Goal: Communication & Community: Answer question/provide support

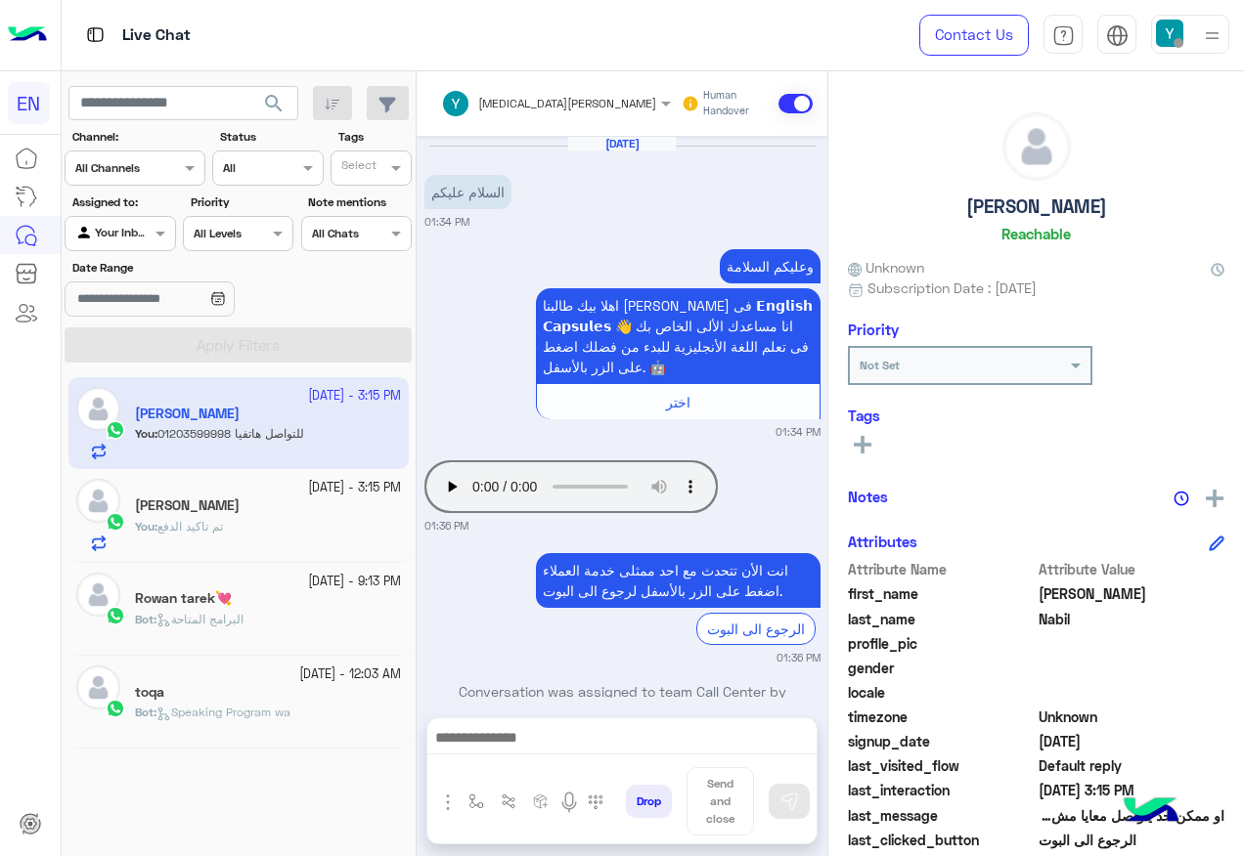
scroll to position [1278, 0]
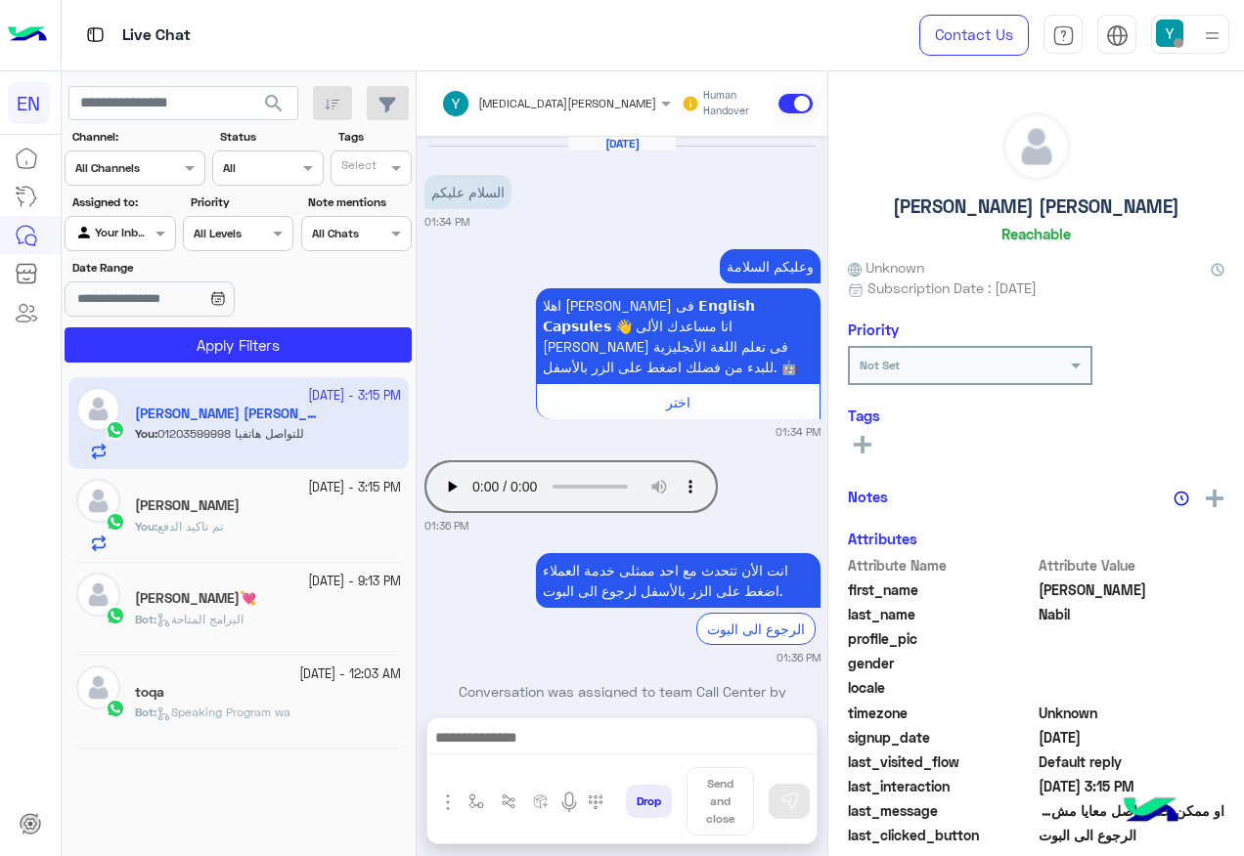
scroll to position [1278, 0]
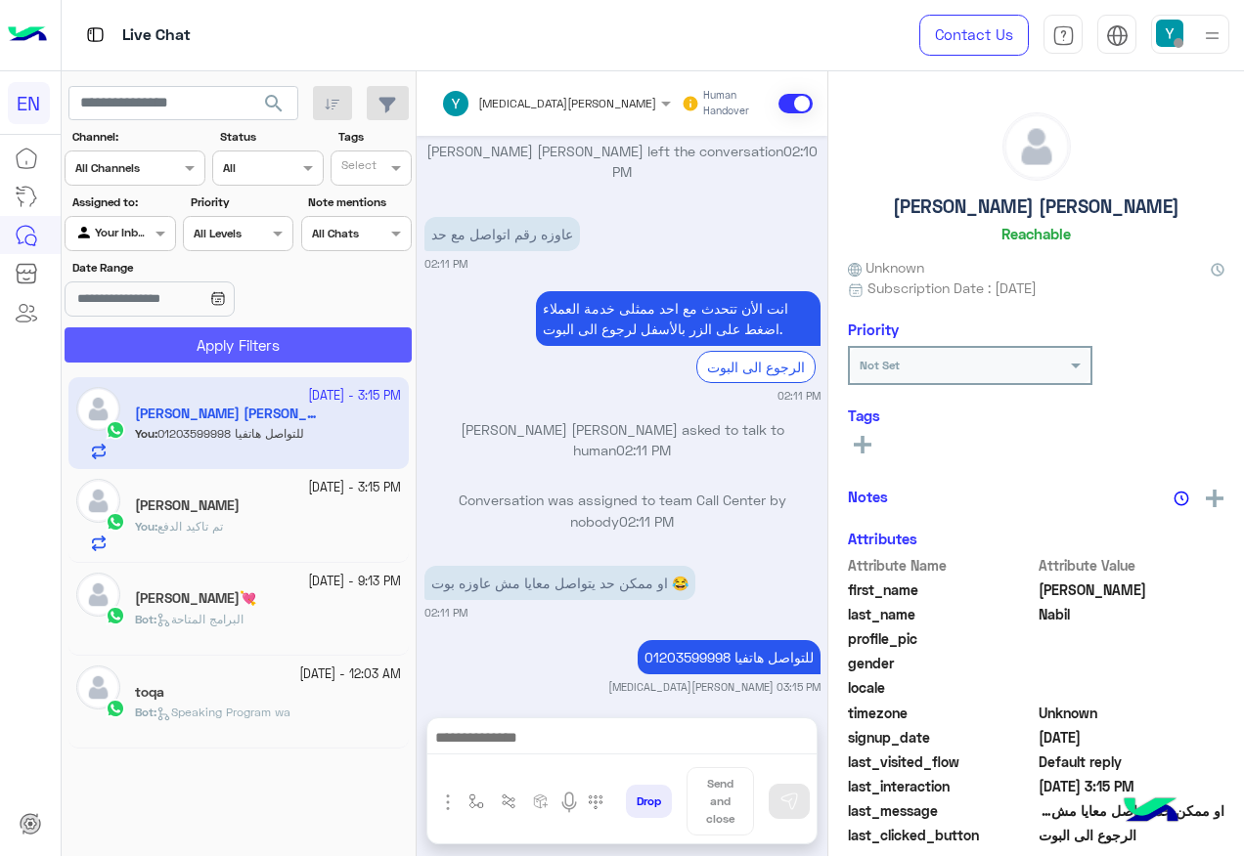
click at [302, 344] on button "Apply Filters" at bounding box center [238, 345] width 347 height 35
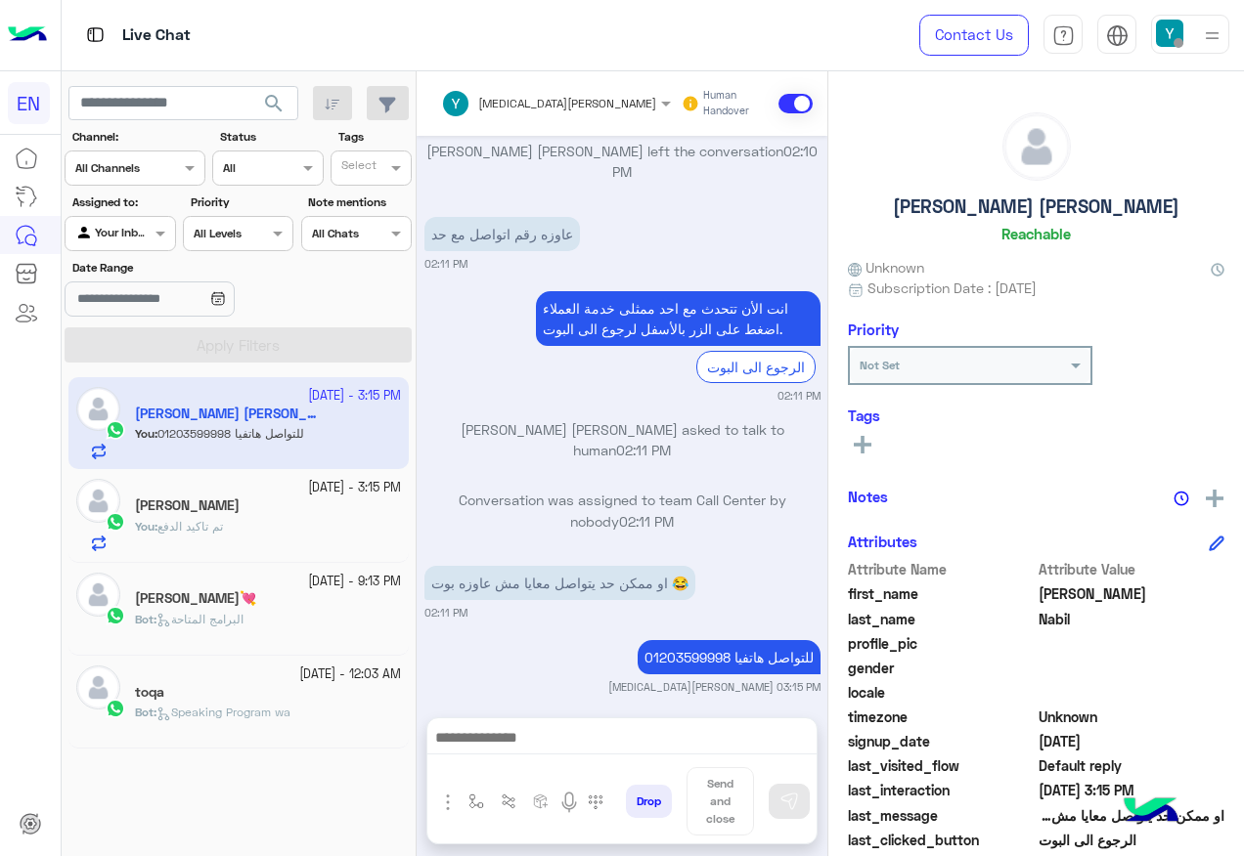
click at [130, 232] on div at bounding box center [120, 231] width 109 height 19
click at [126, 376] on b "Your Team" at bounding box center [127, 383] width 66 height 17
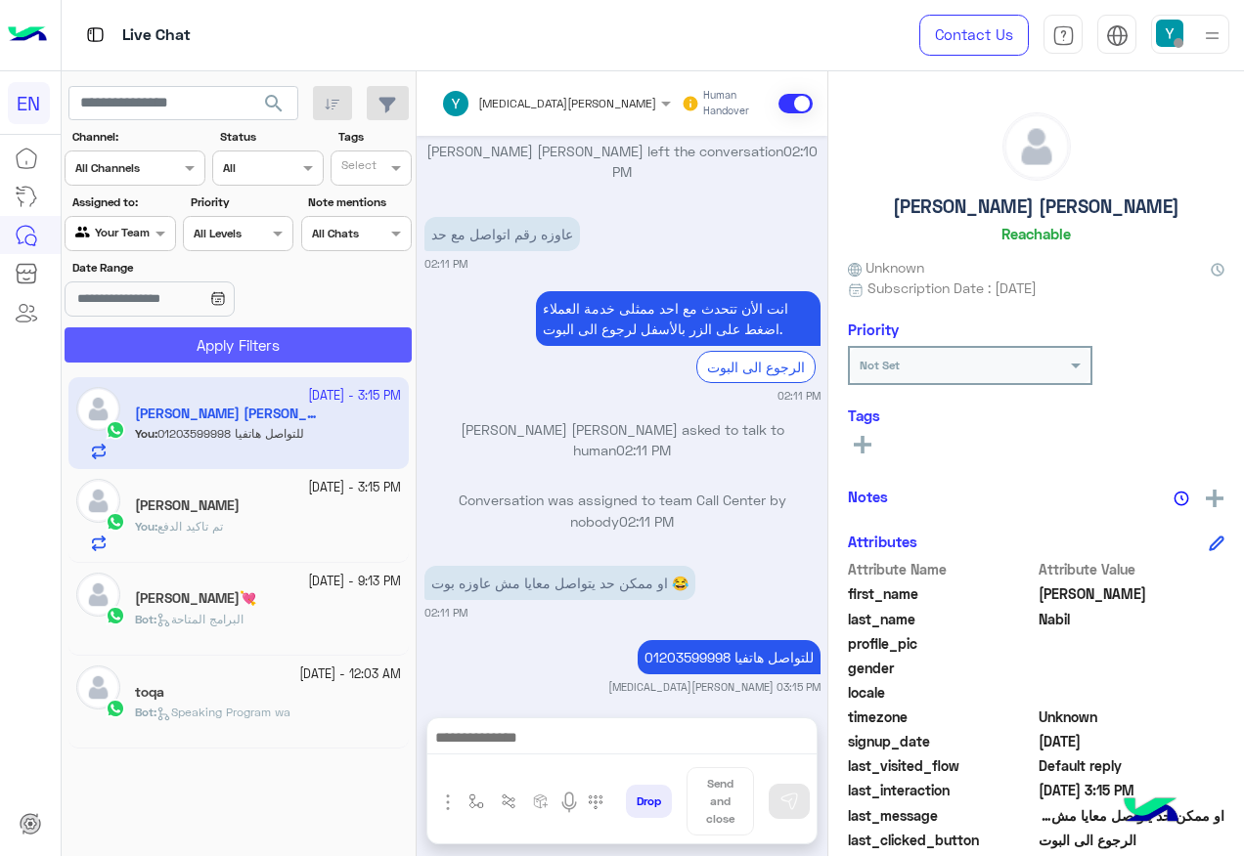
click at [179, 333] on button "Apply Filters" at bounding box center [238, 345] width 347 height 35
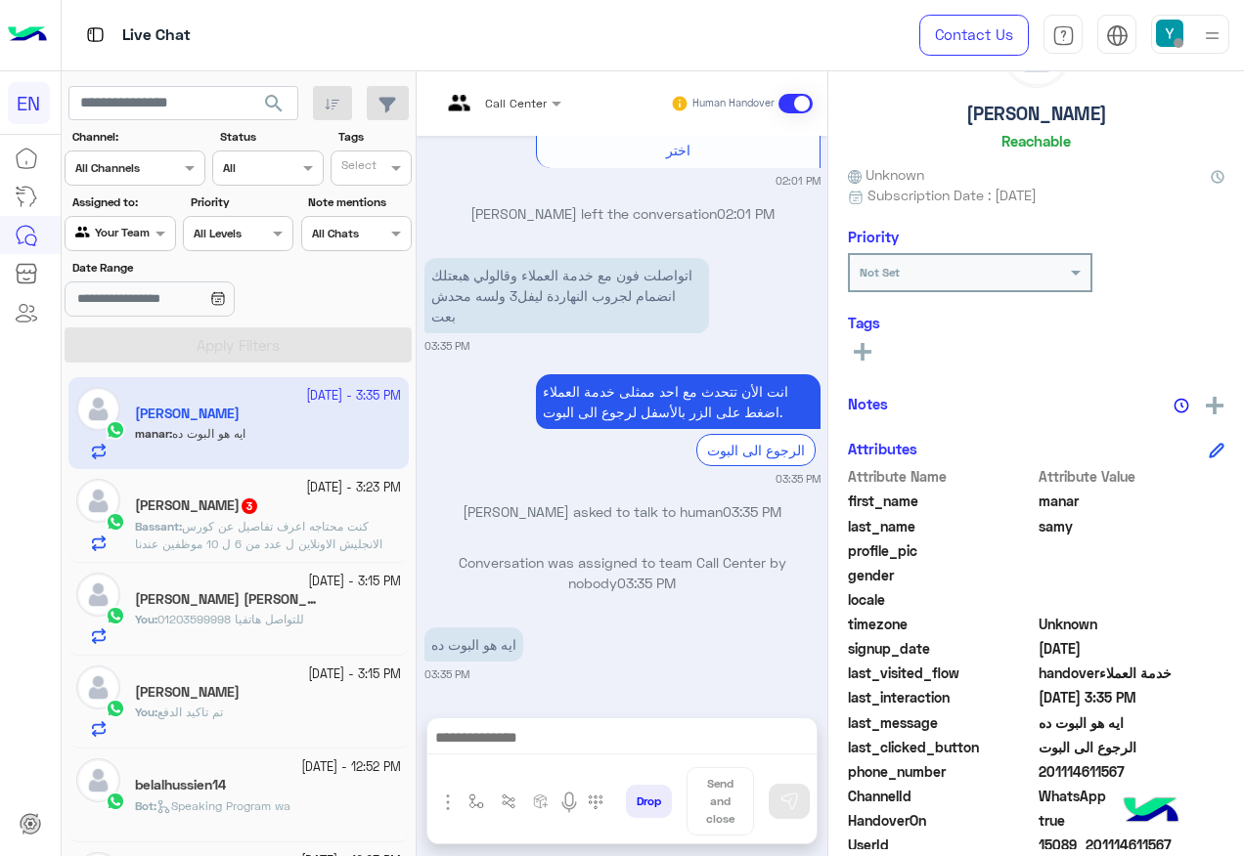
scroll to position [196, 0]
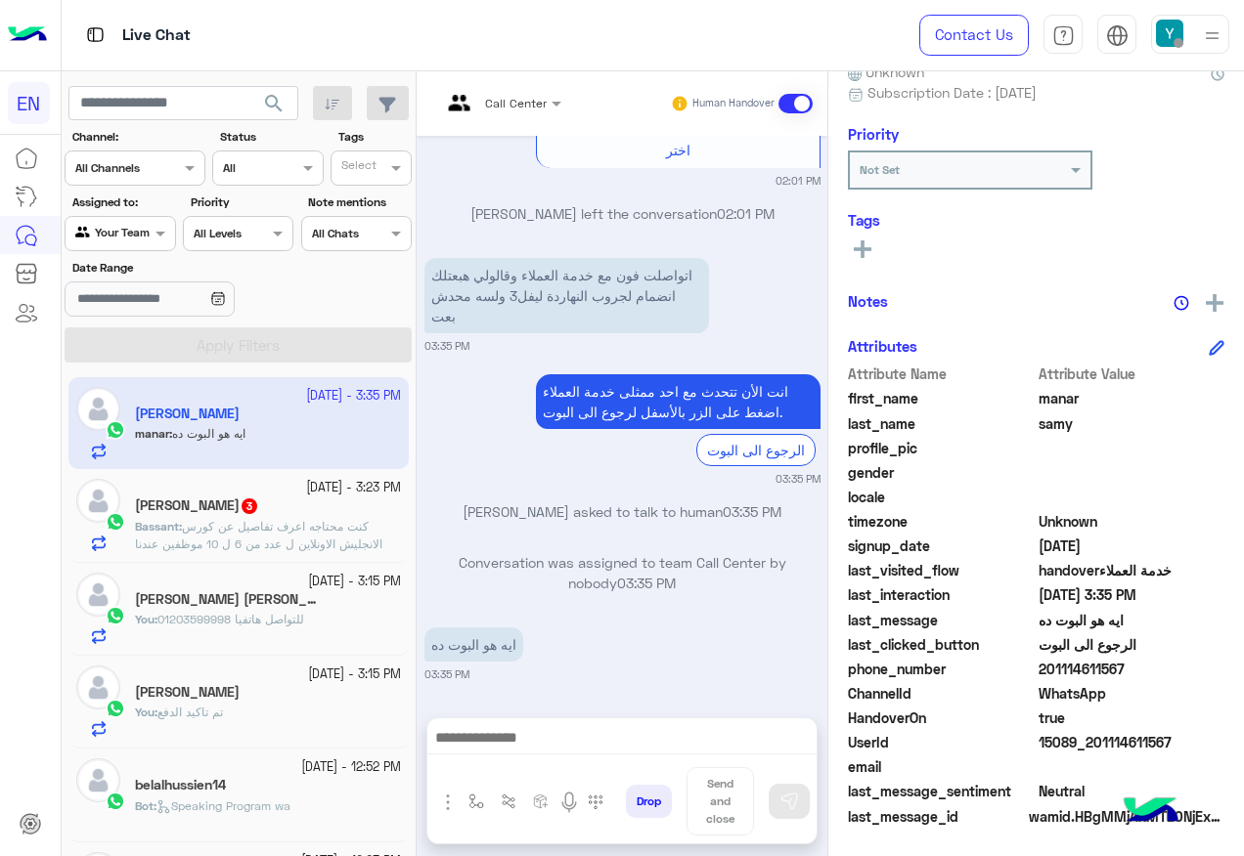
drag, startPoint x: 1043, startPoint y: 666, endPoint x: 1151, endPoint y: 666, distance: 107.5
click at [1151, 666] on span "201114611567" at bounding box center [1131, 669] width 187 height 21
copy span "01114611567"
click at [800, 101] on span at bounding box center [795, 104] width 34 height 20
click at [850, 250] on button at bounding box center [862, 248] width 29 height 23
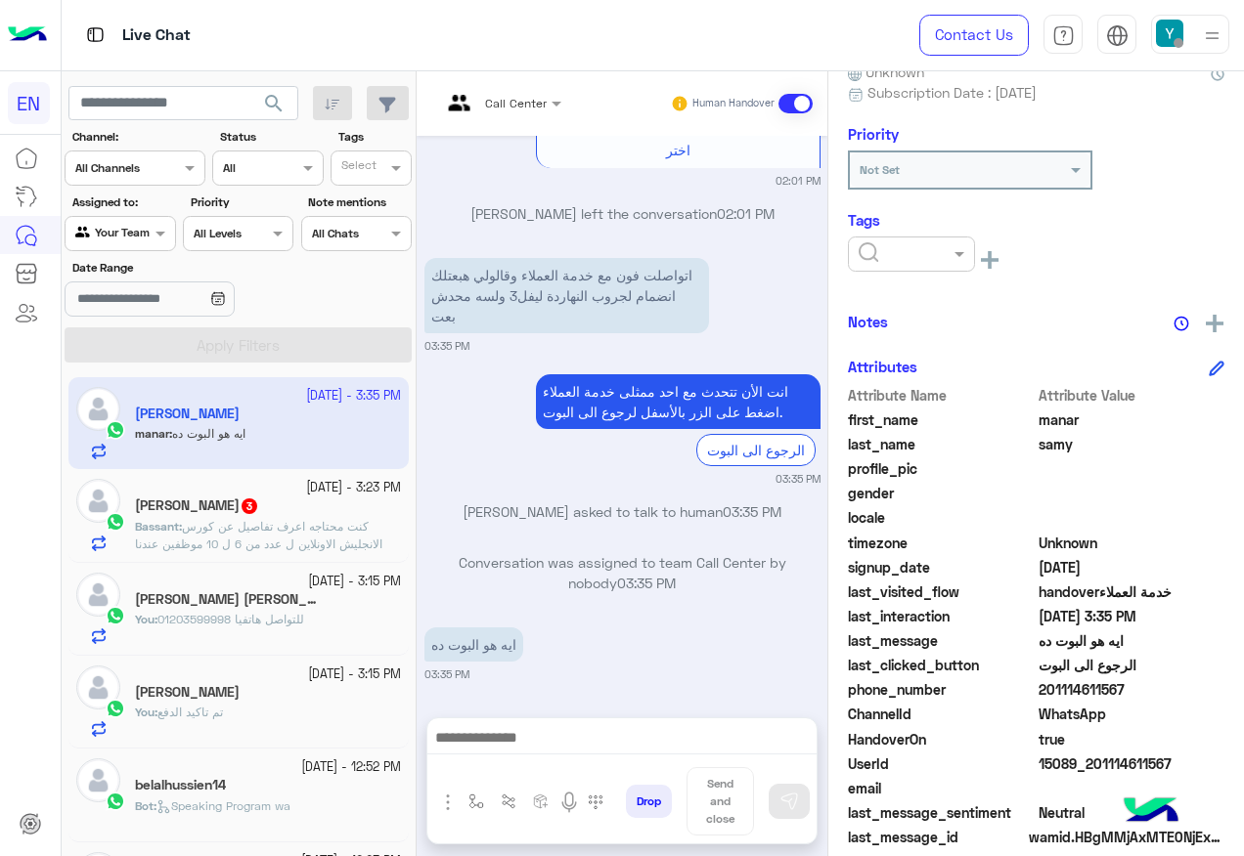
click at [906, 256] on input "text" at bounding box center [888, 252] width 60 height 18
click at [846, 296] on div "manar samy Reachable Unknown Subscription Date : 09/28/2025 Priority Not Set Ta…" at bounding box center [1036, 460] width 416 height 778
drag, startPoint x: 911, startPoint y: 259, endPoint x: 913, endPoint y: 273, distance: 13.8
click at [912, 259] on input "text" at bounding box center [888, 252] width 60 height 18
click at [922, 298] on div "Solved" at bounding box center [911, 302] width 127 height 36
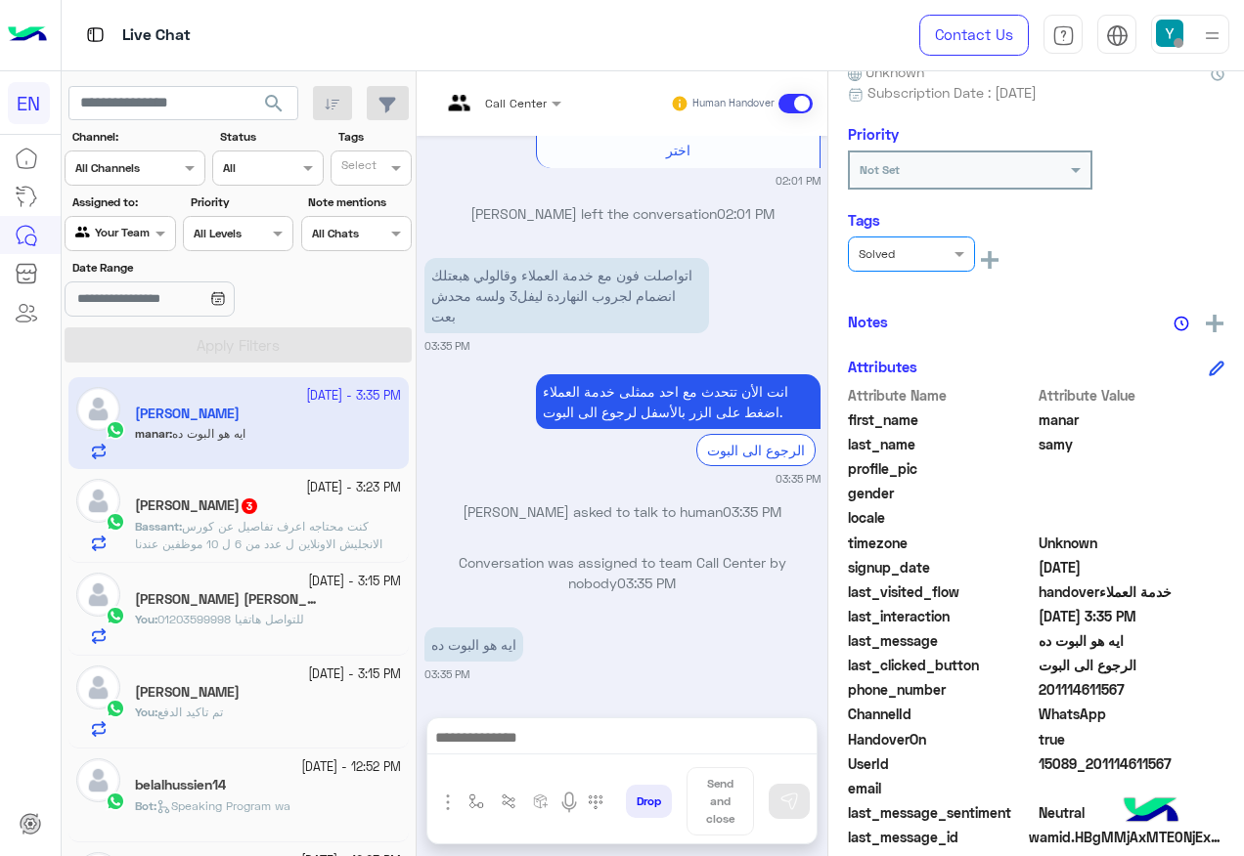
click at [985, 275] on div "× Solved" at bounding box center [926, 259] width 156 height 44
click at [344, 534] on p "Bassant : كنت محتاجه اعرف تفاصيل عن كورس الانجليش الاونلاين ل عدد من 6 ل 10 موظ…" at bounding box center [268, 544] width 266 height 53
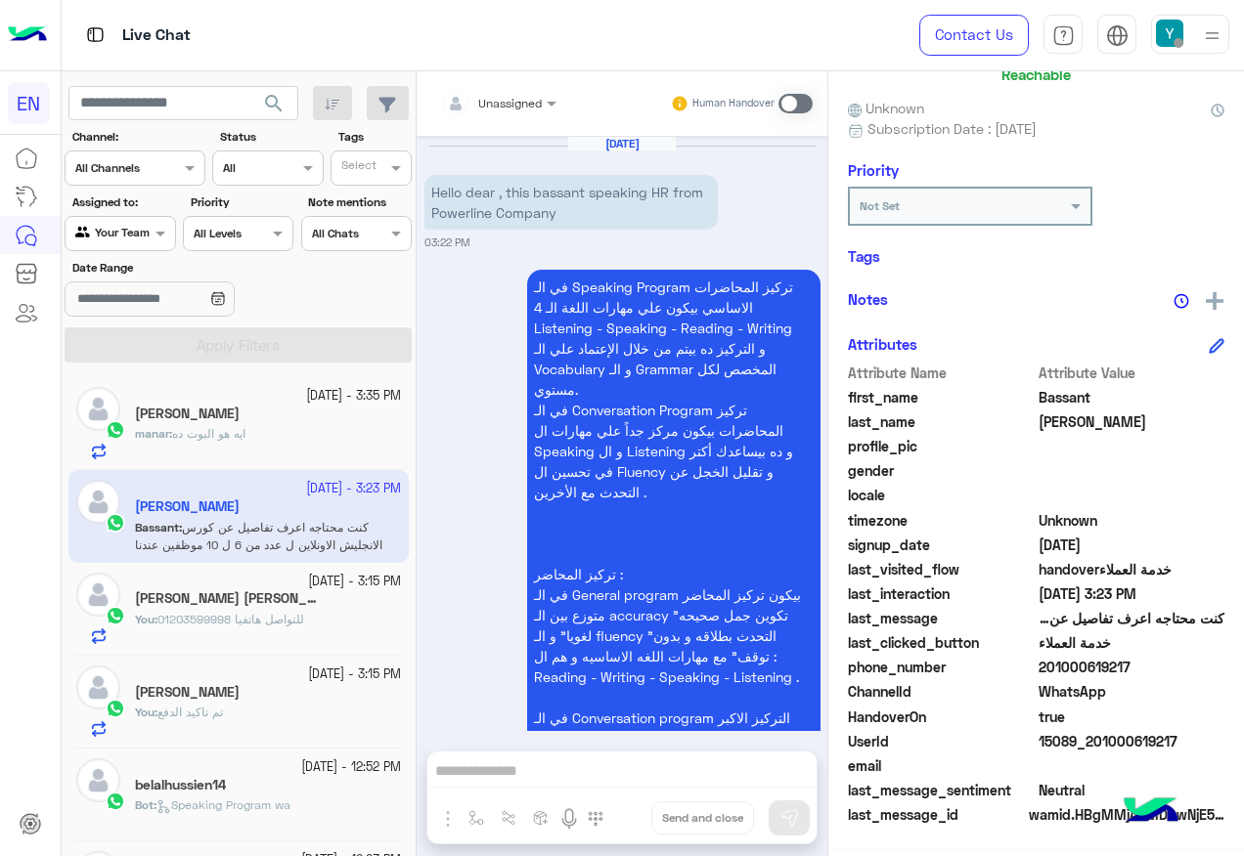
scroll to position [196, 0]
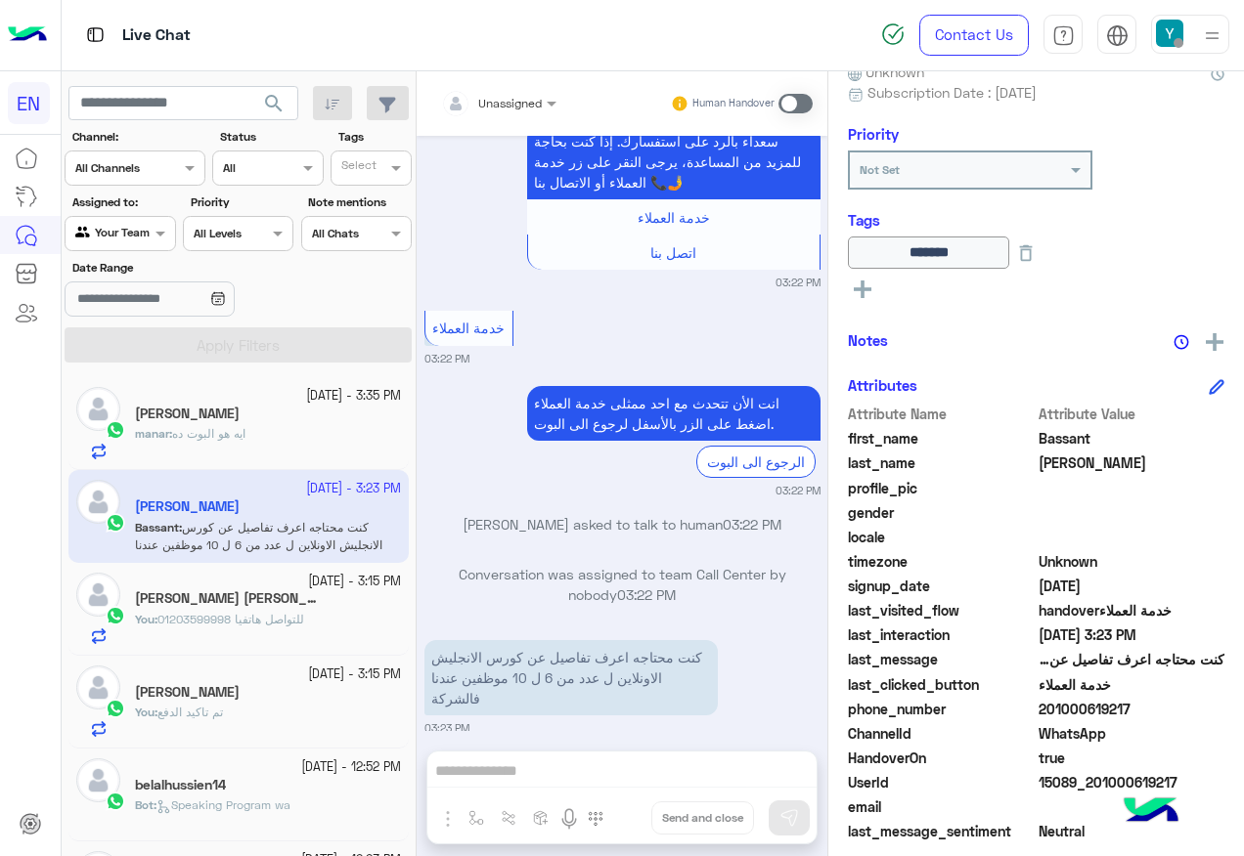
click at [506, 114] on div "Unassigned" at bounding box center [491, 103] width 101 height 39
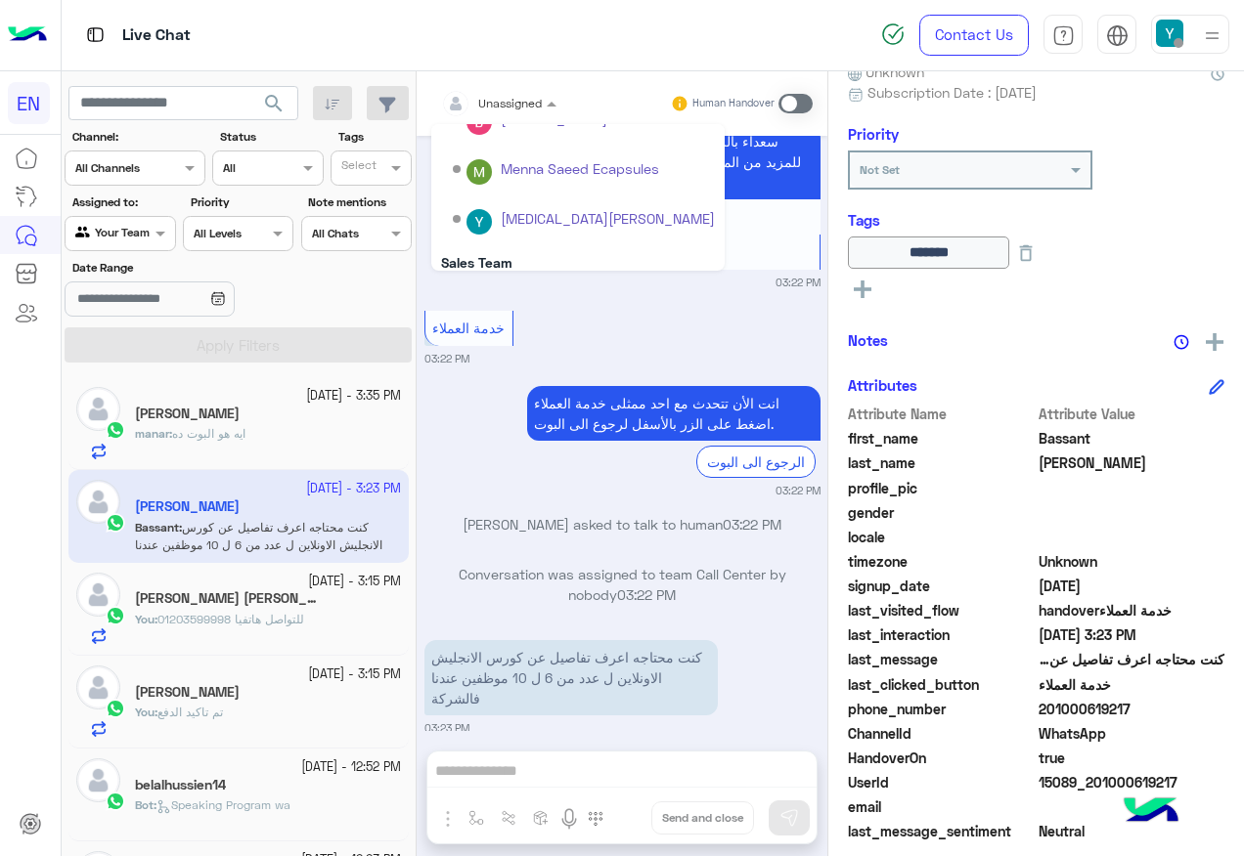
scroll to position [275, 0]
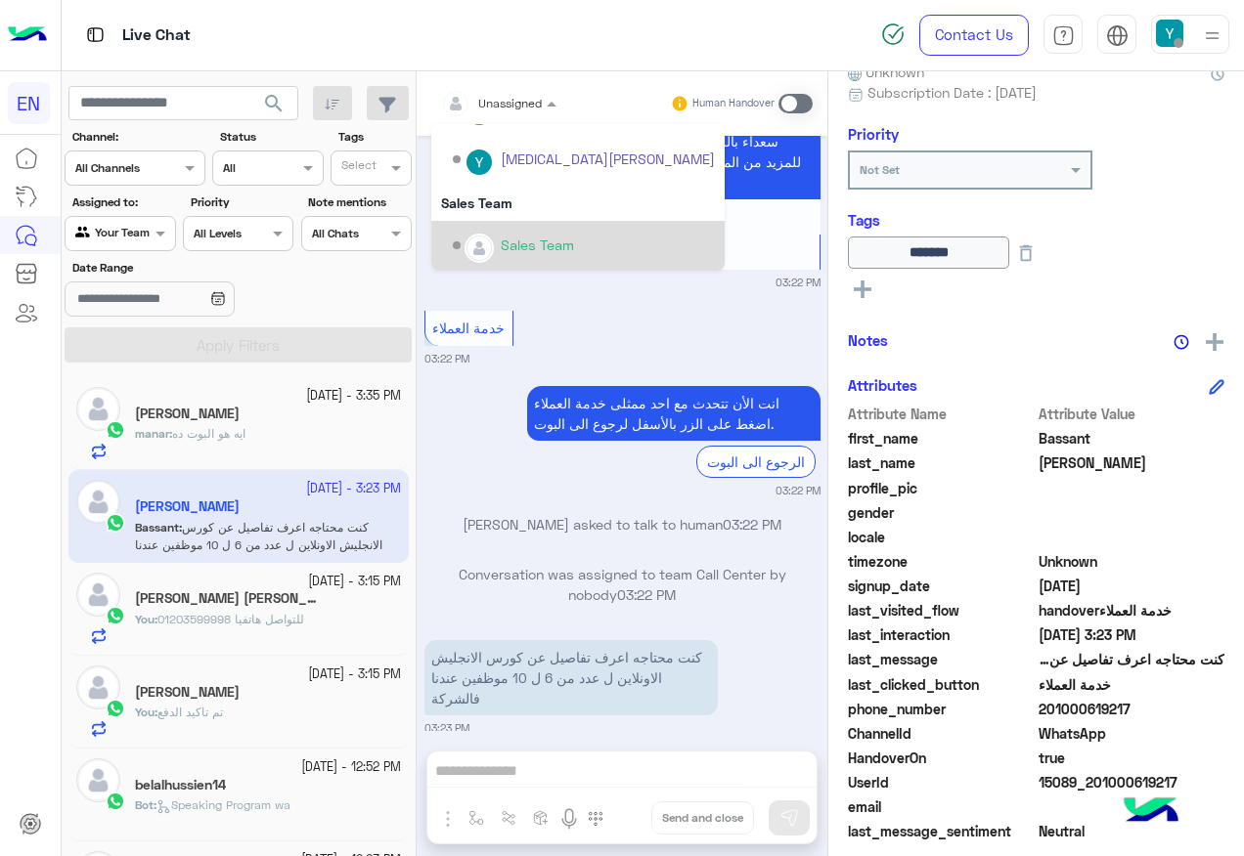
click at [520, 237] on div "Sales Team" at bounding box center [537, 245] width 73 height 21
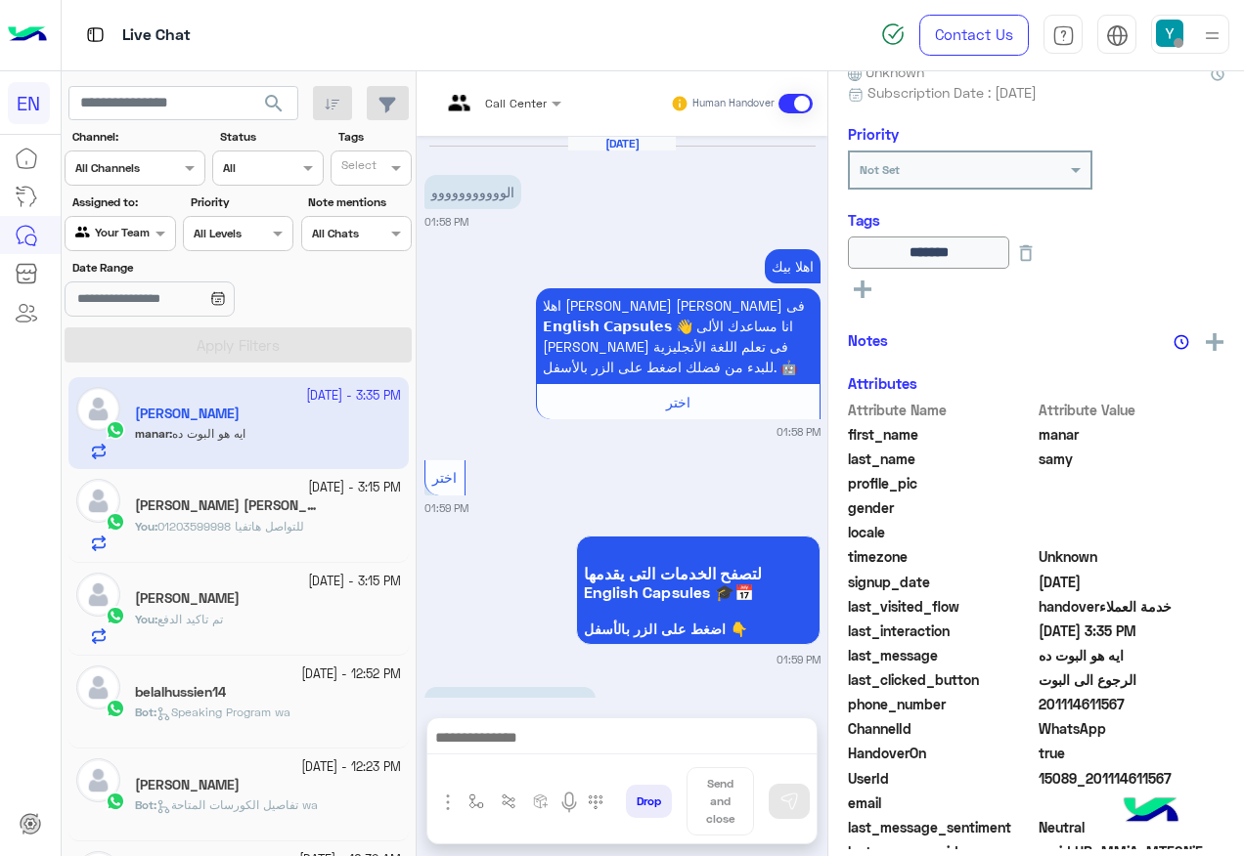
scroll to position [1388, 0]
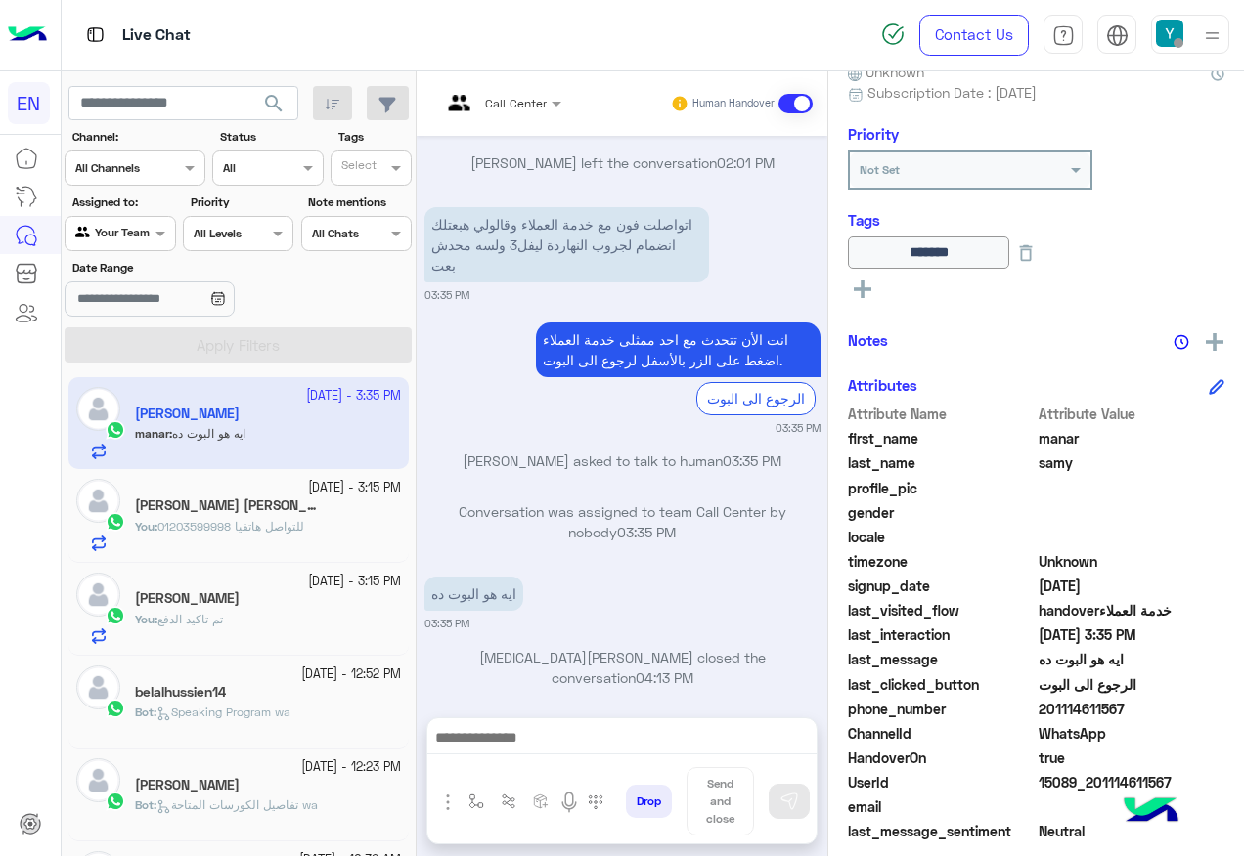
click at [79, 210] on label "Assigned to:" at bounding box center [122, 203] width 101 height 18
click at [80, 224] on input "text" at bounding box center [97, 232] width 45 height 18
click at [100, 257] on div "All" at bounding box center [121, 271] width 113 height 36
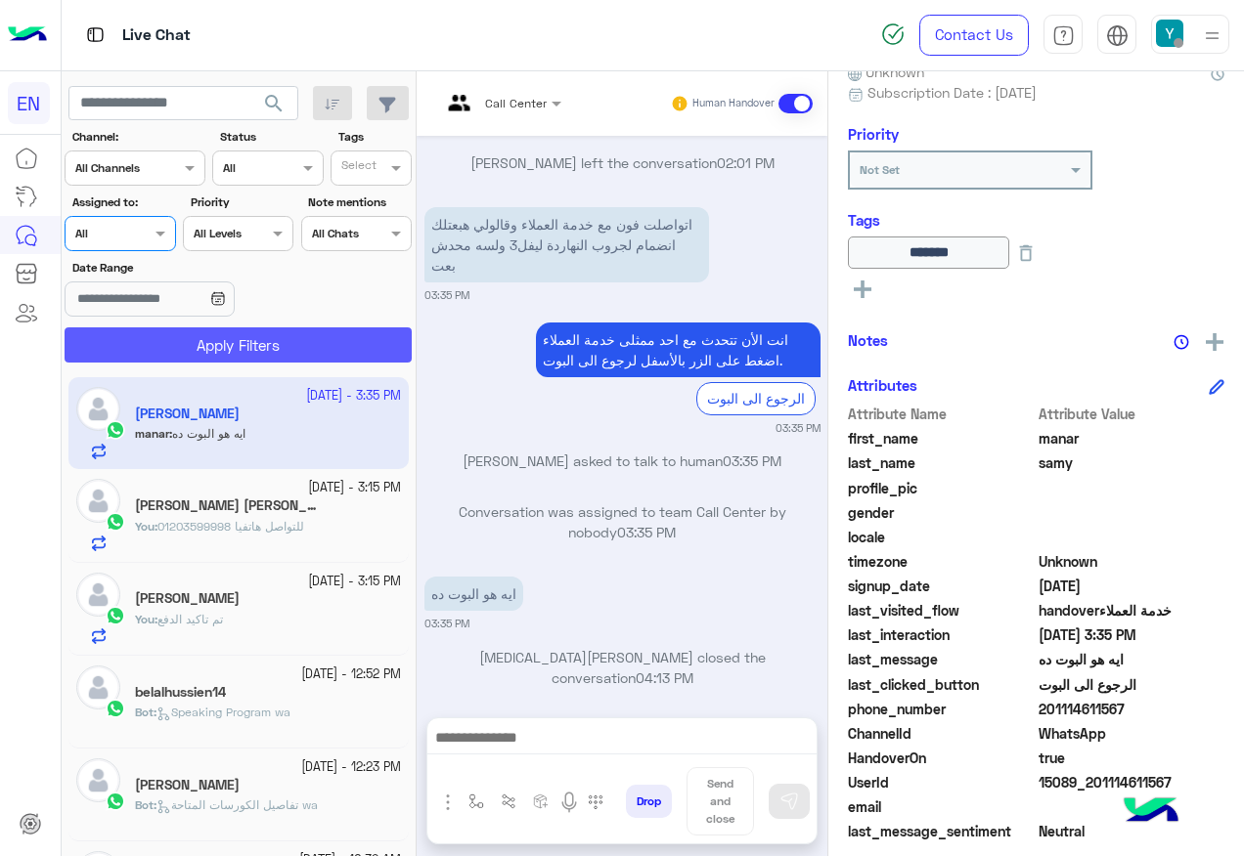
click at [151, 341] on button "Apply Filters" at bounding box center [238, 345] width 347 height 35
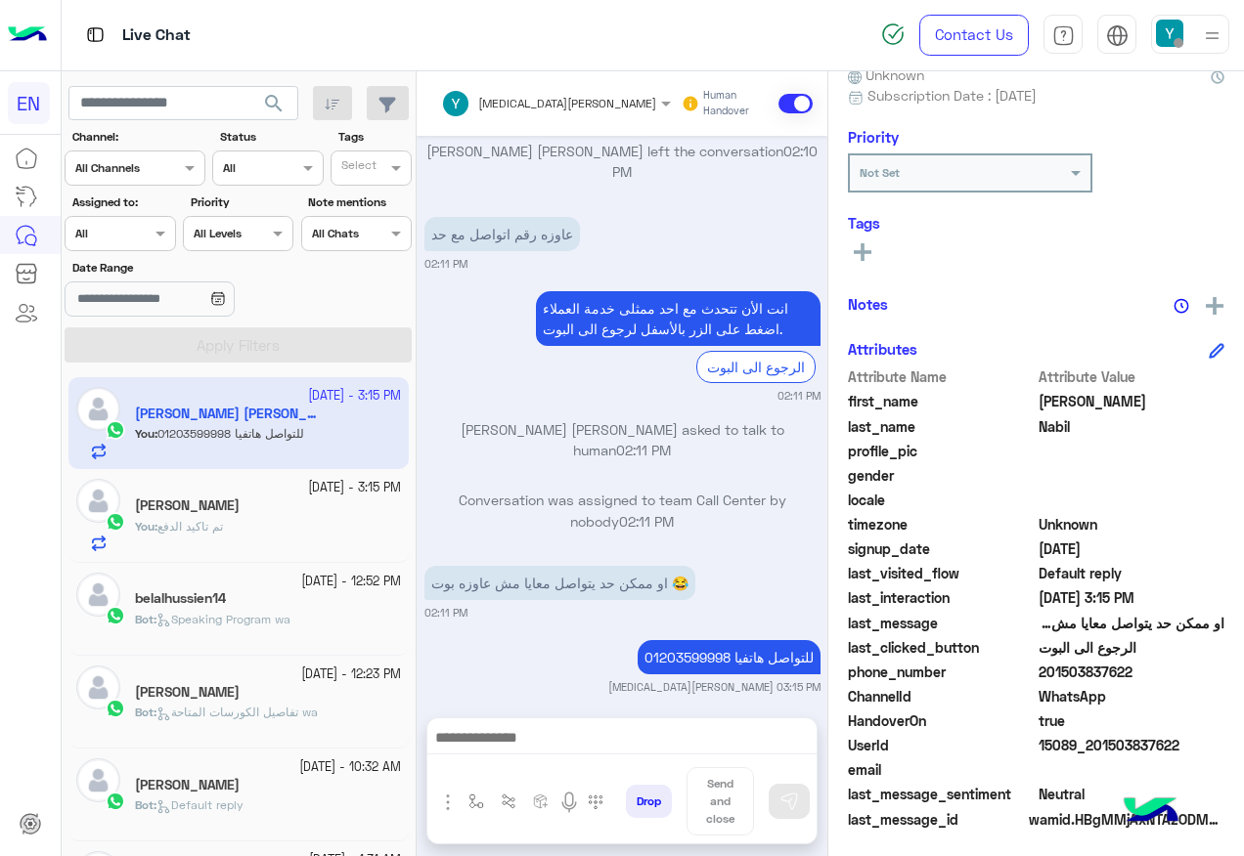
scroll to position [196, 0]
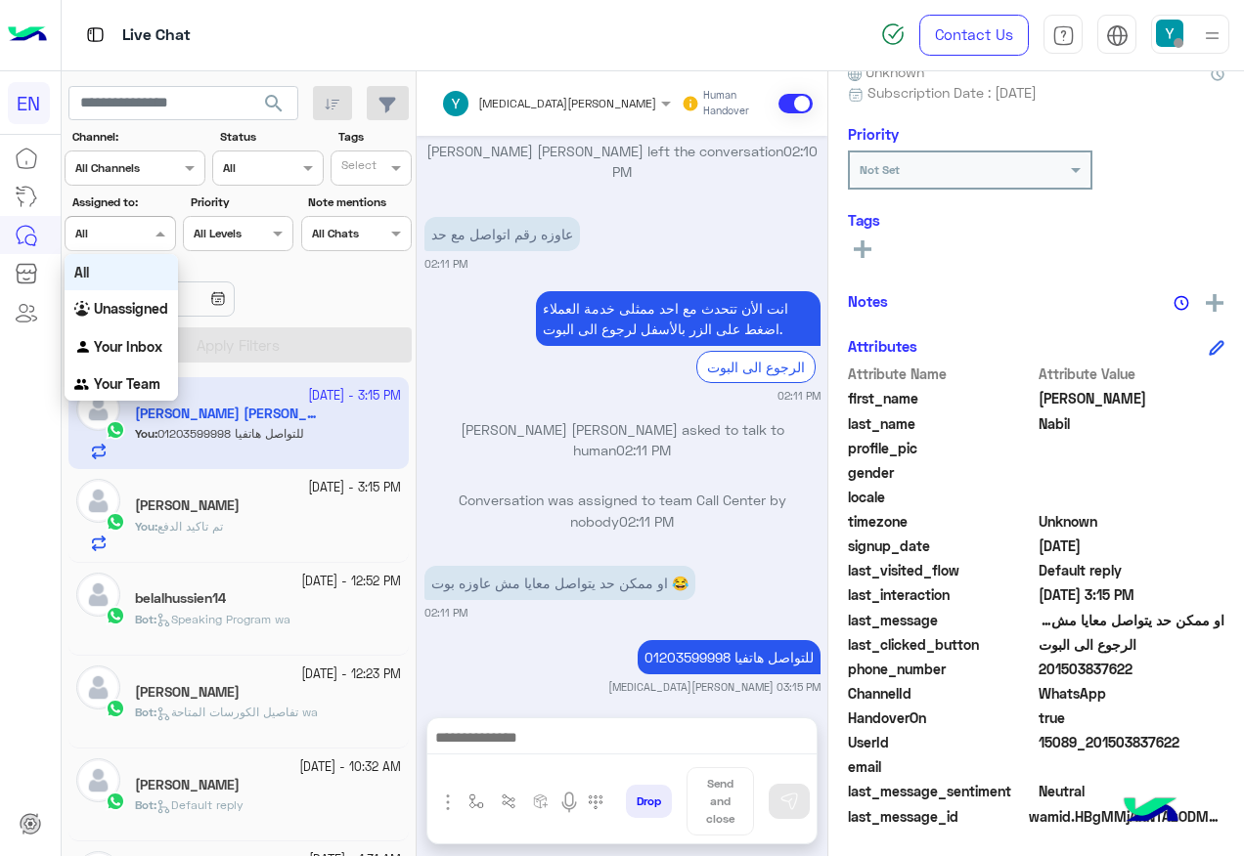
click at [119, 249] on div "Agent Filter All" at bounding box center [120, 233] width 110 height 35
click at [153, 312] on b "Unassigned" at bounding box center [131, 308] width 74 height 17
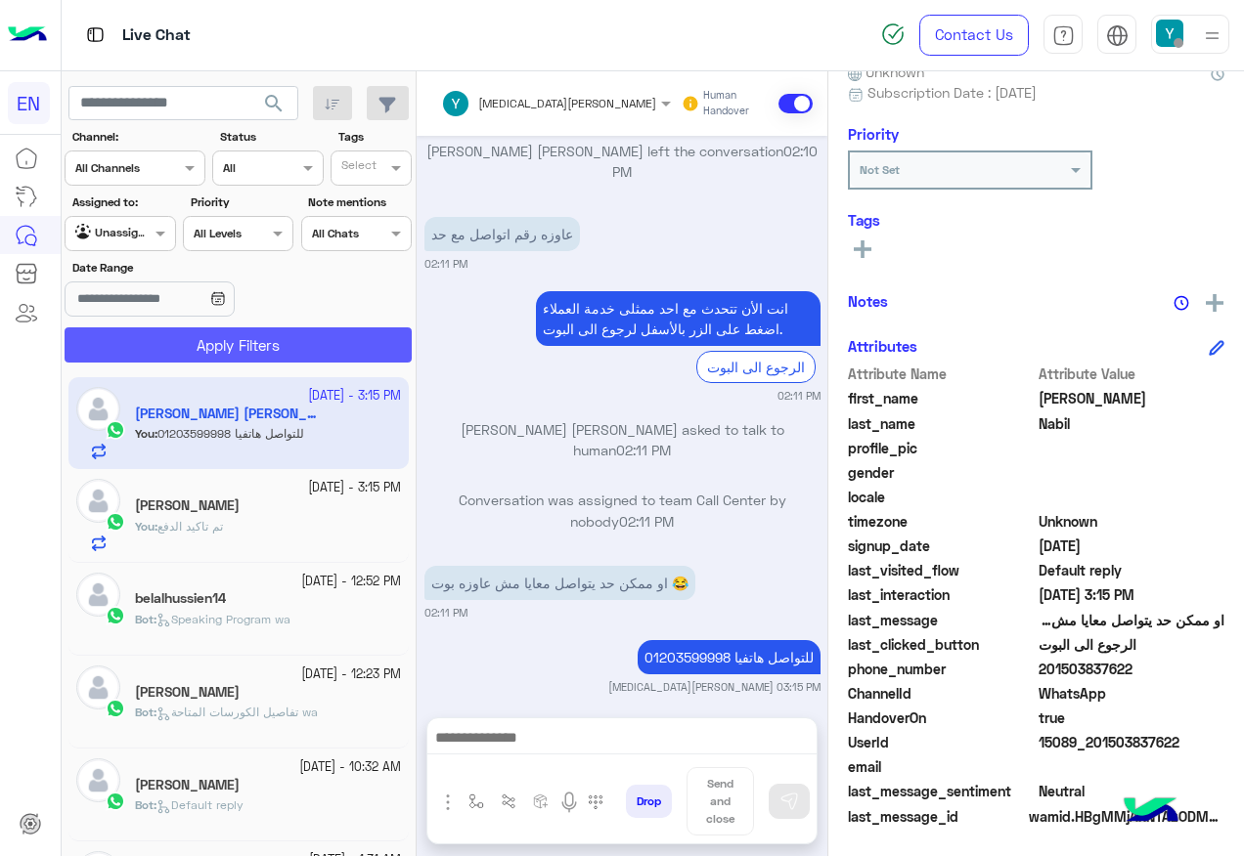
click at [175, 349] on button "Apply Filters" at bounding box center [238, 345] width 347 height 35
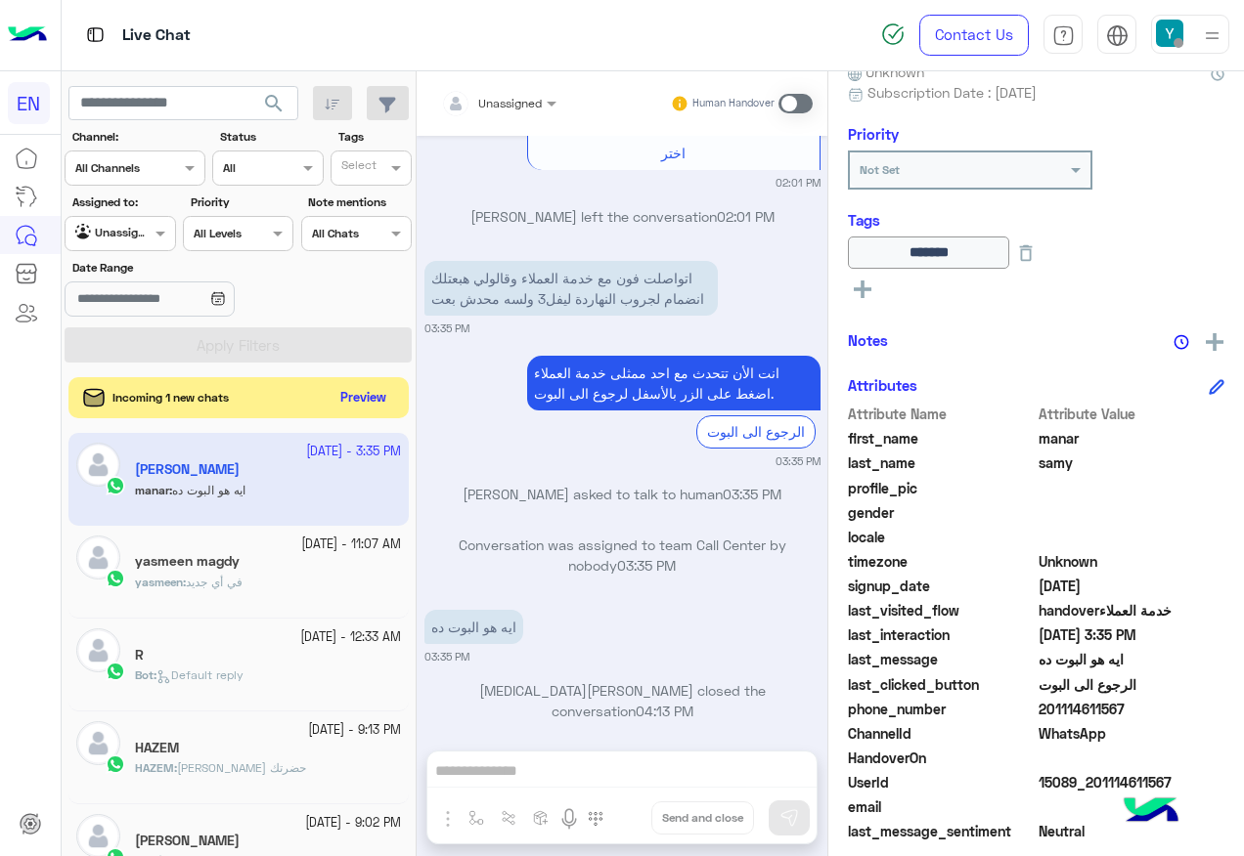
click at [361, 396] on button "Preview" at bounding box center [363, 398] width 61 height 26
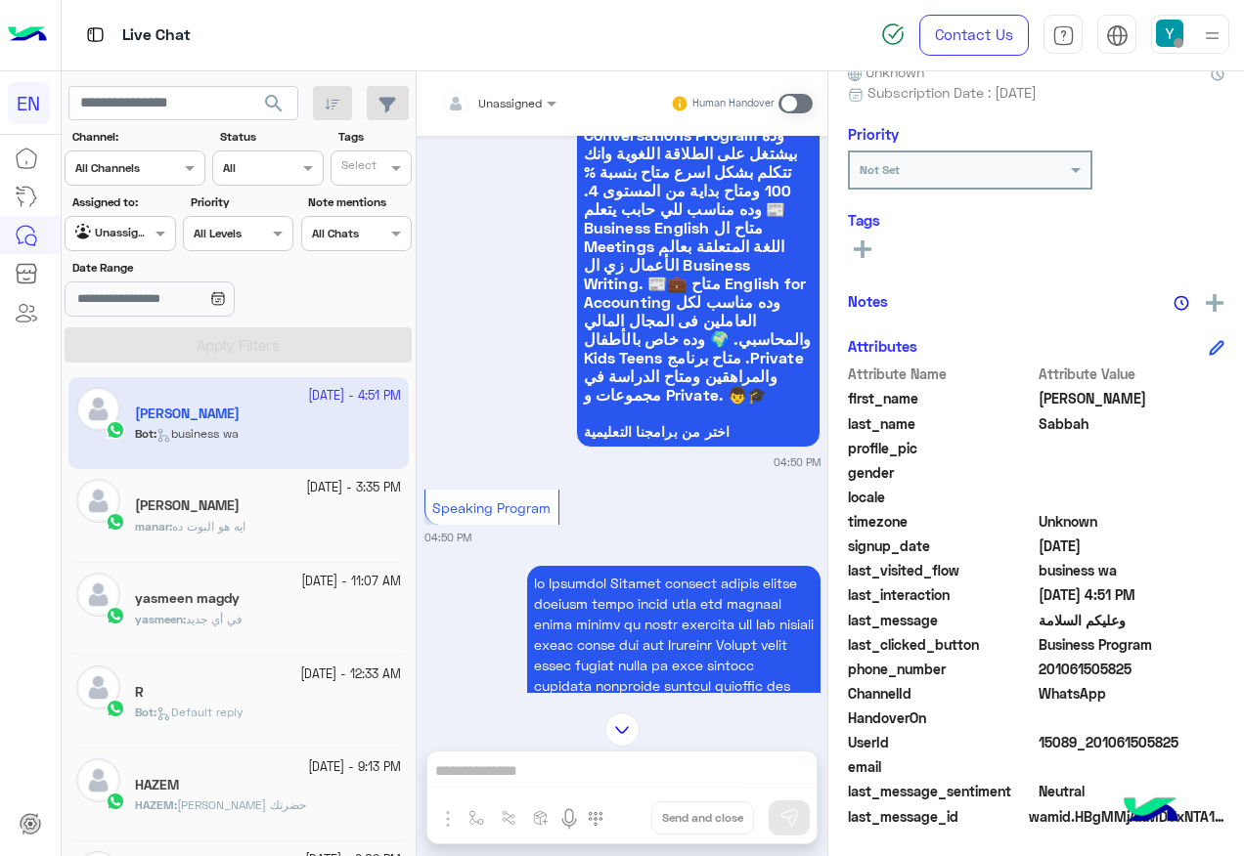
scroll to position [2456, 0]
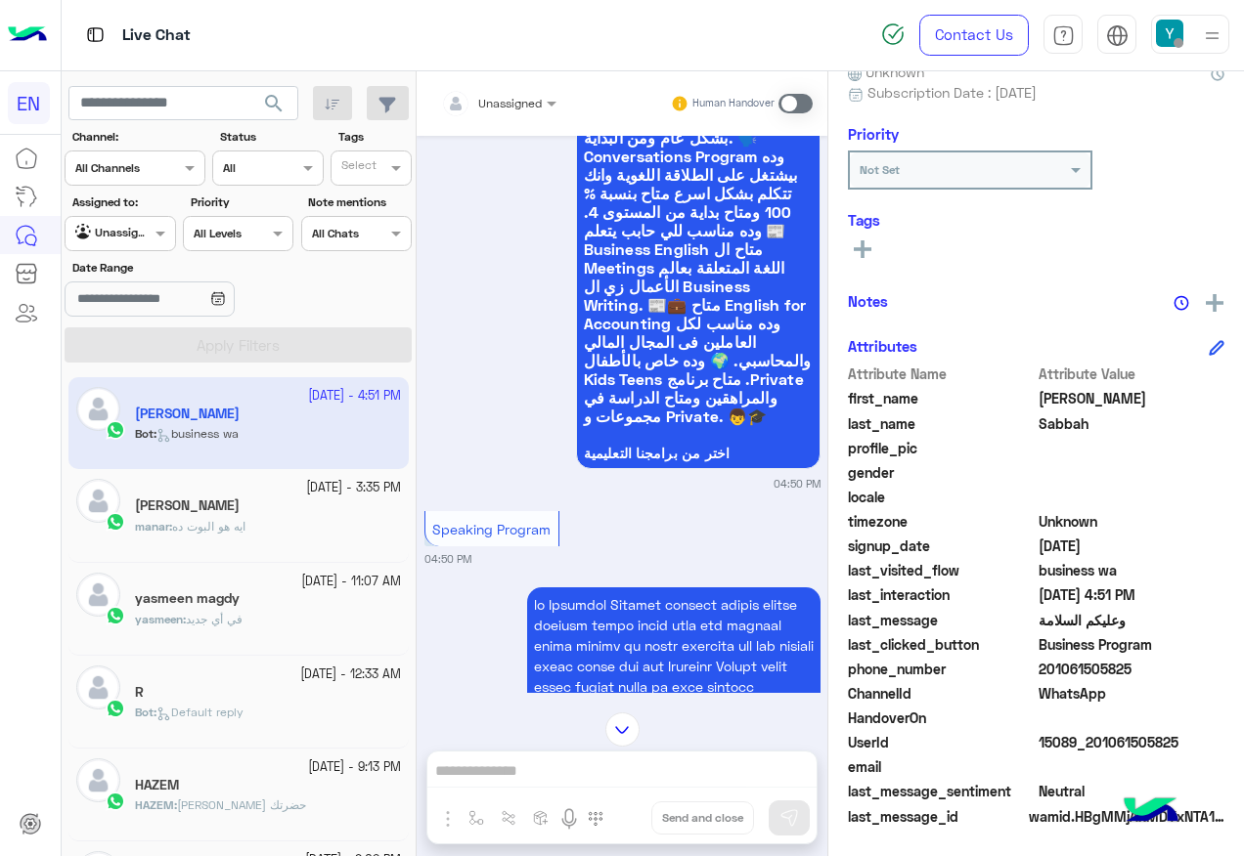
click at [512, 114] on div "Unassigned" at bounding box center [491, 103] width 101 height 39
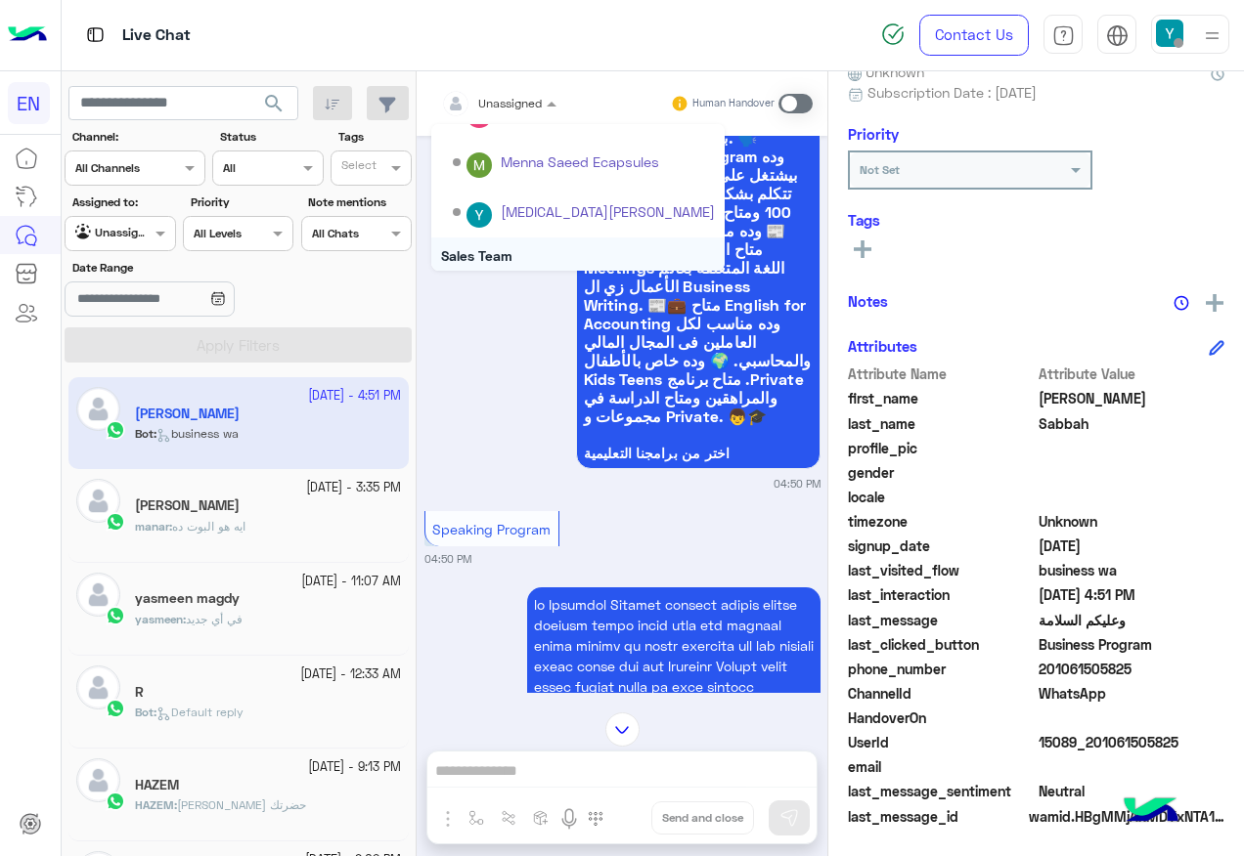
scroll to position [325, 0]
click at [580, 236] on div "Sales Team" at bounding box center [584, 246] width 262 height 34
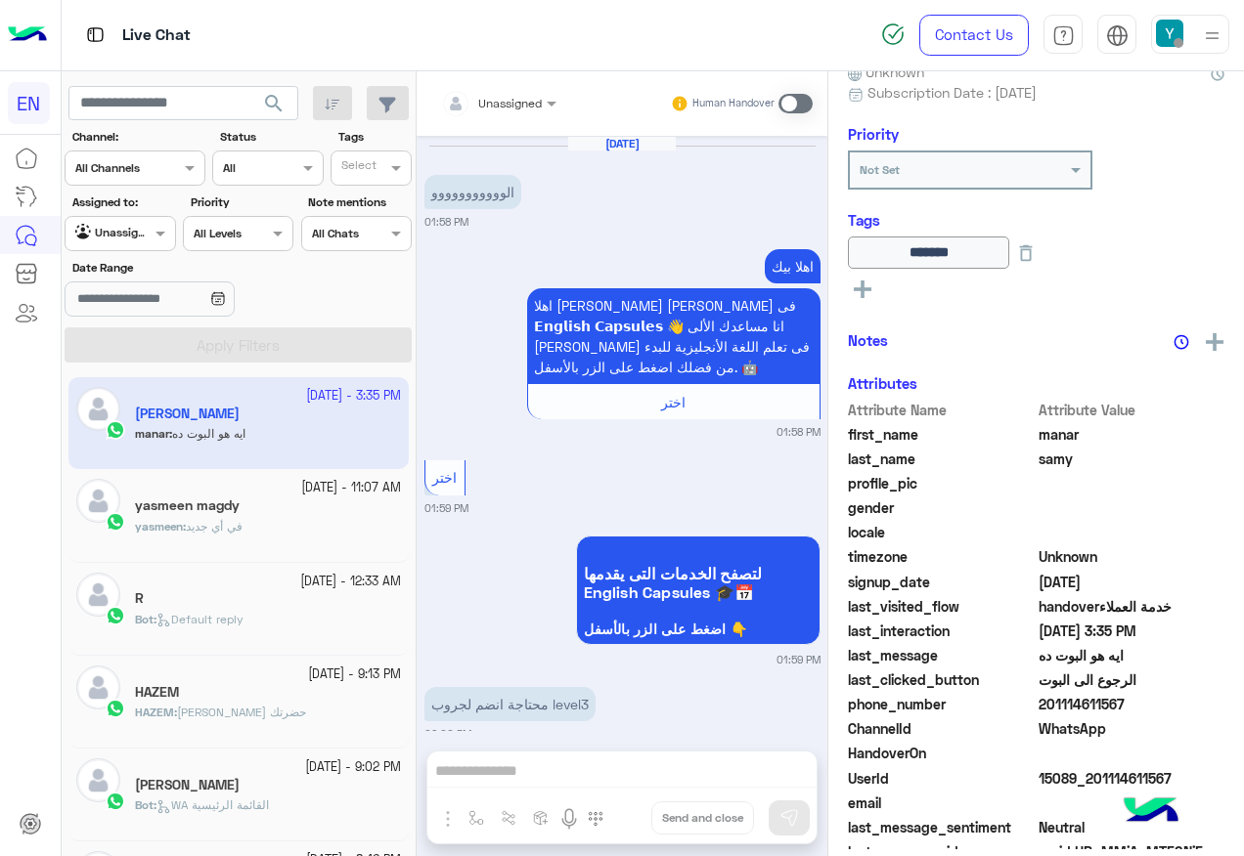
scroll to position [1335, 0]
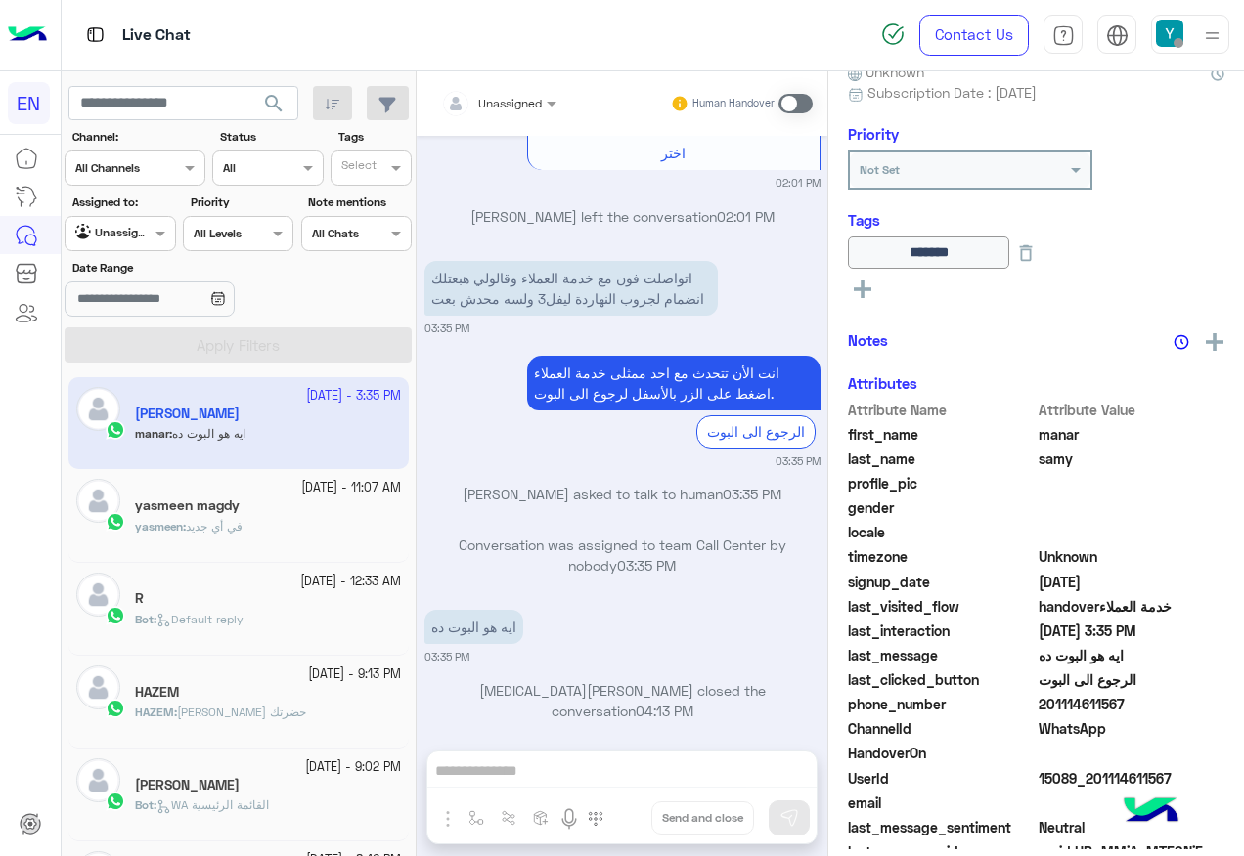
click at [134, 240] on div "Unassigned" at bounding box center [112, 234] width 74 height 20
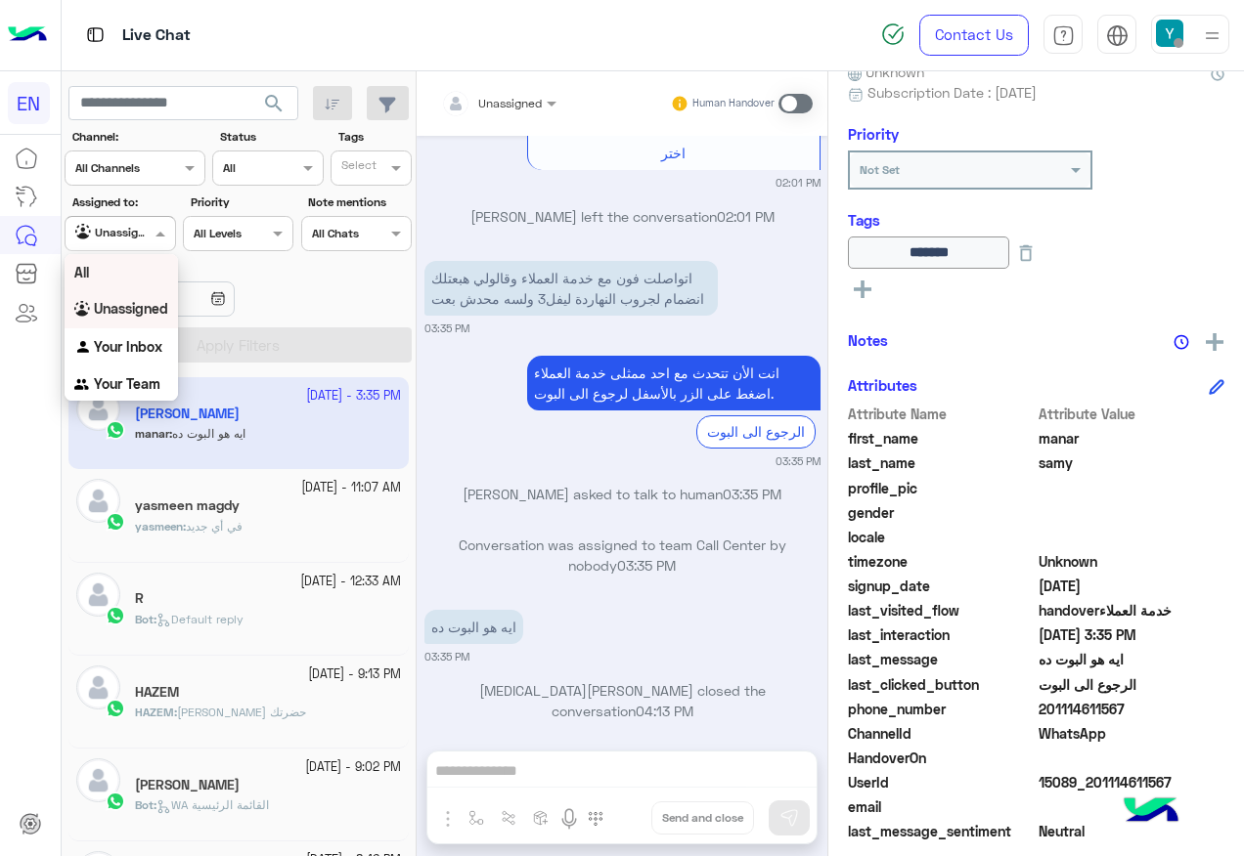
click at [139, 288] on div "All" at bounding box center [121, 272] width 113 height 36
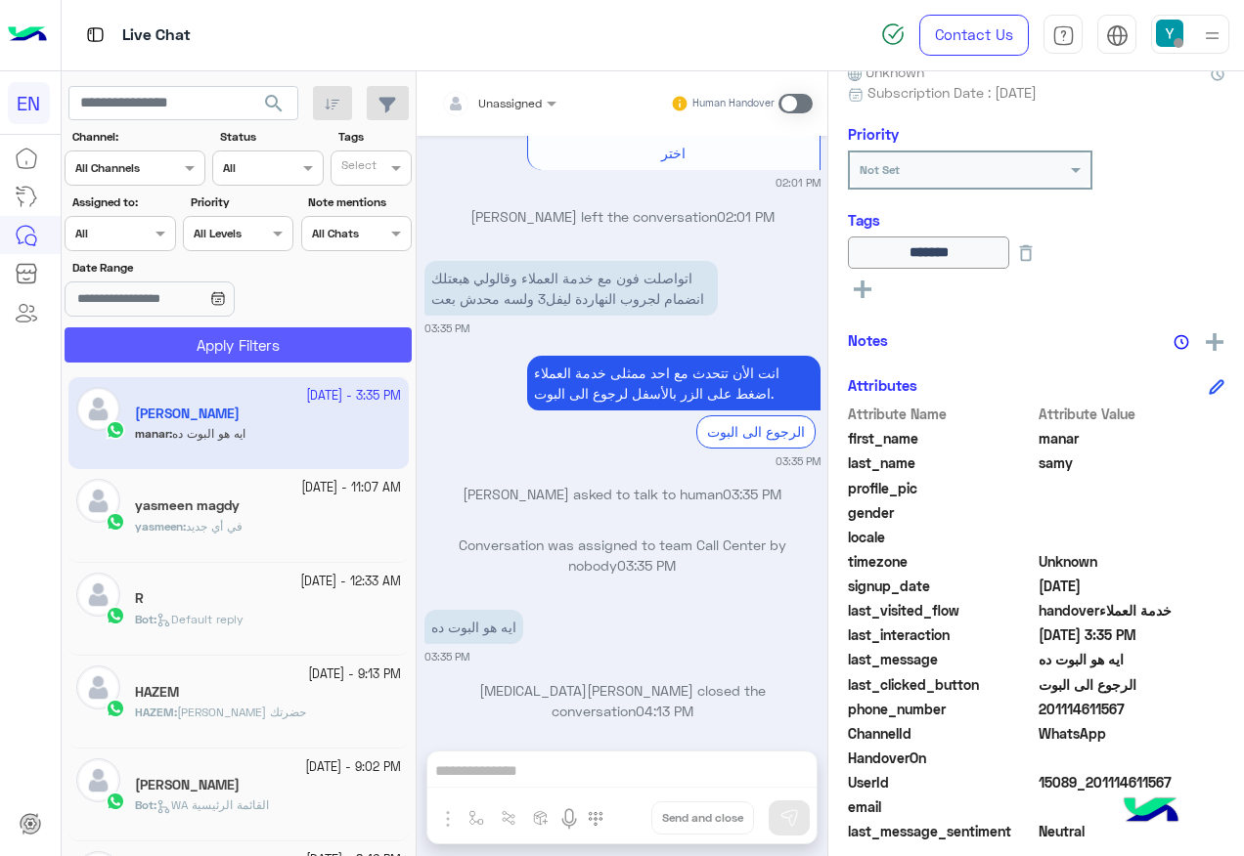
click at [189, 359] on button "Apply Filters" at bounding box center [238, 345] width 347 height 35
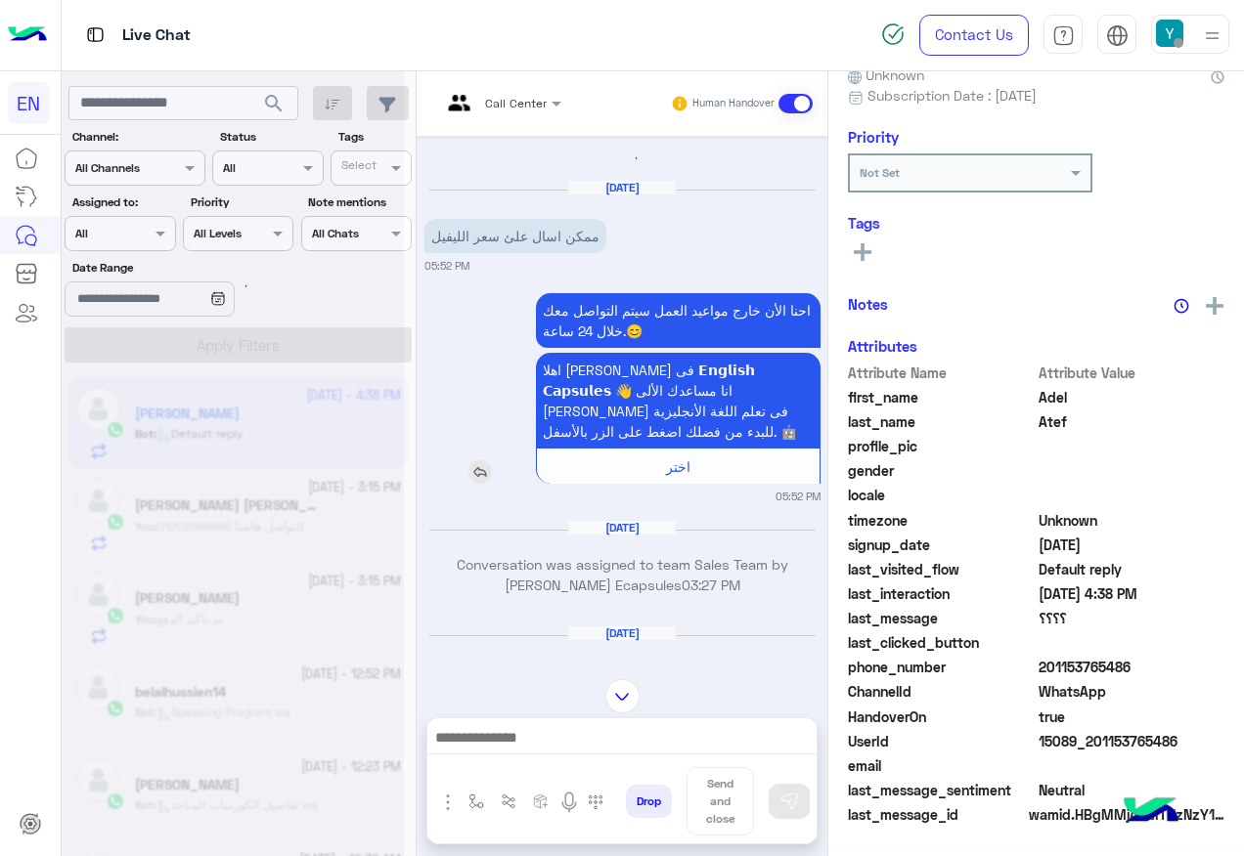
scroll to position [196, 0]
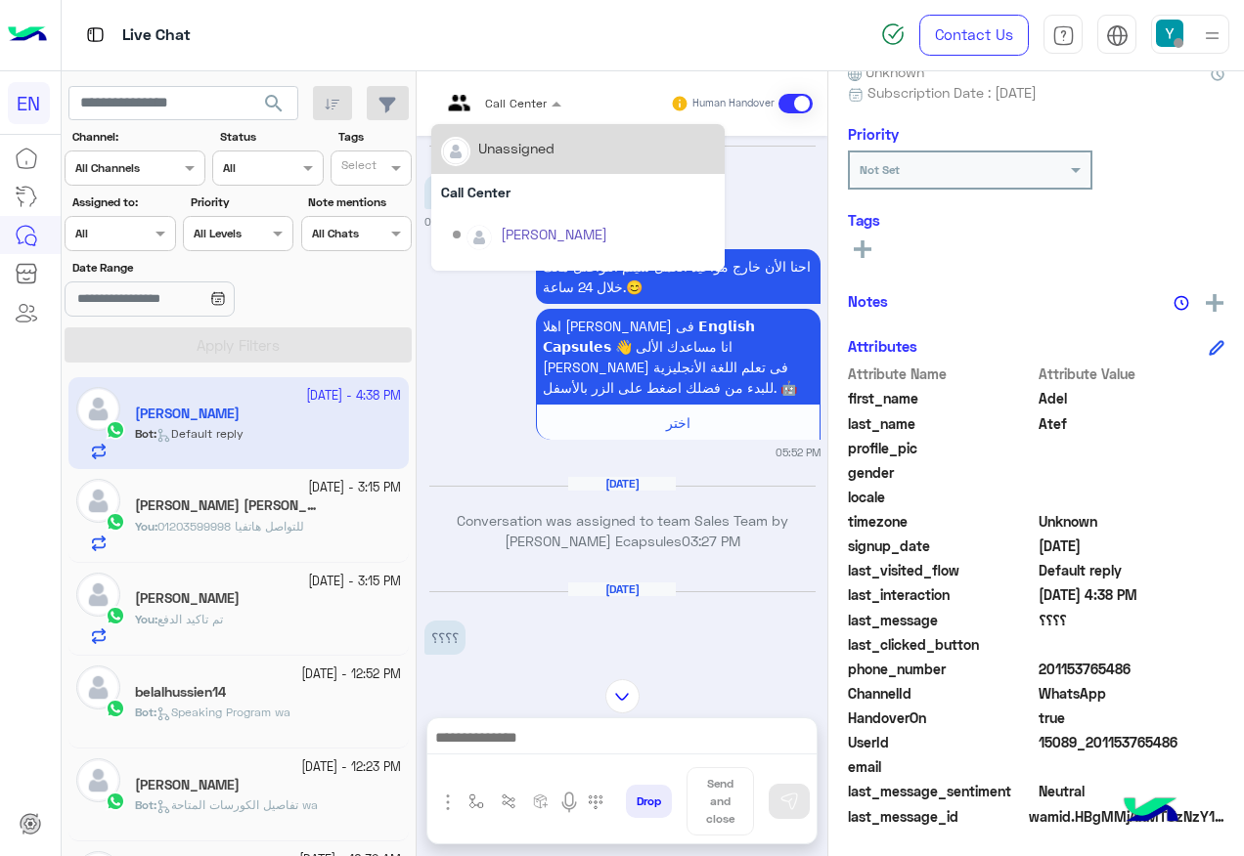
click at [527, 85] on div "Call Center" at bounding box center [494, 103] width 106 height 47
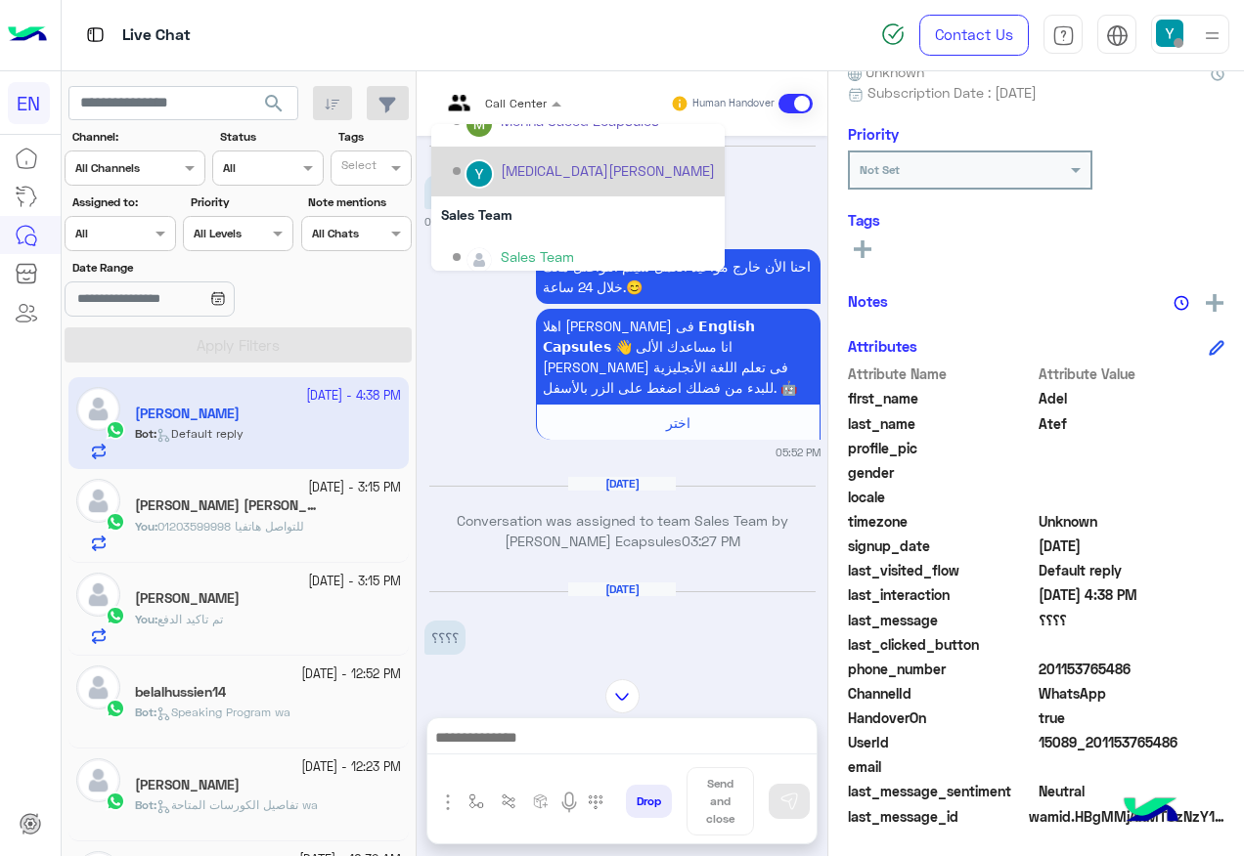
scroll to position [325, 0]
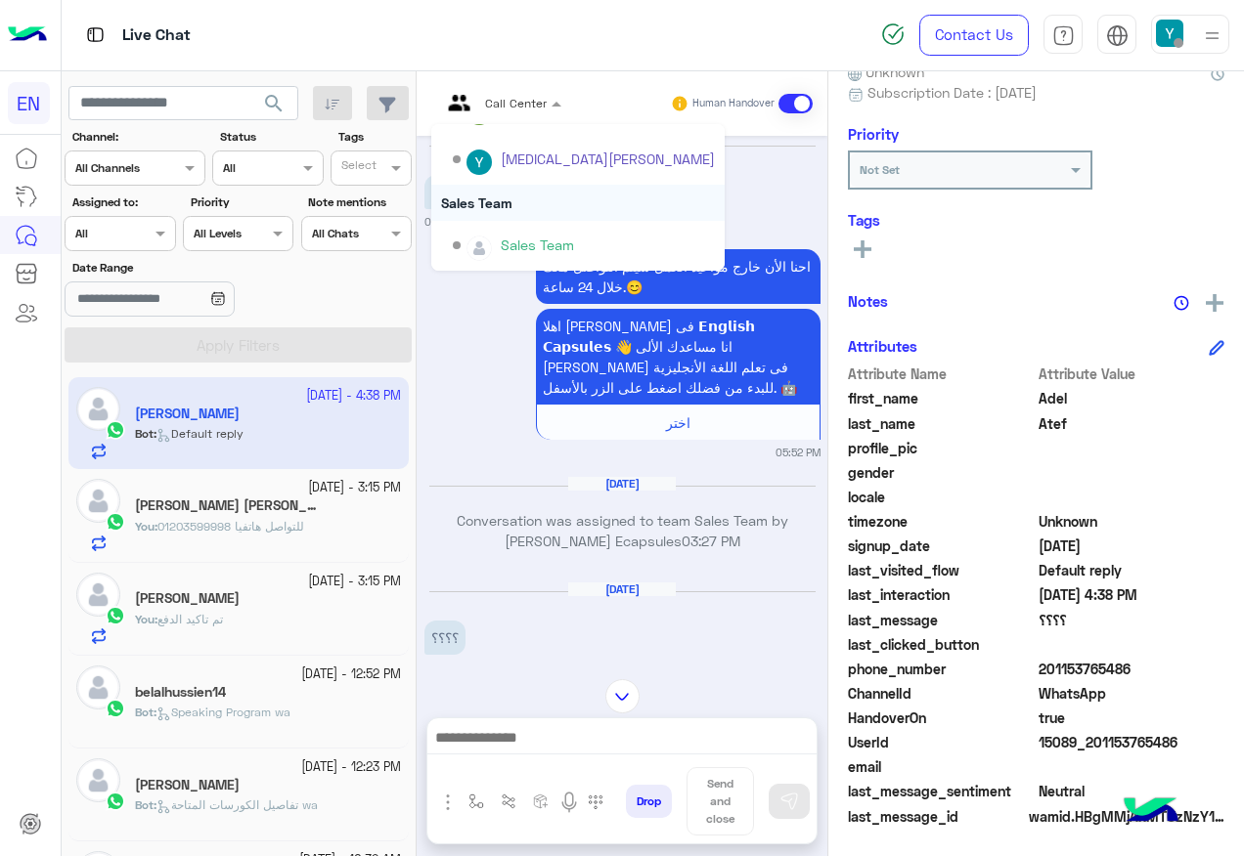
click at [501, 204] on div "Sales Team" at bounding box center [577, 203] width 293 height 36
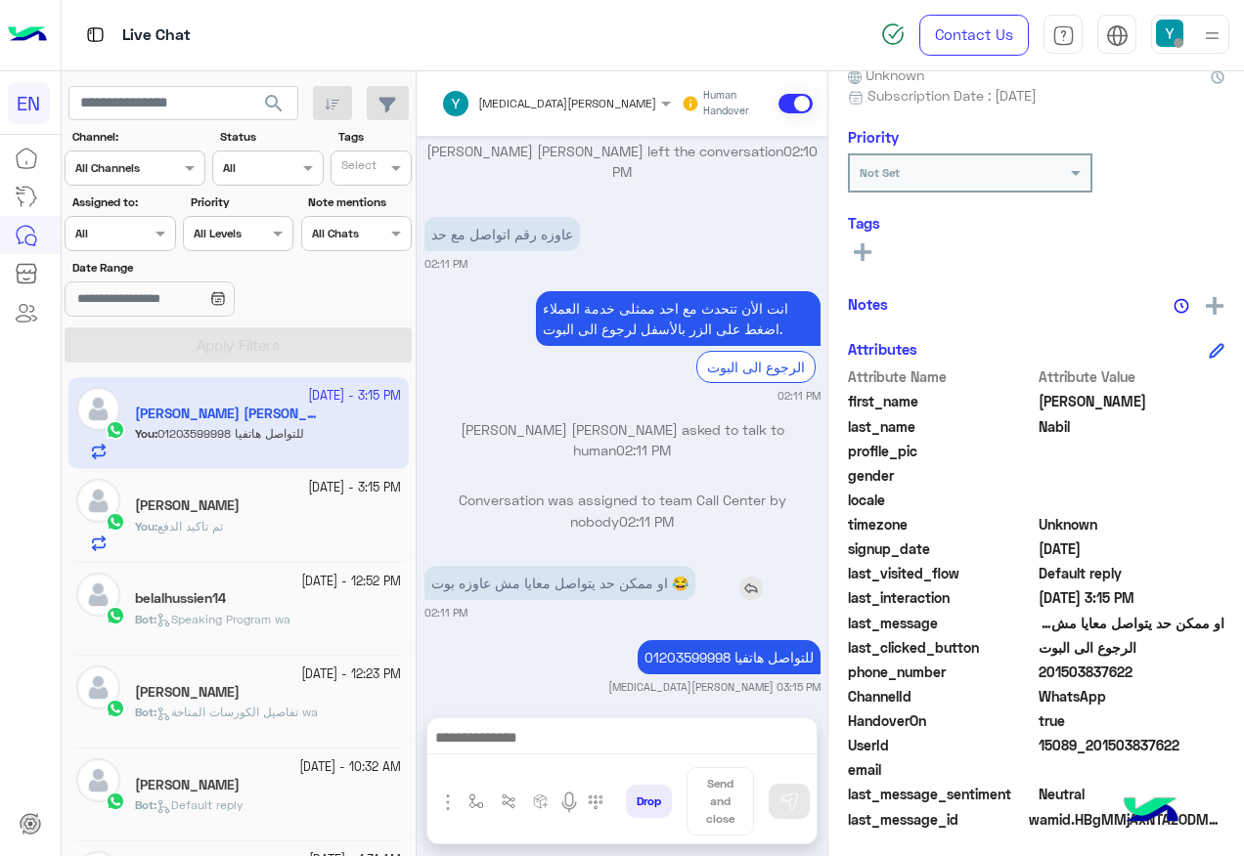
scroll to position [196, 0]
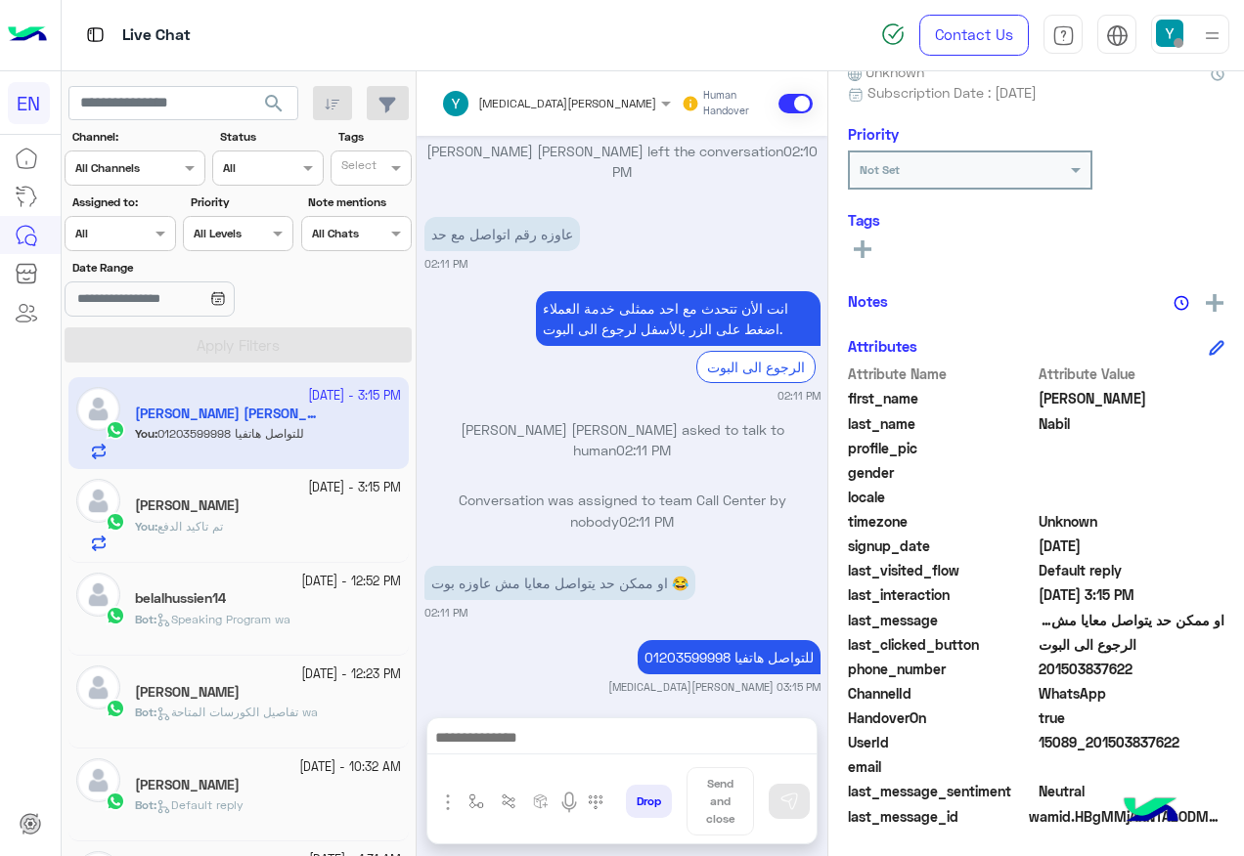
click at [136, 237] on div at bounding box center [120, 231] width 109 height 19
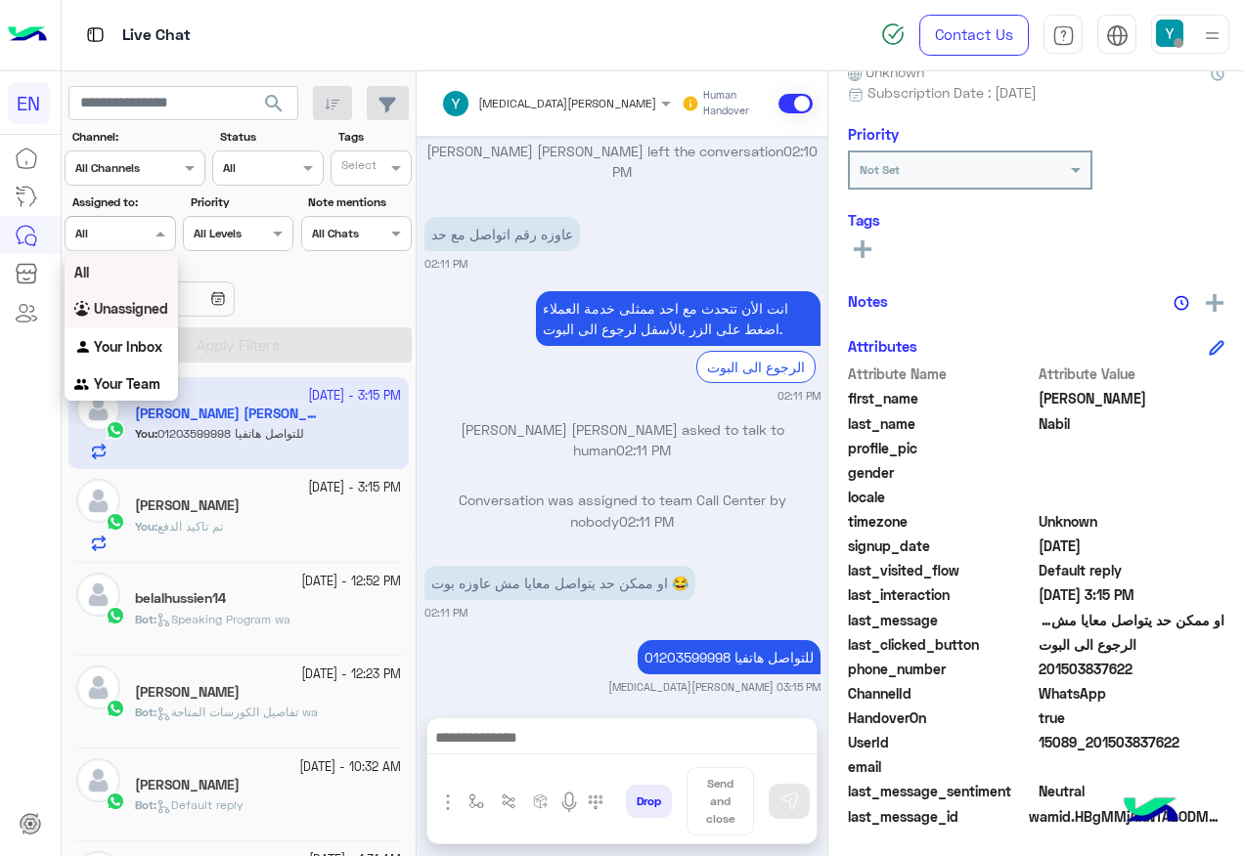
click at [146, 294] on div "Unassigned" at bounding box center [121, 309] width 113 height 38
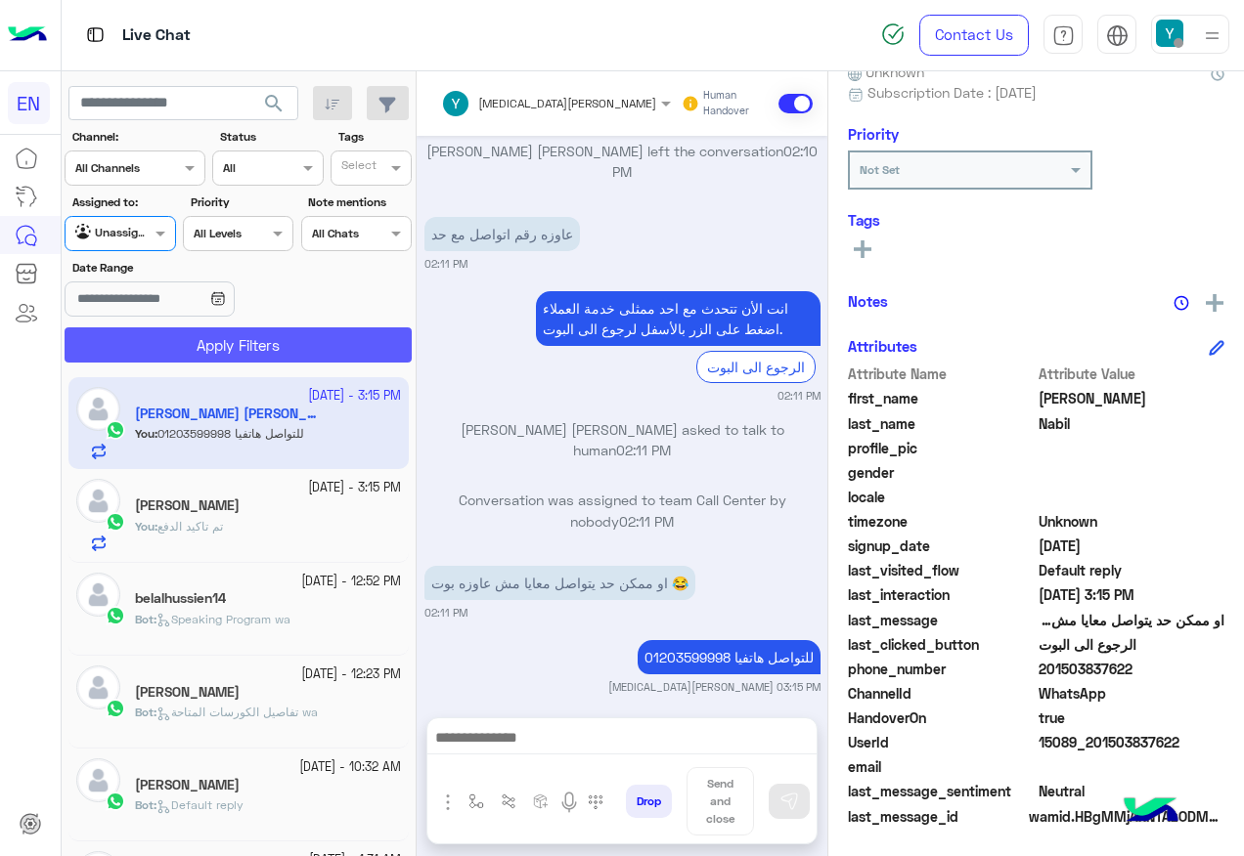
click at [154, 345] on button "Apply Filters" at bounding box center [238, 345] width 347 height 35
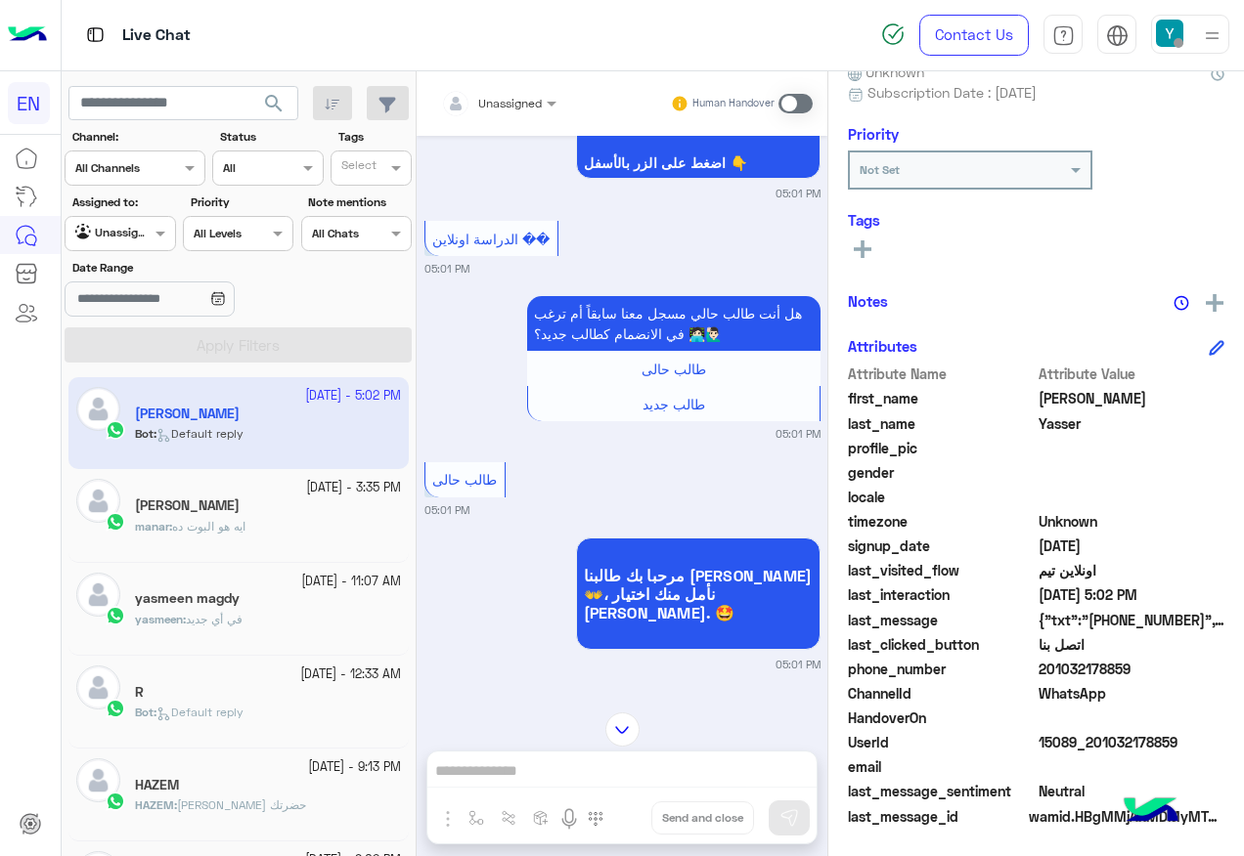
scroll to position [108, 0]
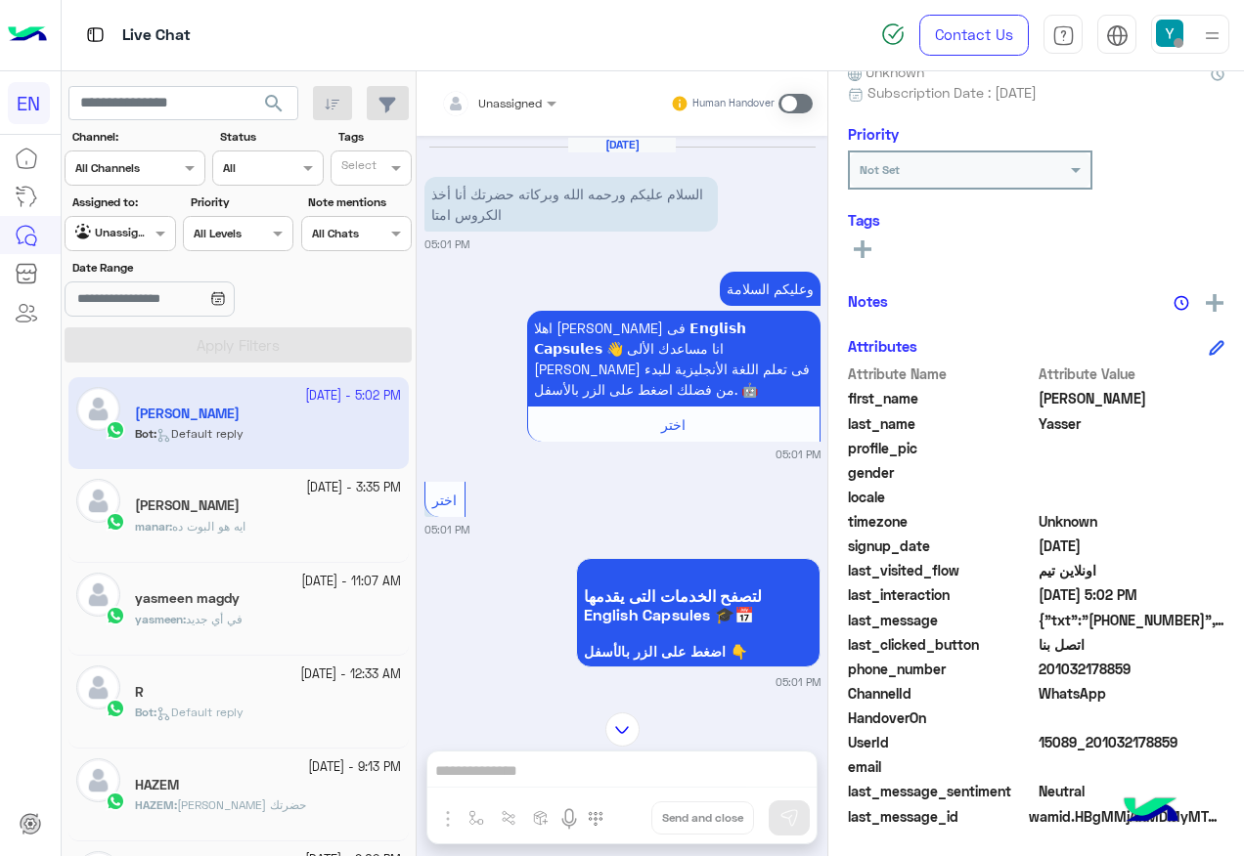
click at [499, 110] on span "Unassigned" at bounding box center [510, 103] width 64 height 15
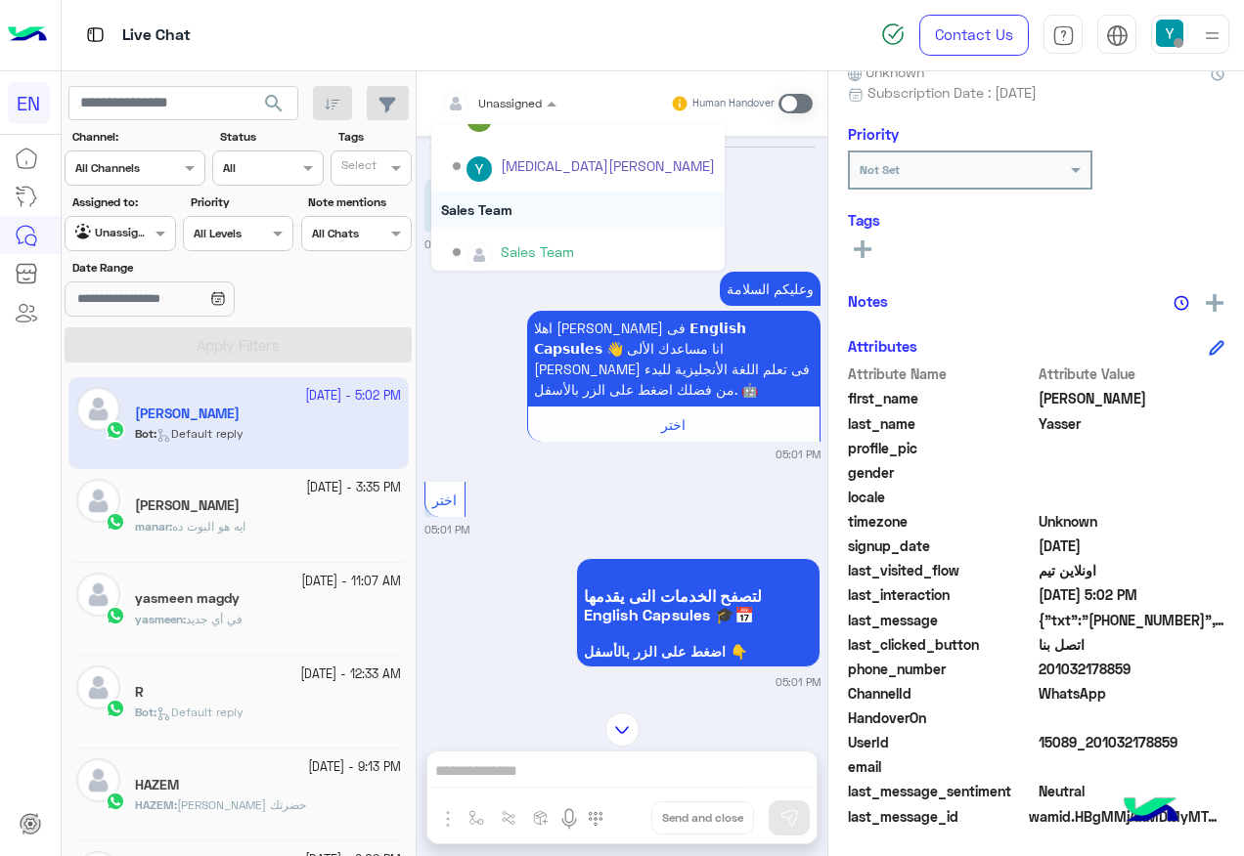
scroll to position [325, 0]
click at [559, 216] on div "Sales Team" at bounding box center [577, 203] width 293 height 36
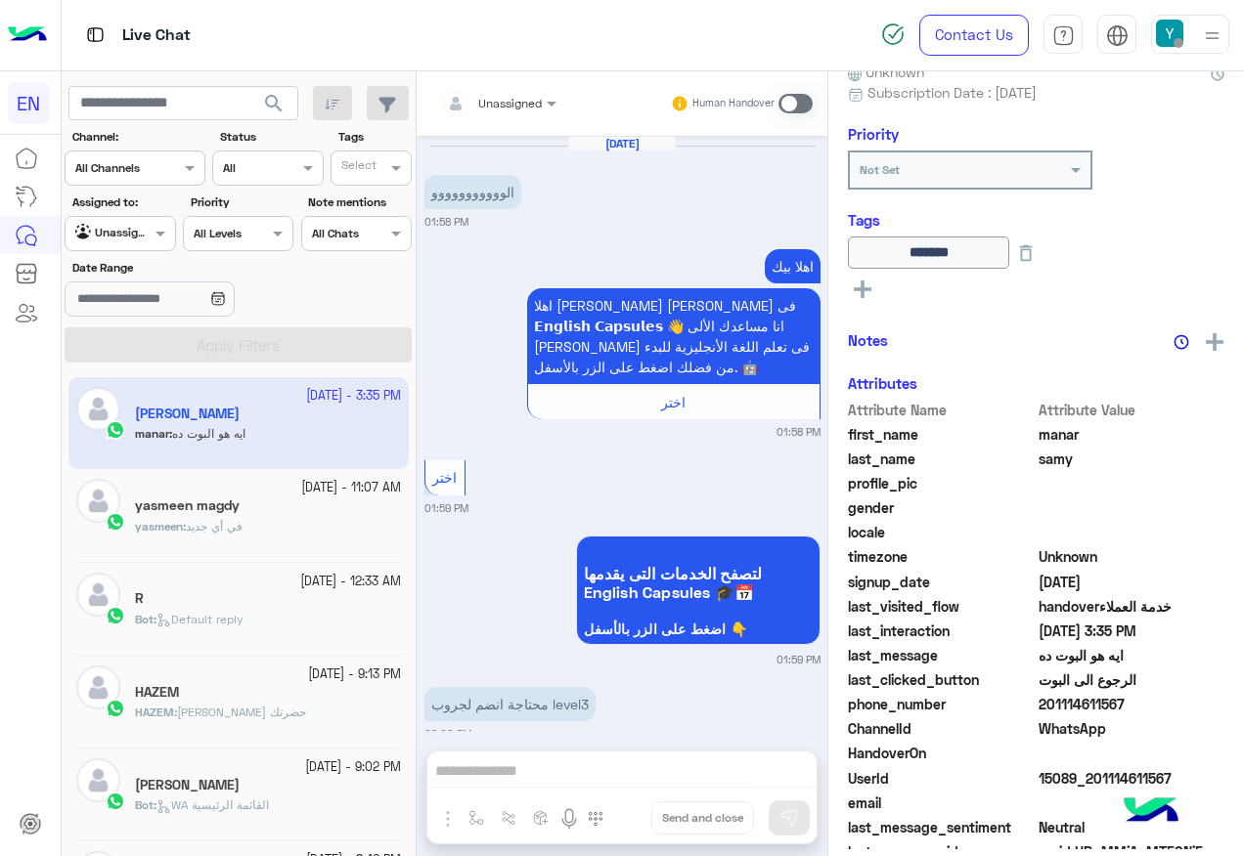
scroll to position [1335, 0]
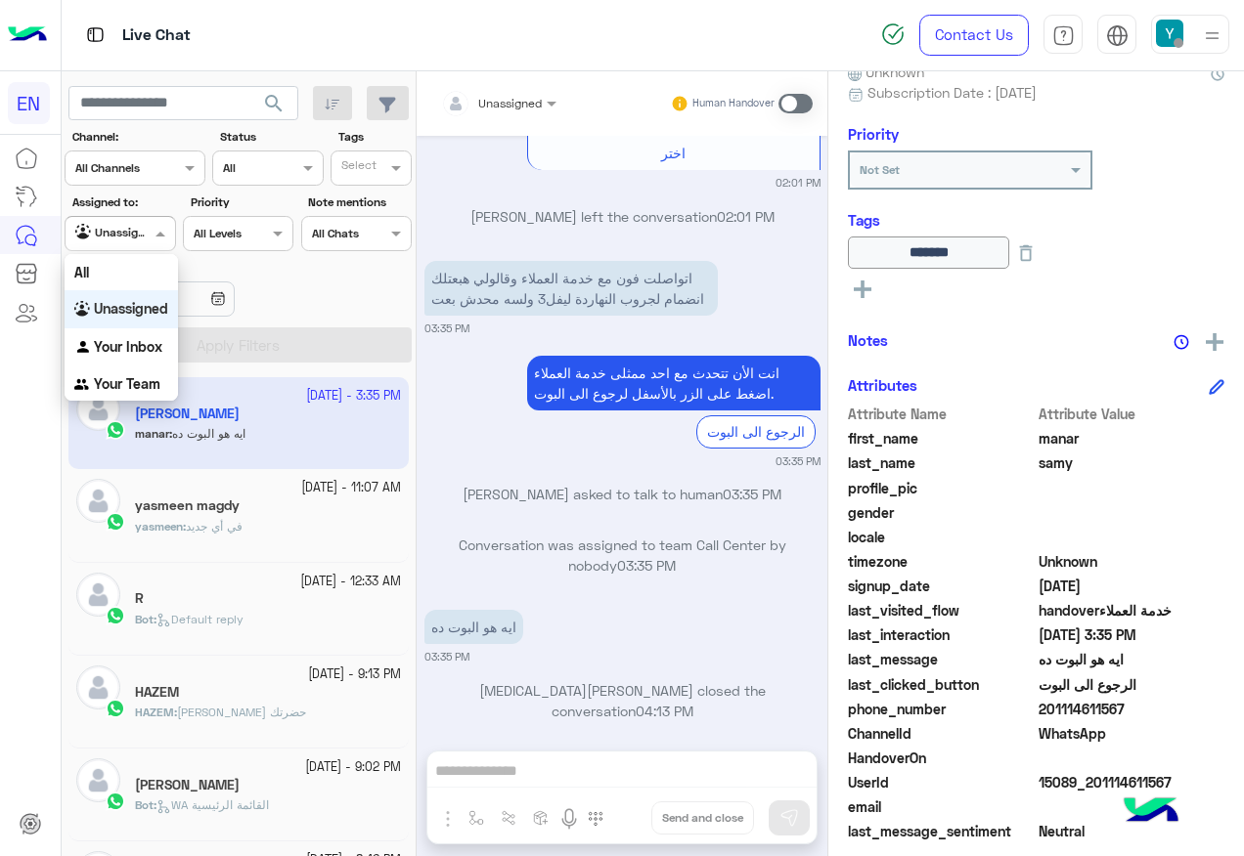
click at [119, 241] on div "Unassigned" at bounding box center [112, 234] width 74 height 20
click at [153, 340] on b "Your Inbox" at bounding box center [128, 346] width 68 height 17
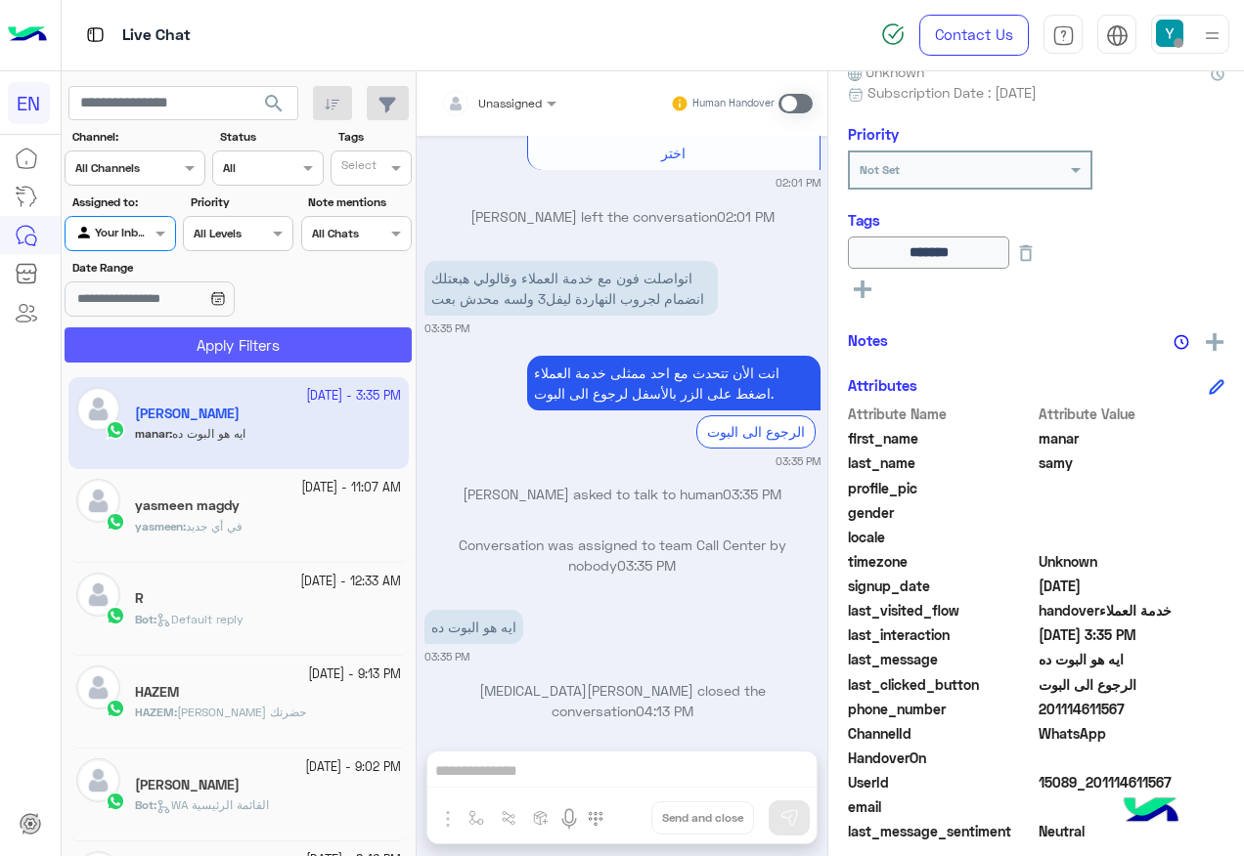
click at [161, 340] on button "Apply Filters" at bounding box center [238, 345] width 347 height 35
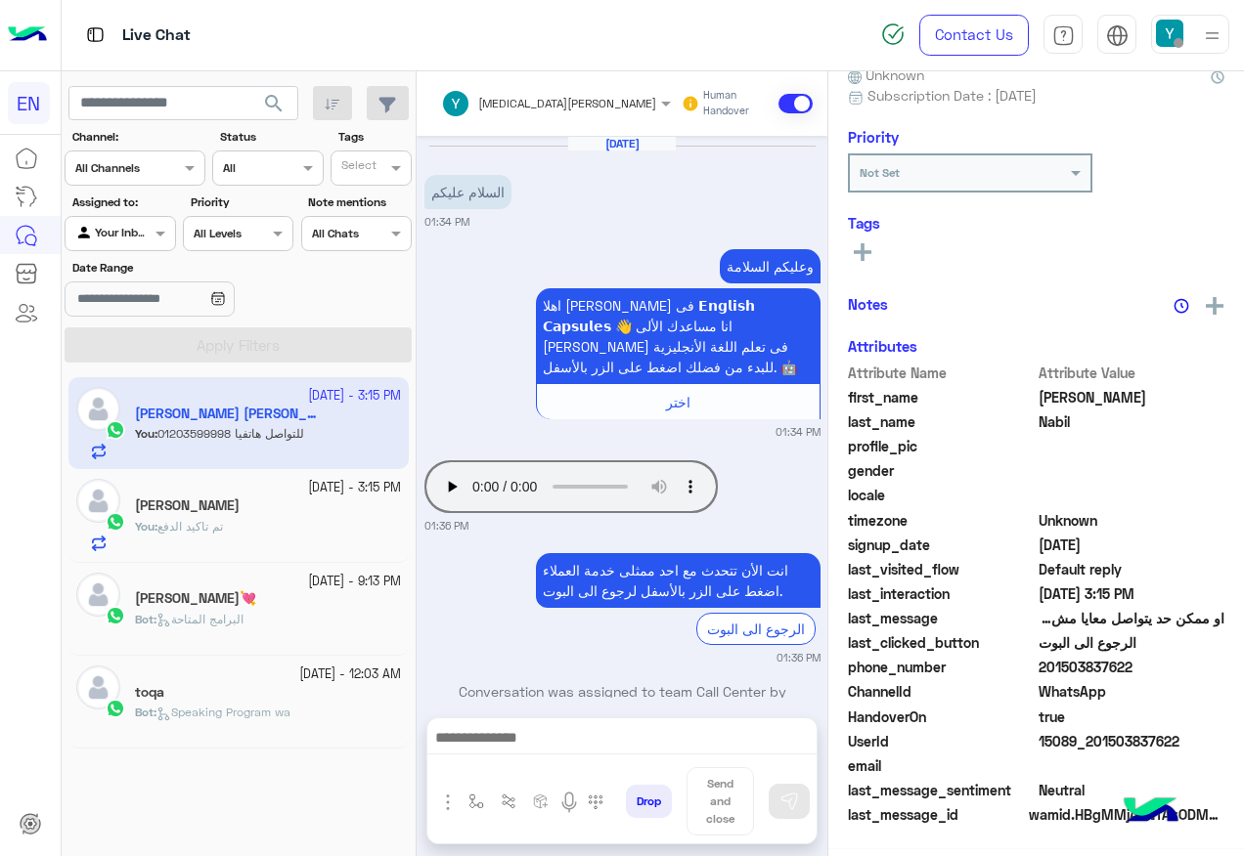
scroll to position [193, 0]
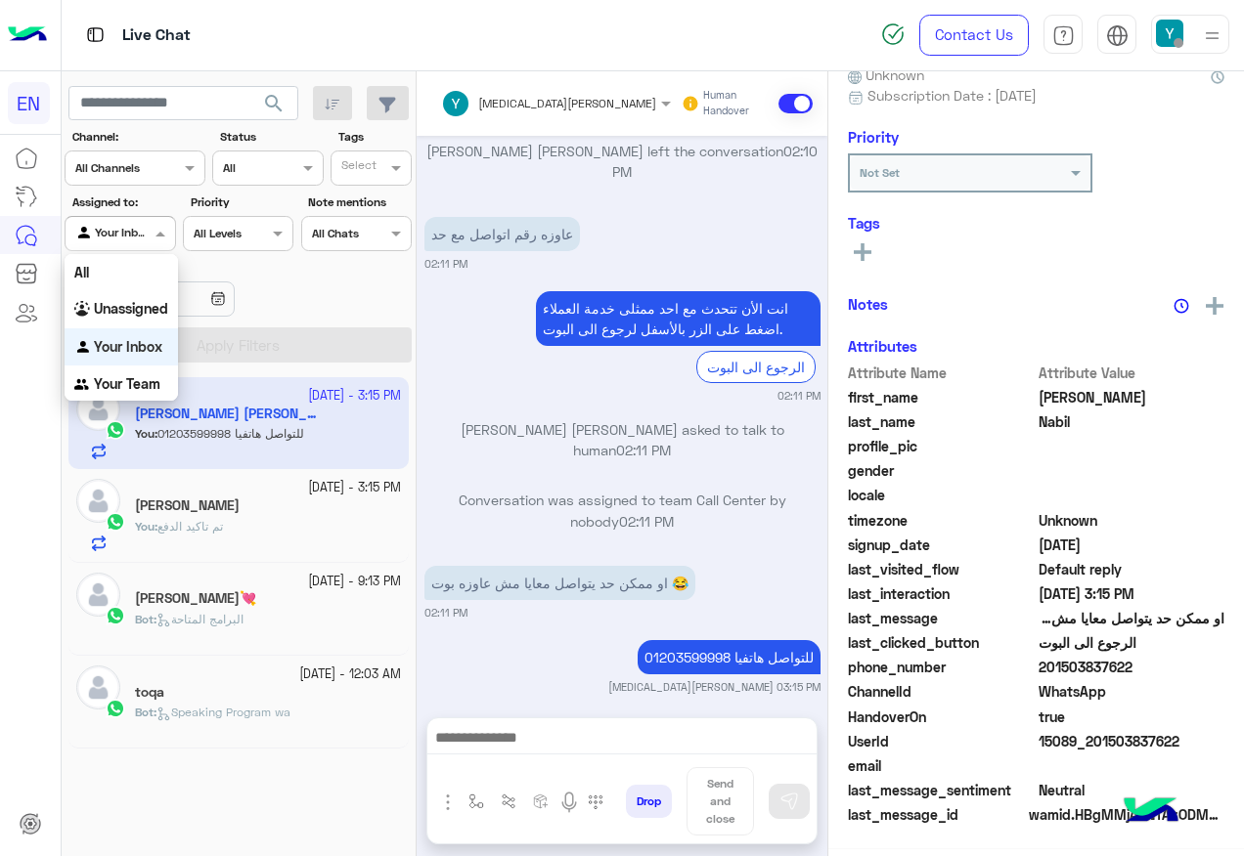
click at [114, 224] on input "text" at bounding box center [97, 232] width 45 height 18
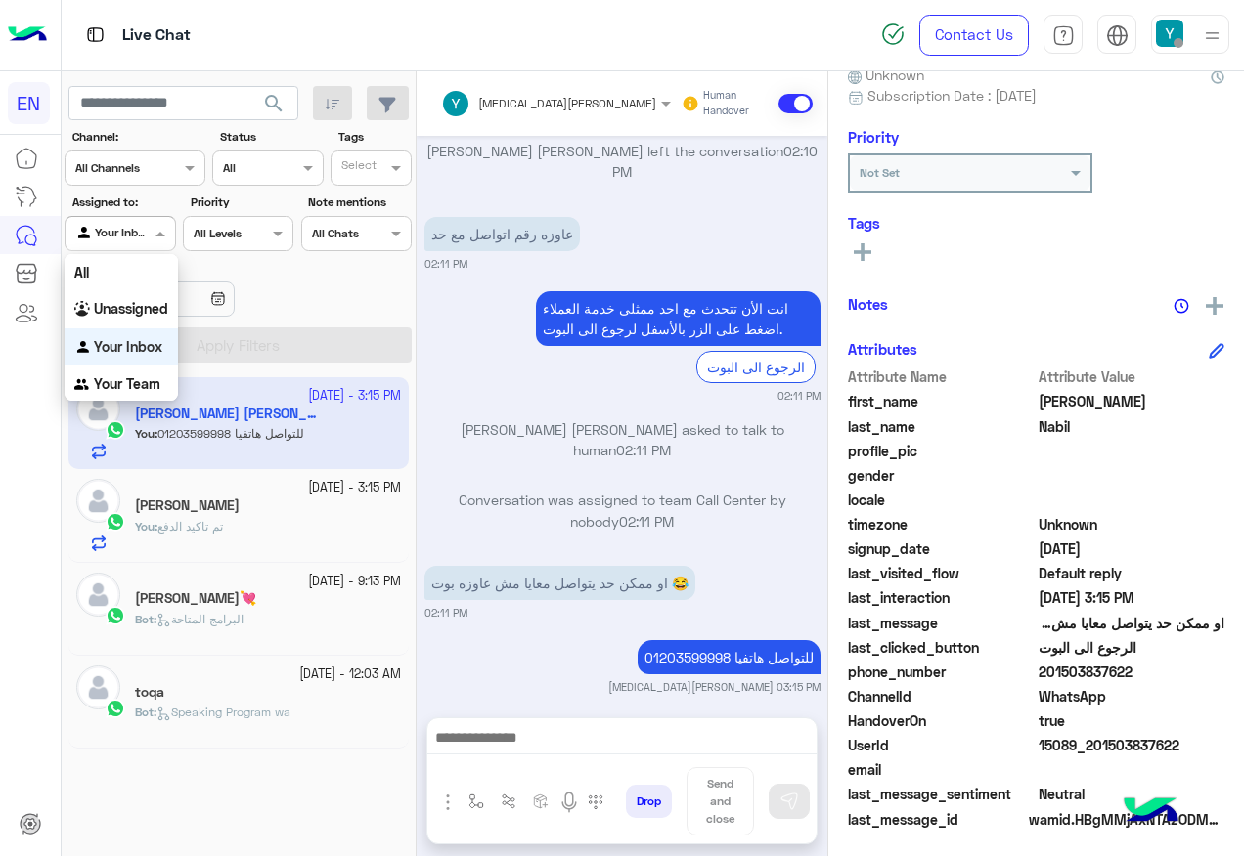
scroll to position [196, 0]
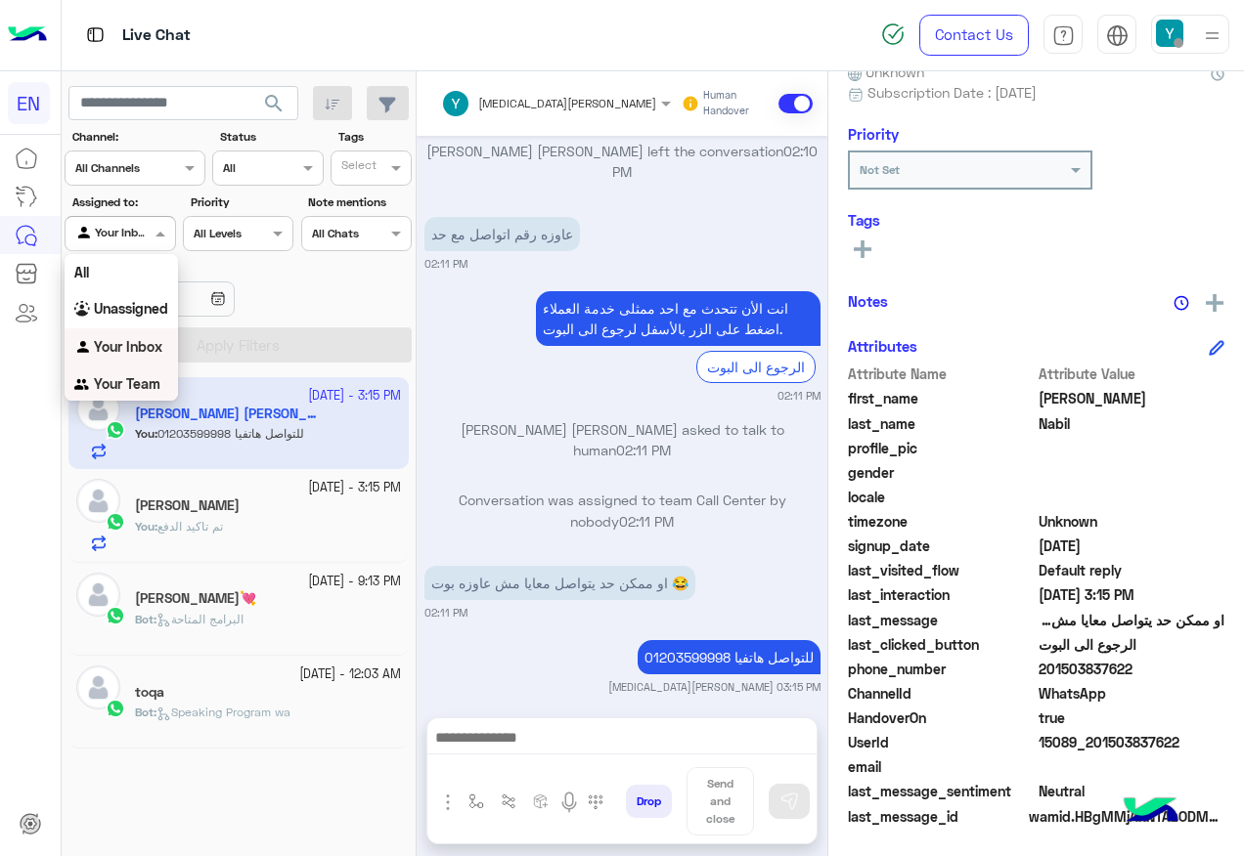
click at [161, 379] on div "Your Team" at bounding box center [121, 385] width 113 height 38
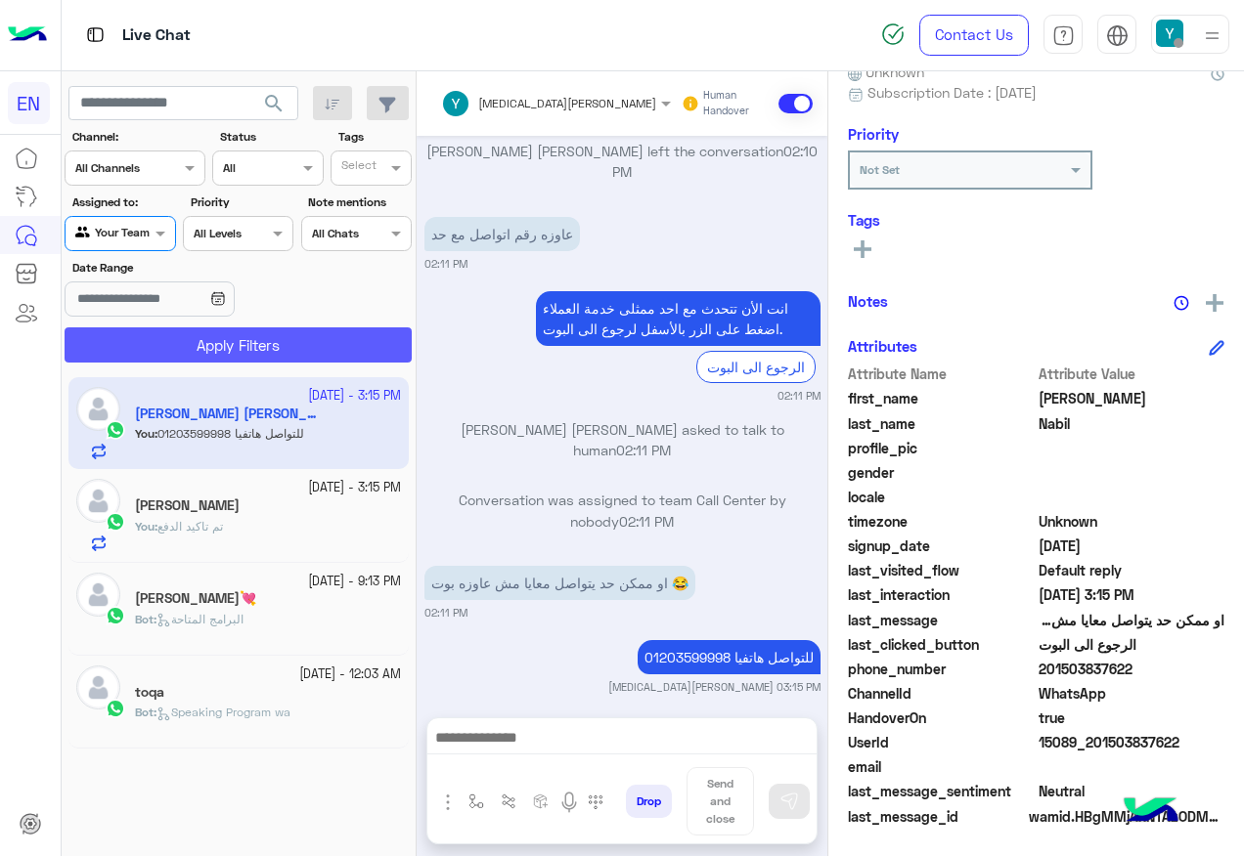
click at [175, 347] on button "Apply Filters" at bounding box center [238, 345] width 347 height 35
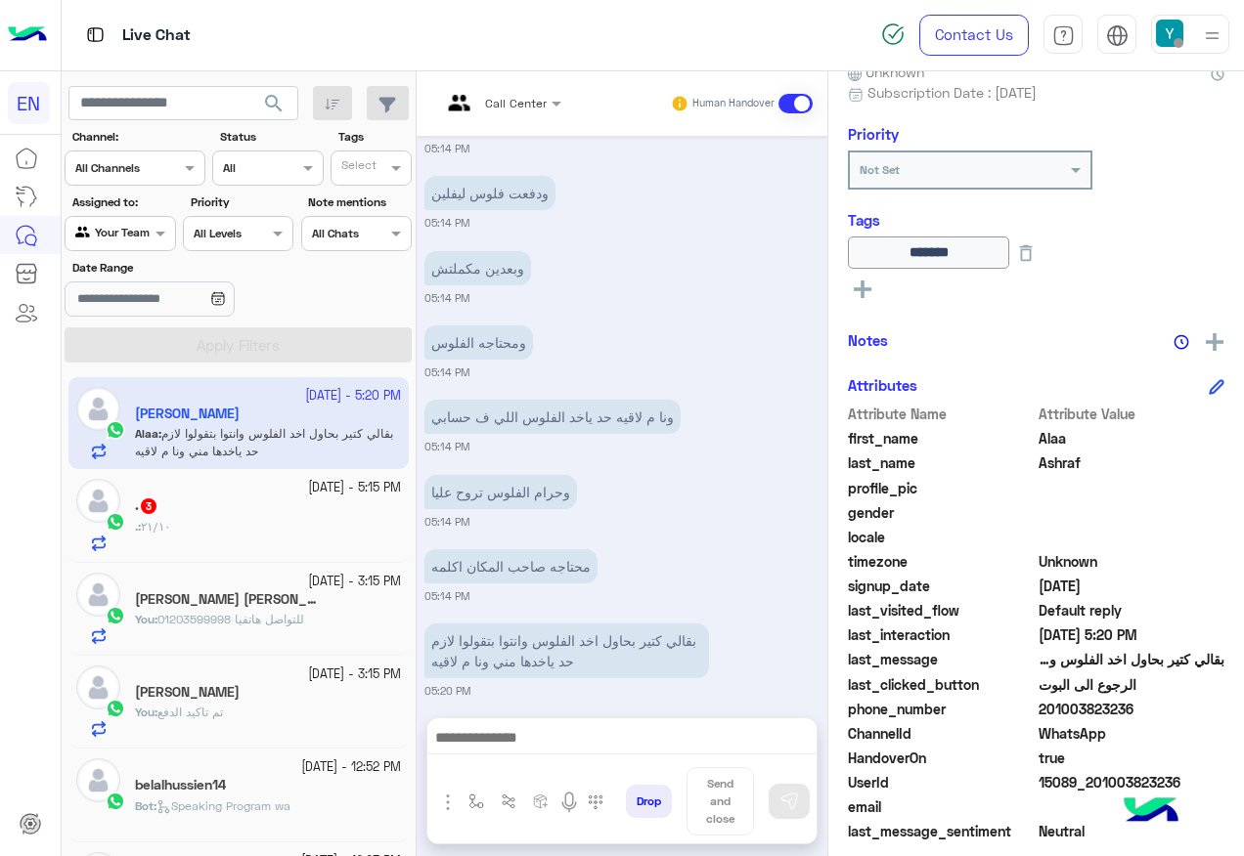
scroll to position [1181, 0]
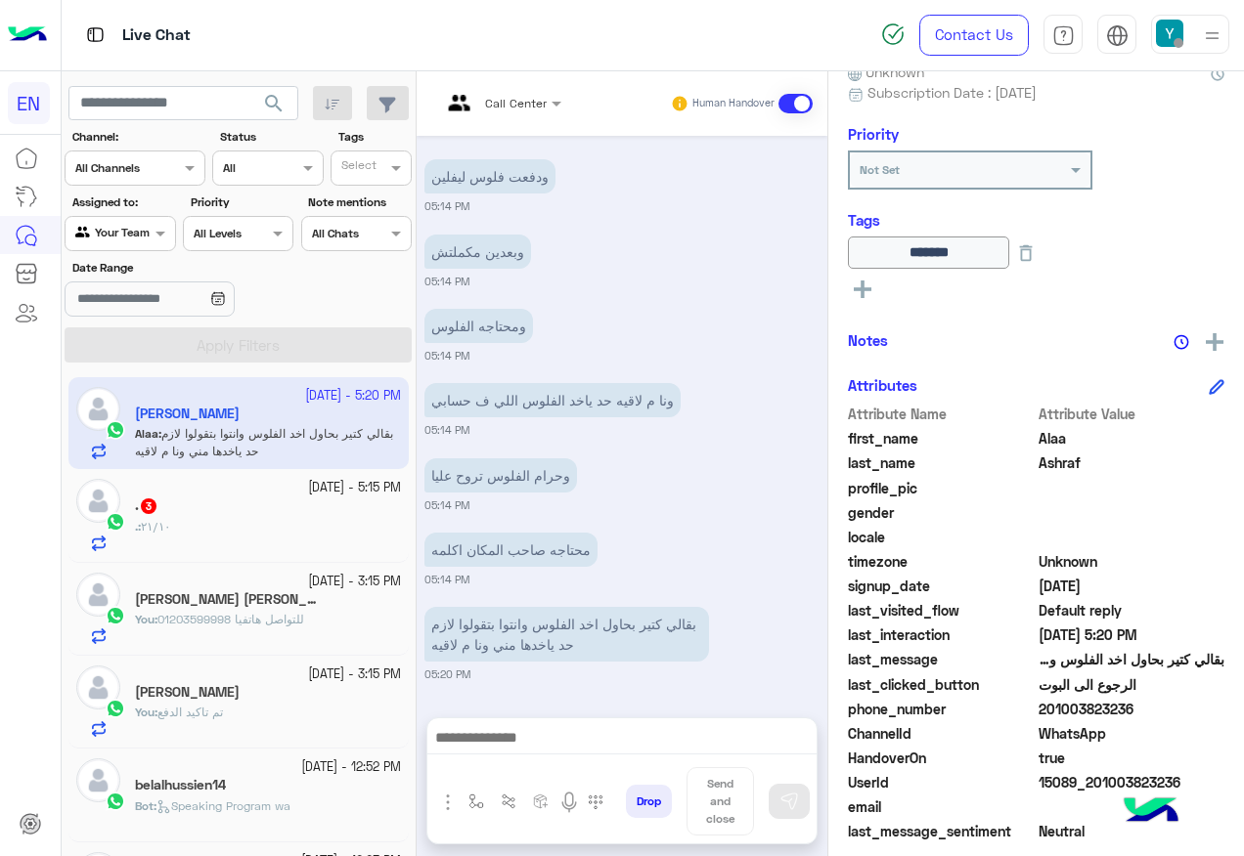
drag, startPoint x: 1037, startPoint y: 702, endPoint x: 1150, endPoint y: 704, distance: 112.5
click at [1150, 704] on span "201003823236" at bounding box center [1131, 709] width 187 height 21
copy span "201003823236"
click at [313, 546] on div ". : ٢١/١٠" at bounding box center [268, 535] width 266 height 34
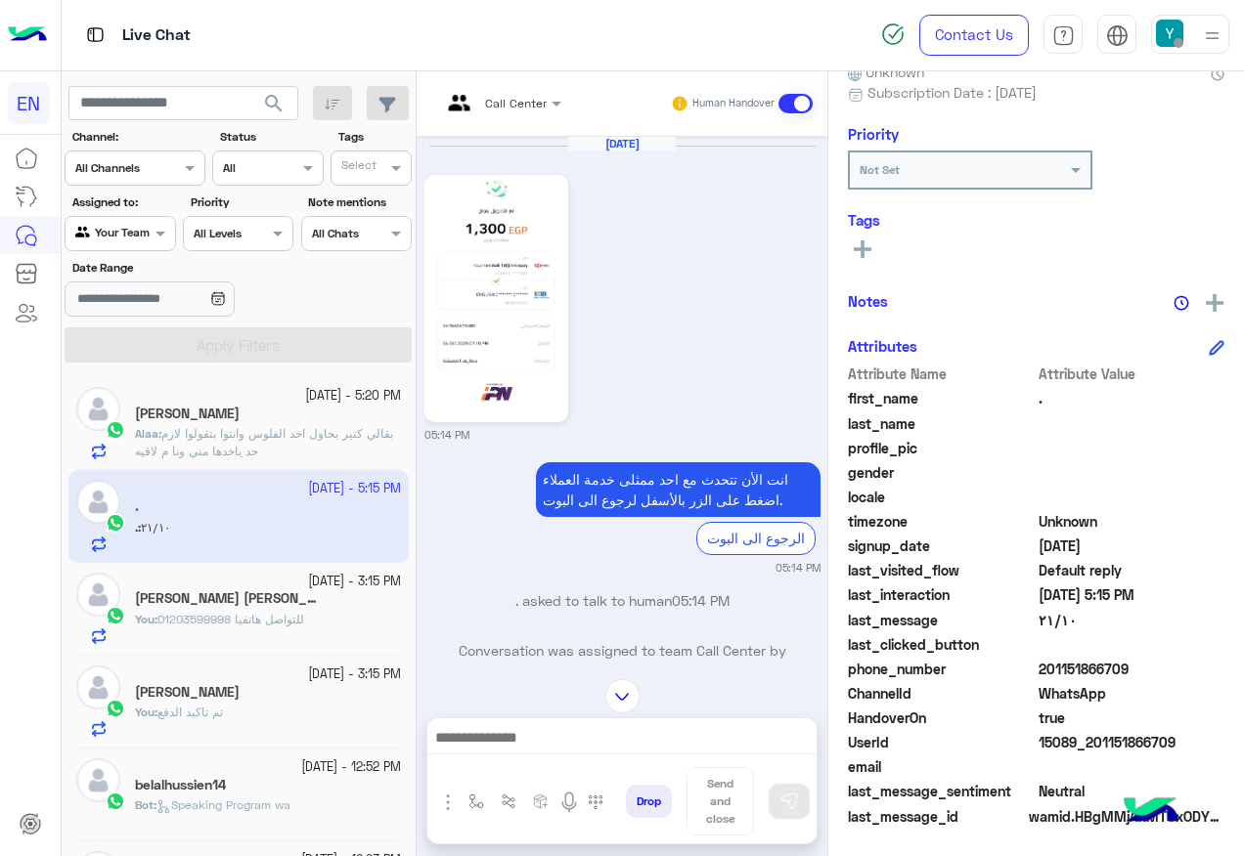
scroll to position [431, 0]
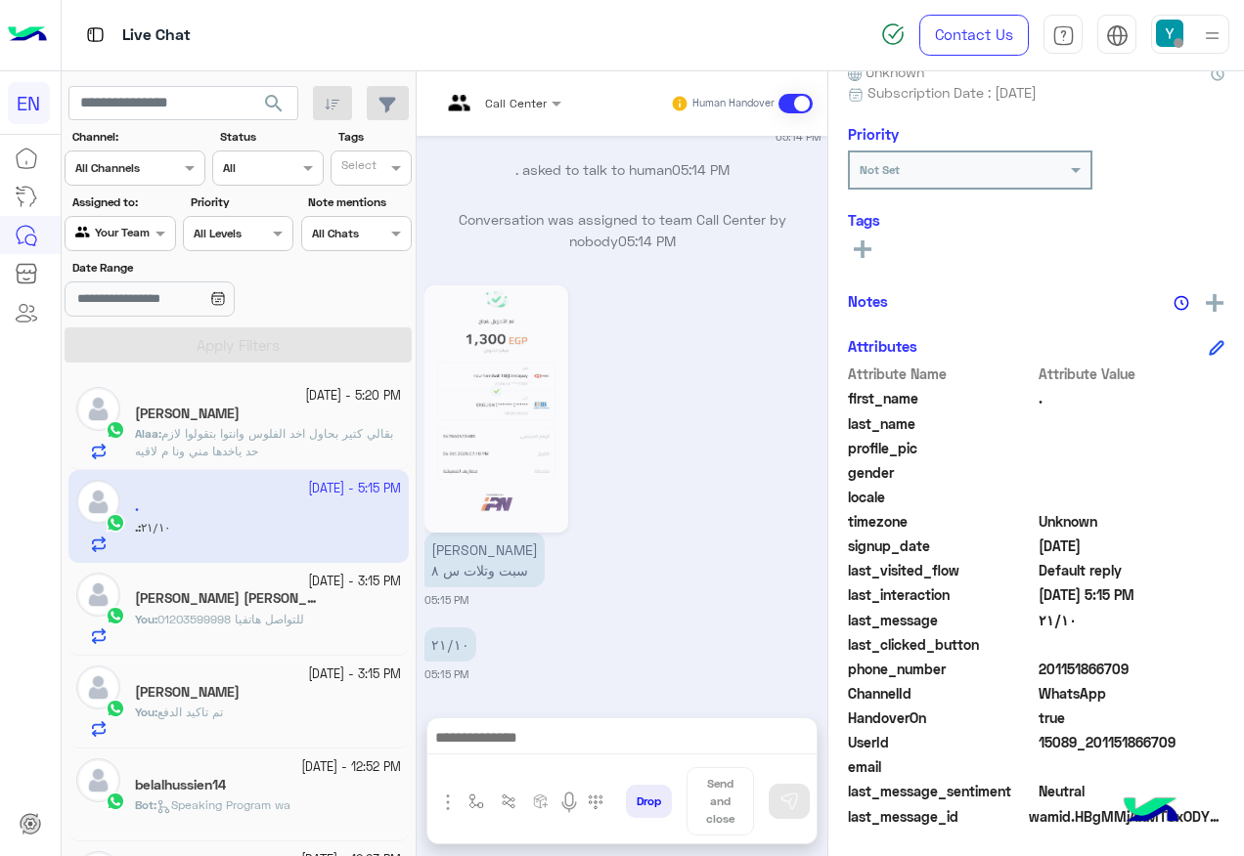
drag, startPoint x: 1045, startPoint y: 670, endPoint x: 1126, endPoint y: 668, distance: 81.2
click at [1126, 668] on span "201151866709" at bounding box center [1131, 669] width 187 height 21
copy span "01151866709"
click at [514, 481] on img at bounding box center [496, 409] width 134 height 238
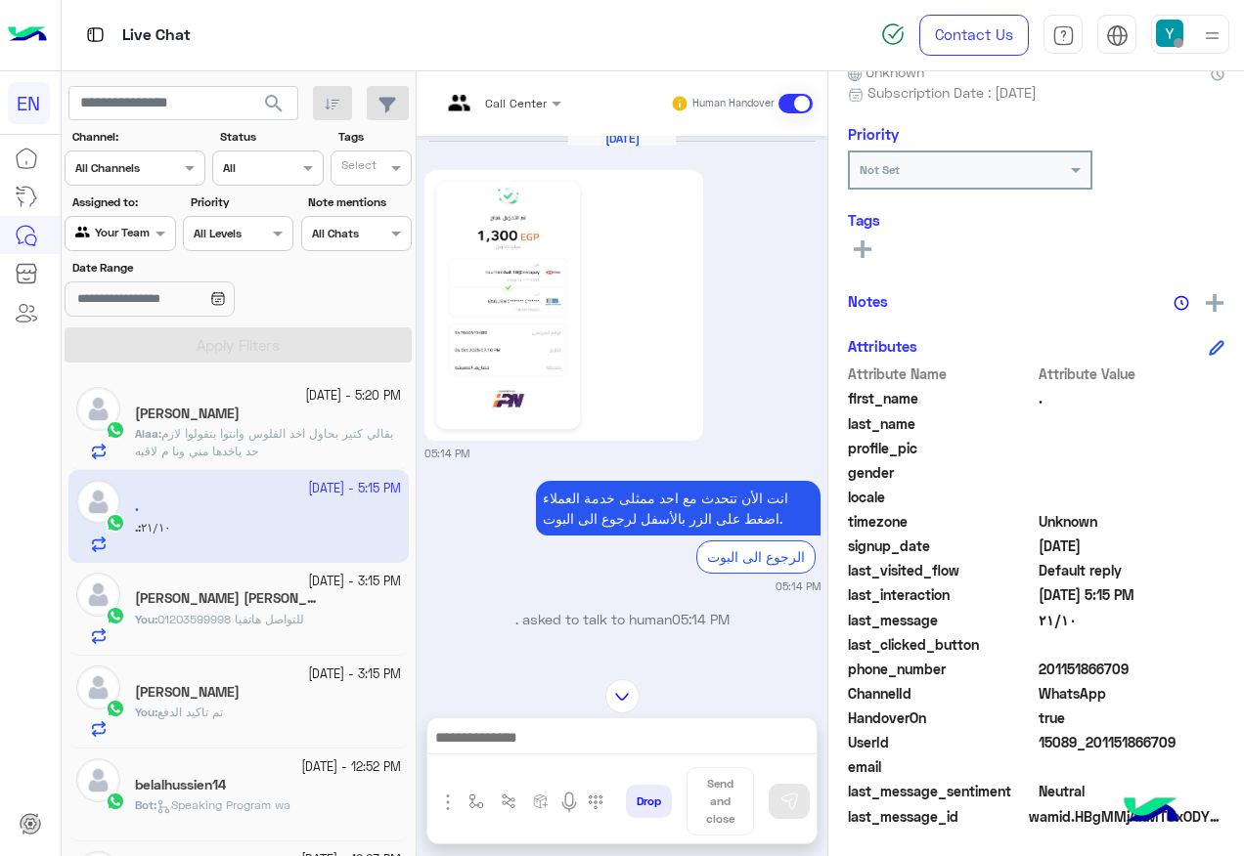
scroll to position [0, 0]
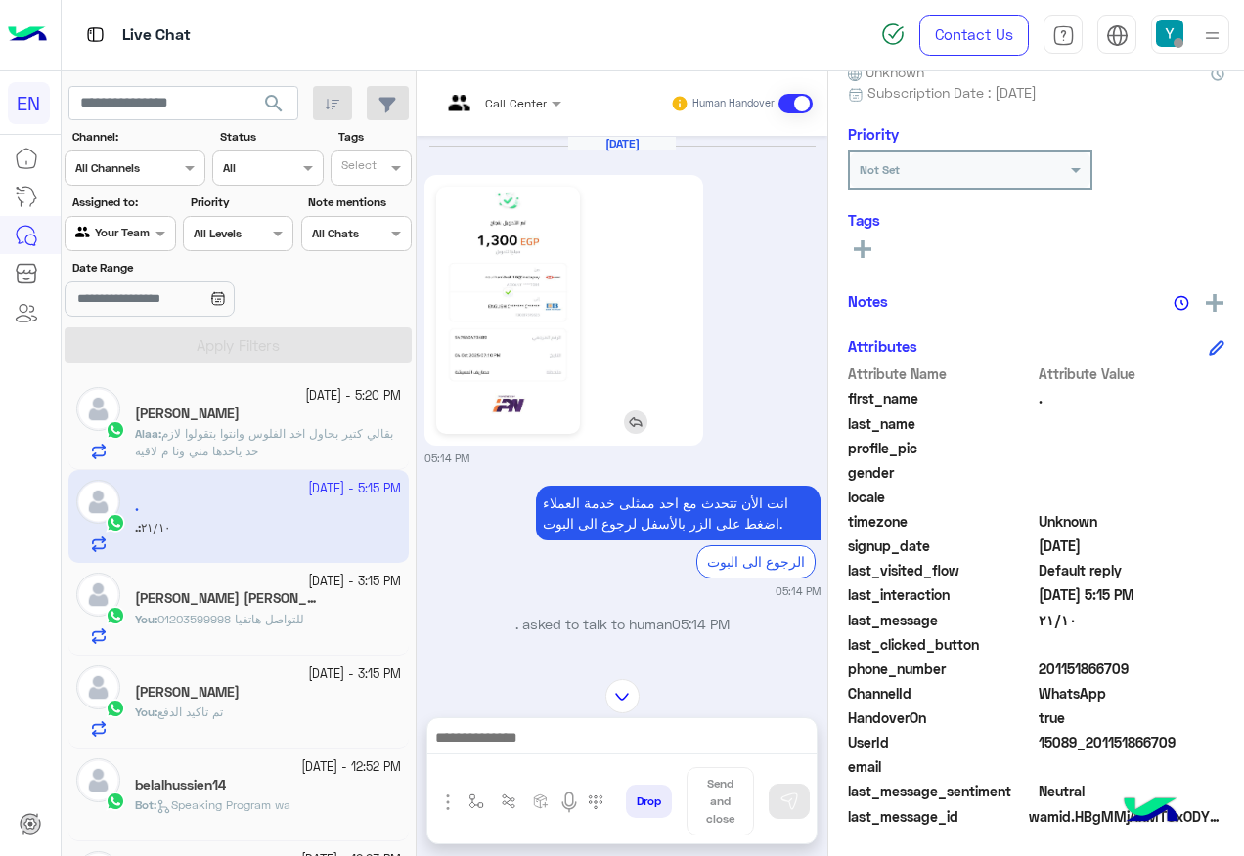
click at [506, 338] on img at bounding box center [508, 311] width 134 height 238
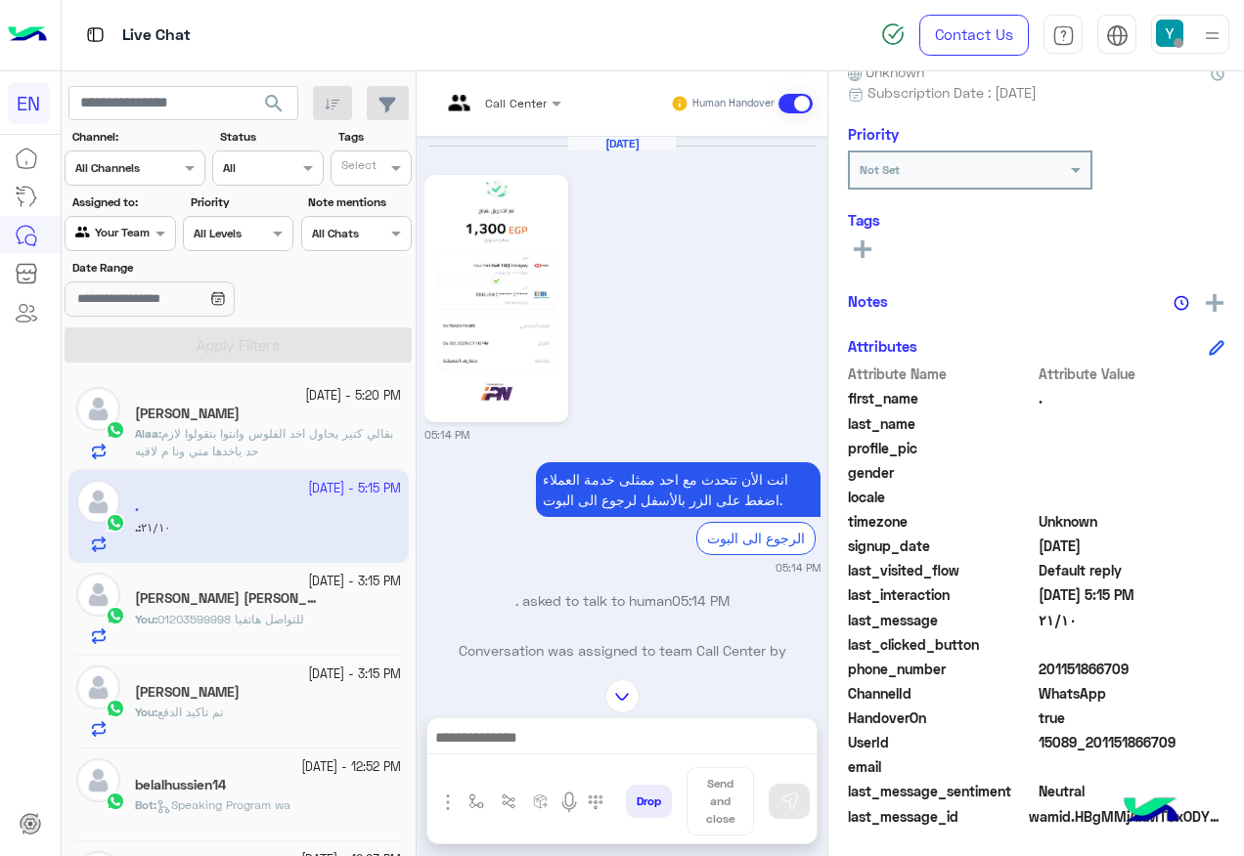
scroll to position [431, 0]
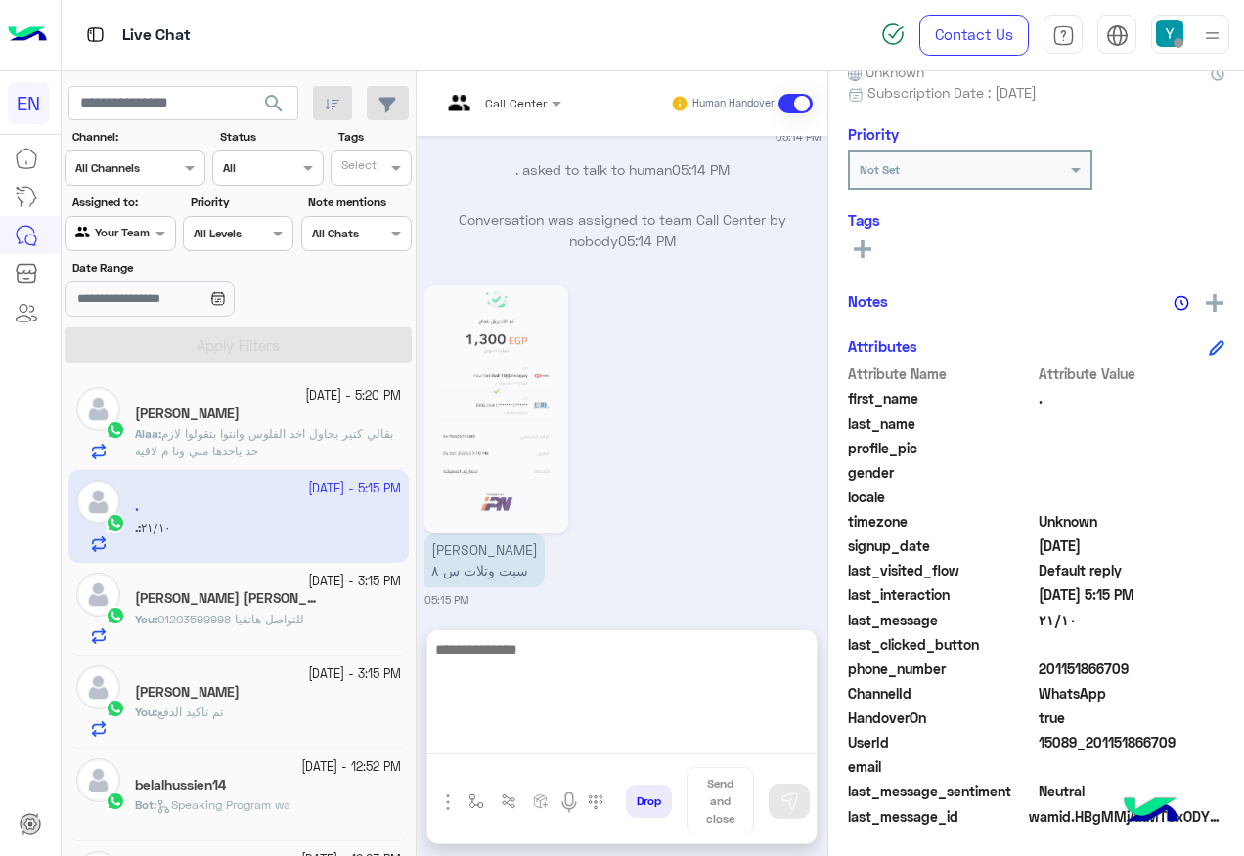
click at [622, 736] on textarea at bounding box center [621, 695] width 389 height 117
paste textarea "**********"
type textarea "**********"
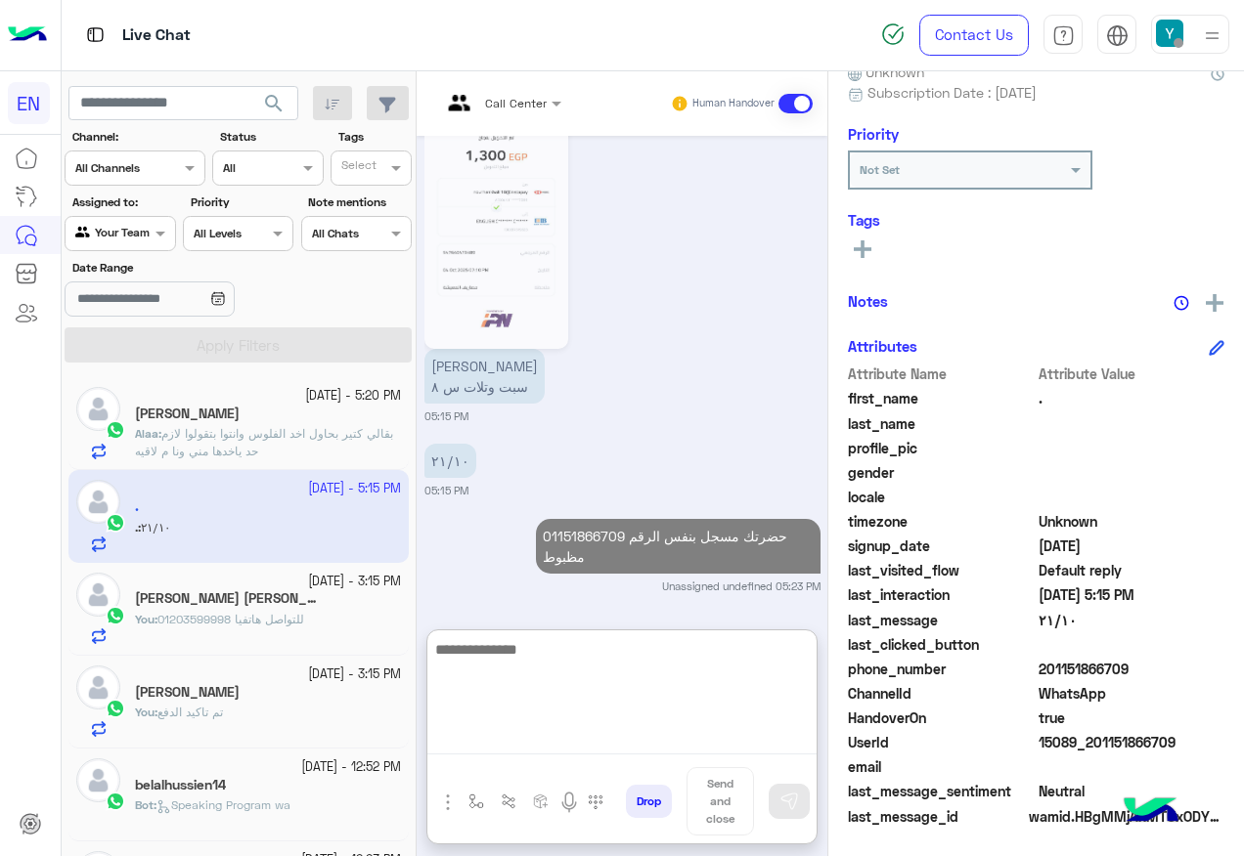
scroll to position [665, 0]
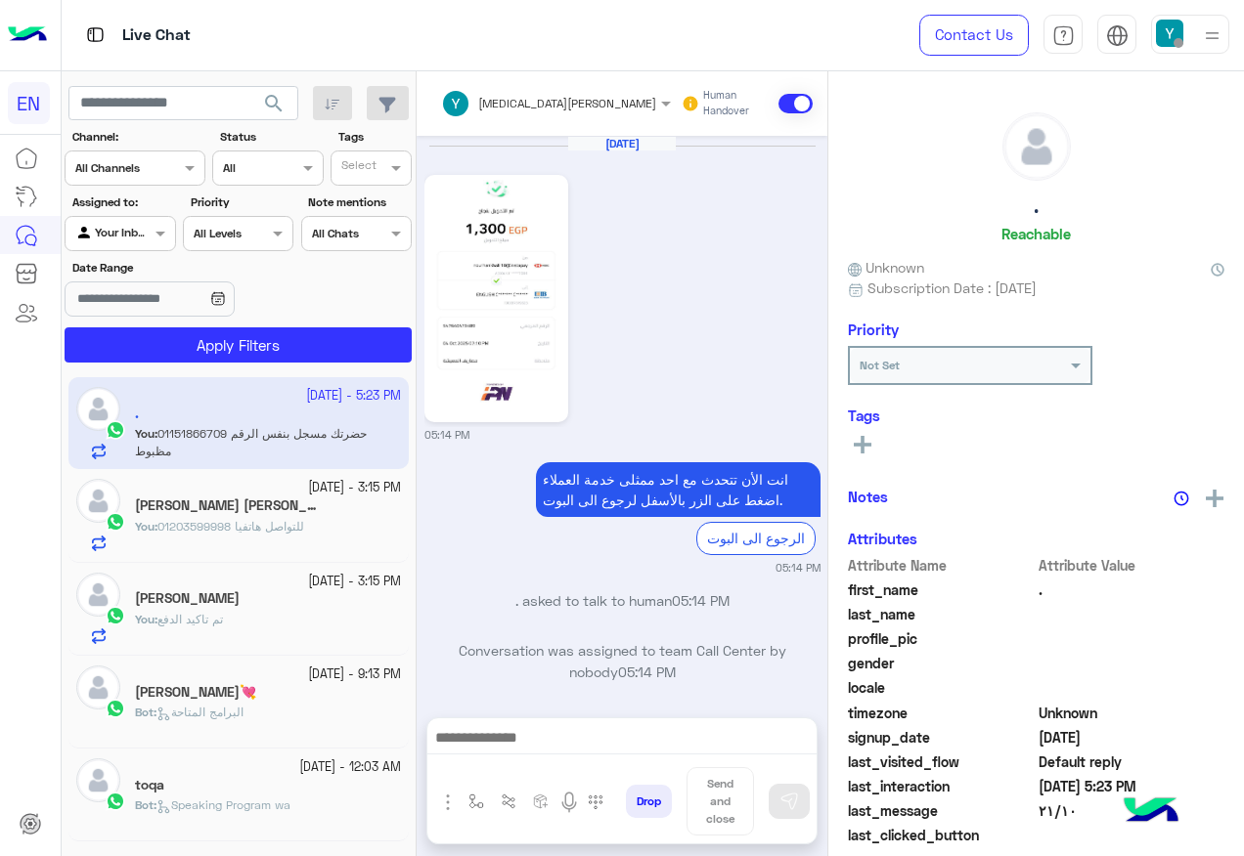
scroll to position [577, 0]
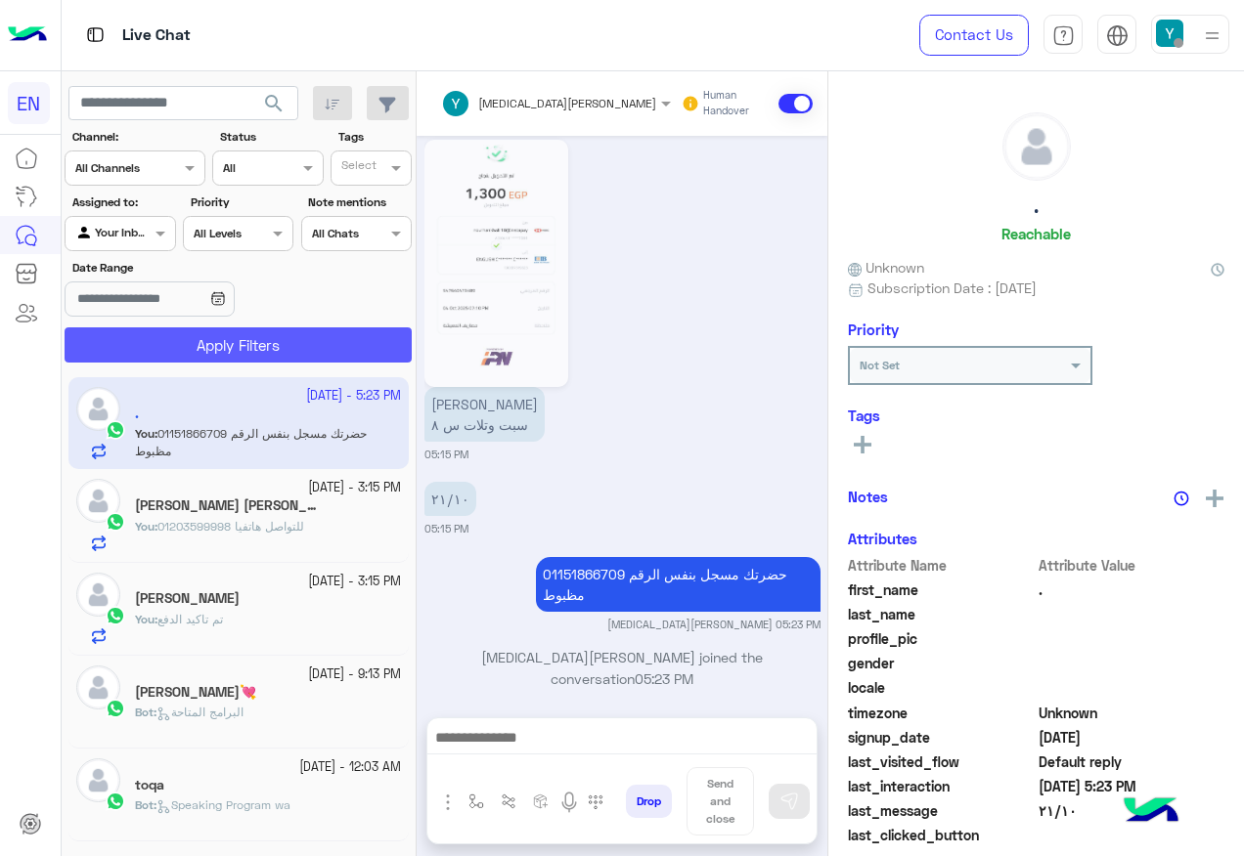
click at [234, 349] on button "Apply Filters" at bounding box center [238, 345] width 347 height 35
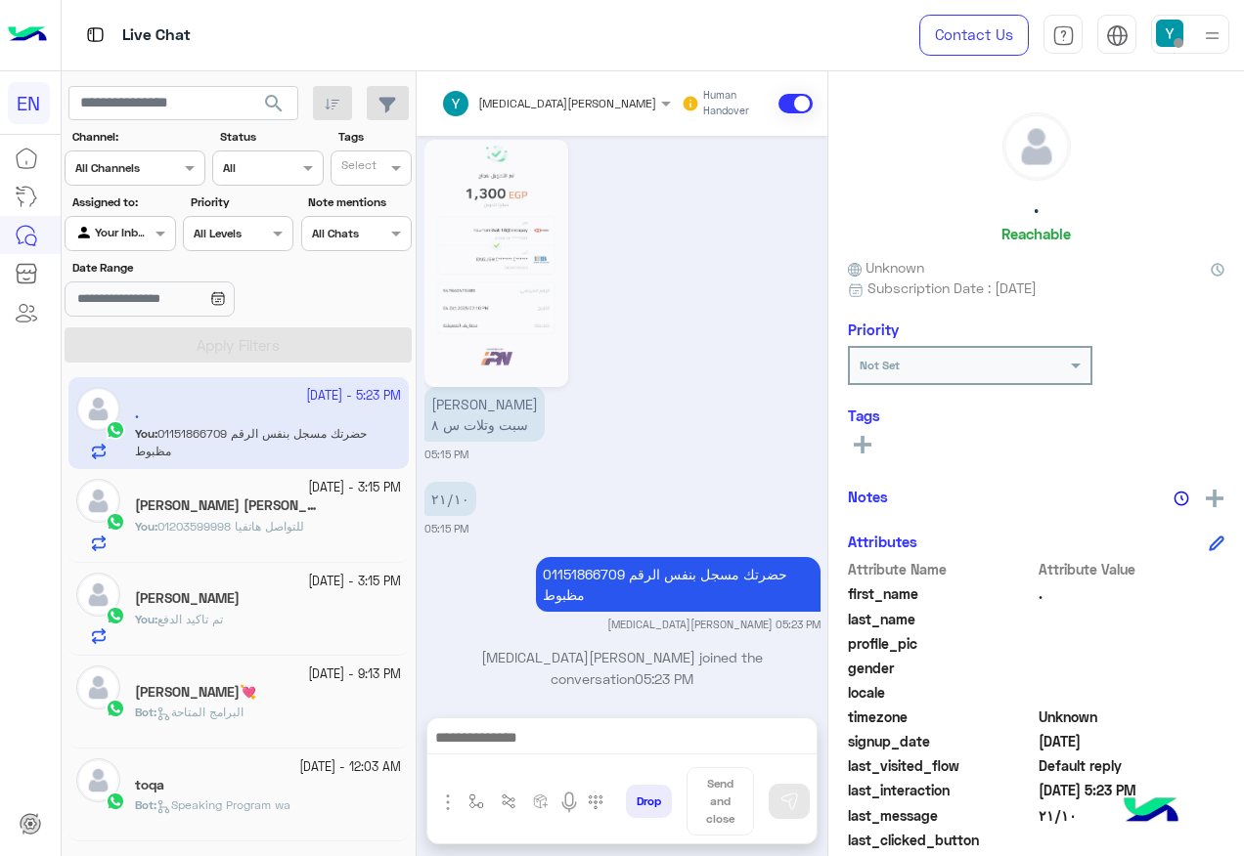
click at [479, 173] on img at bounding box center [496, 264] width 134 height 238
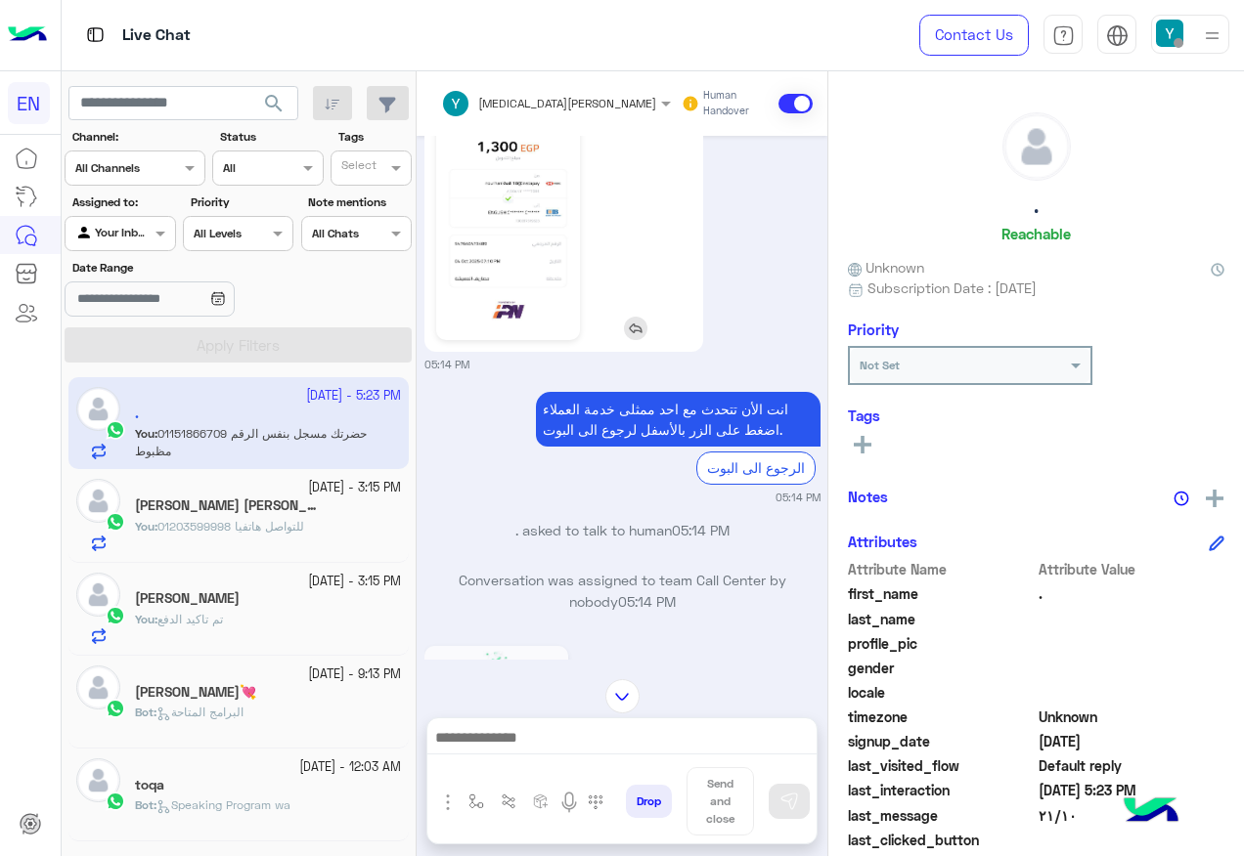
scroll to position [0, 0]
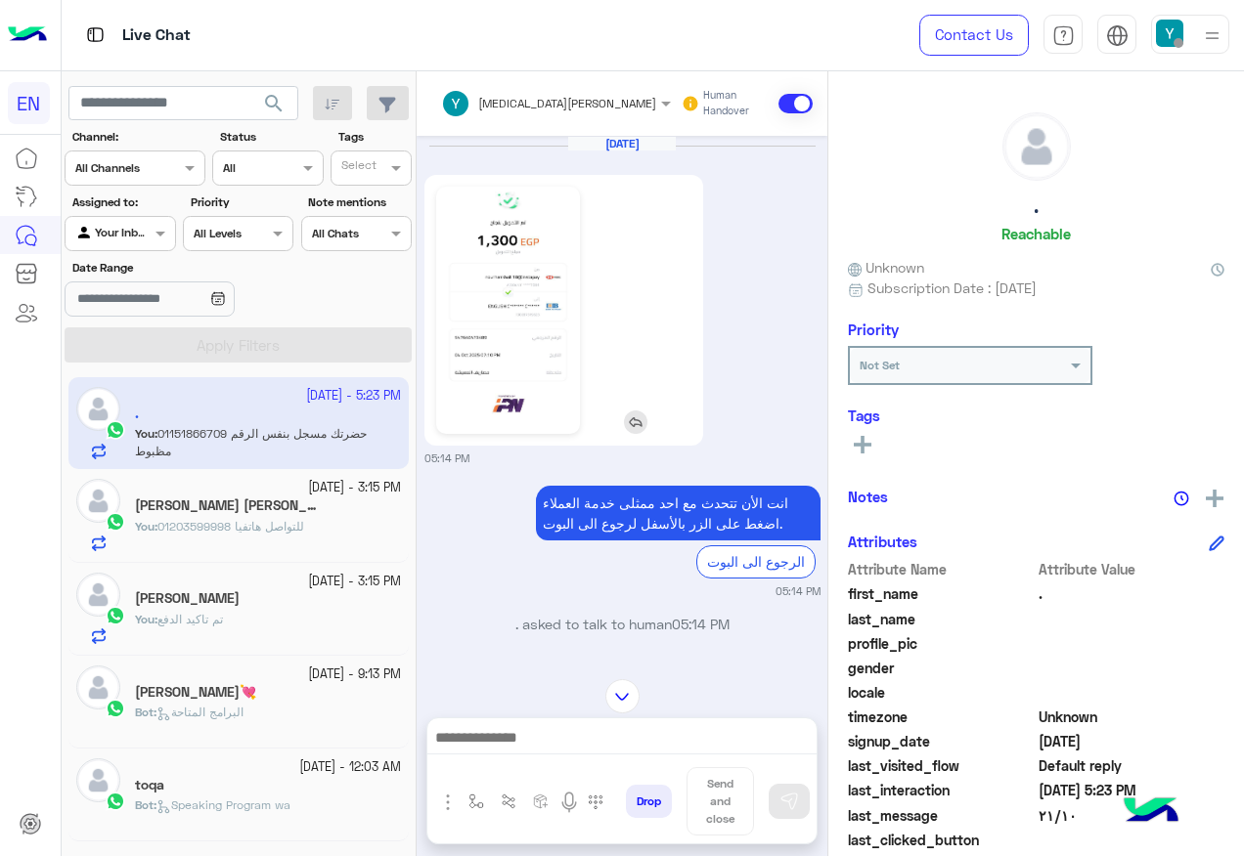
click at [528, 382] on img at bounding box center [508, 311] width 134 height 238
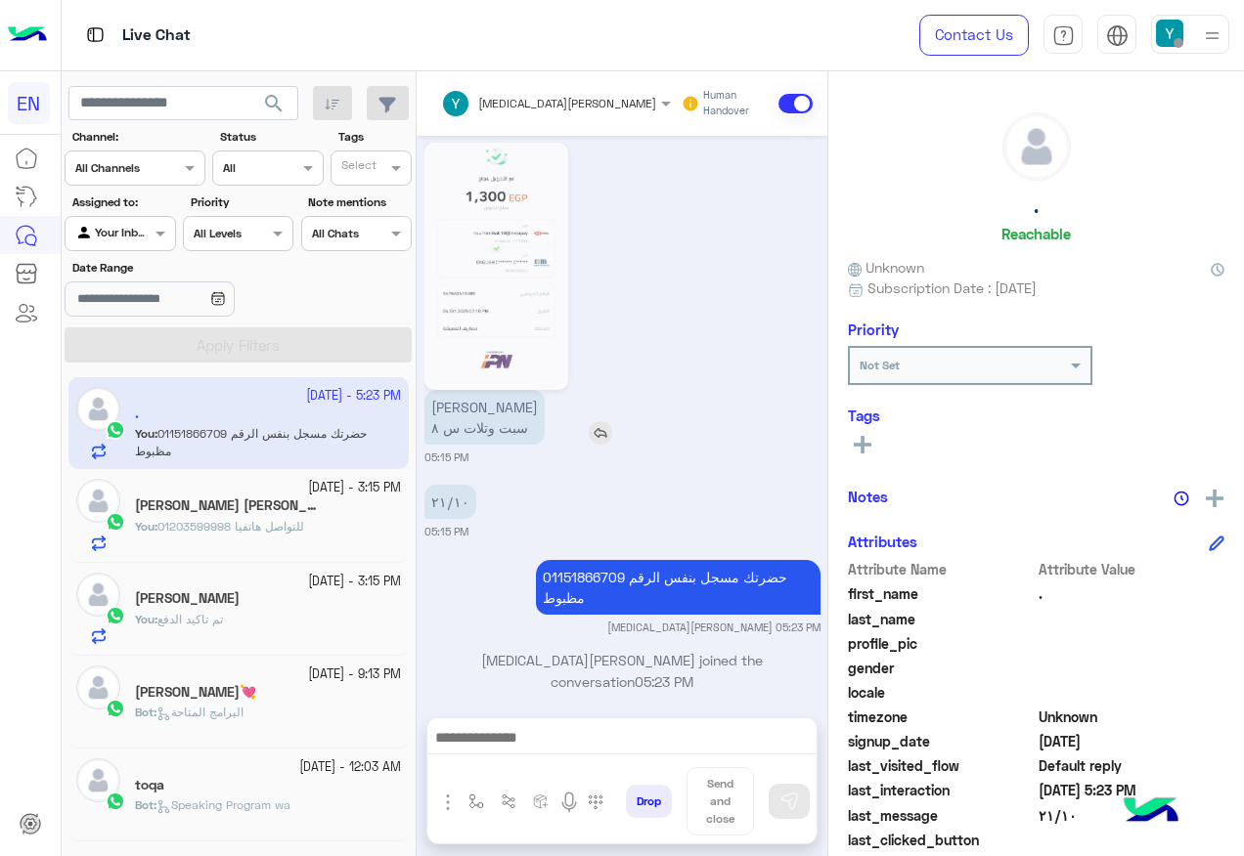
scroll to position [577, 0]
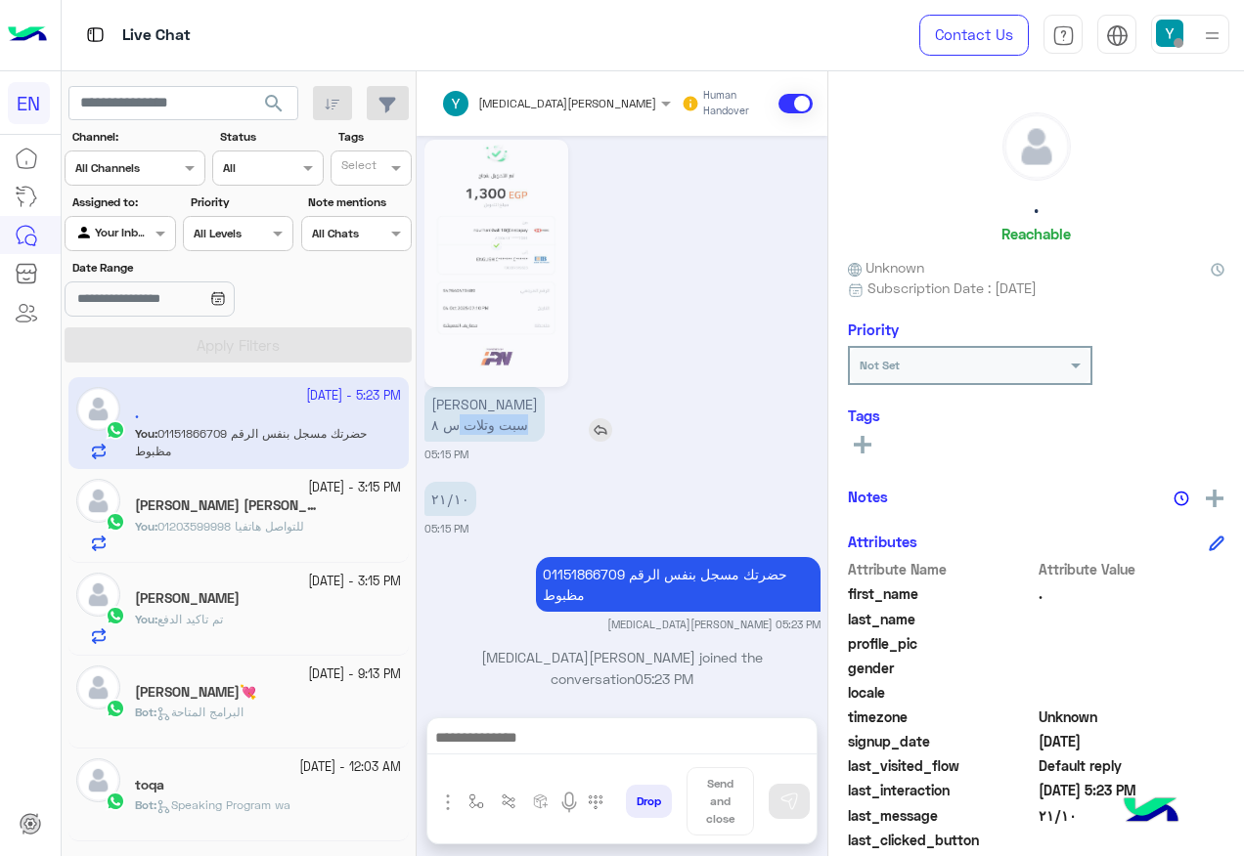
drag, startPoint x: 527, startPoint y: 427, endPoint x: 460, endPoint y: 429, distance: 67.5
click at [460, 429] on p "[PERSON_NAME] وتلات س ٨" at bounding box center [484, 414] width 120 height 55
copy p "سبت وتلات"
drag, startPoint x: 428, startPoint y: 501, endPoint x: 459, endPoint y: 504, distance: 30.5
click at [459, 504] on p "٢١/١٠" at bounding box center [450, 499] width 52 height 34
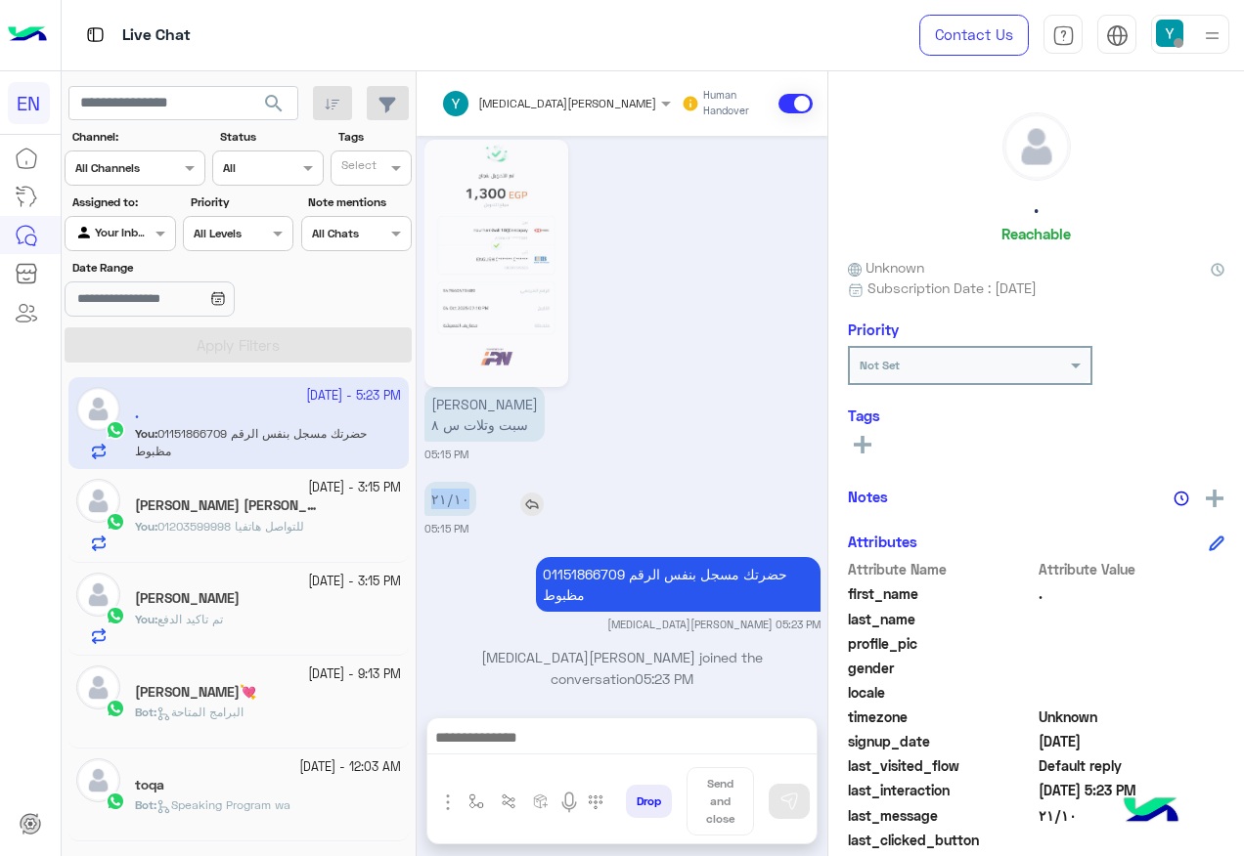
copy p "٢١/١٠"
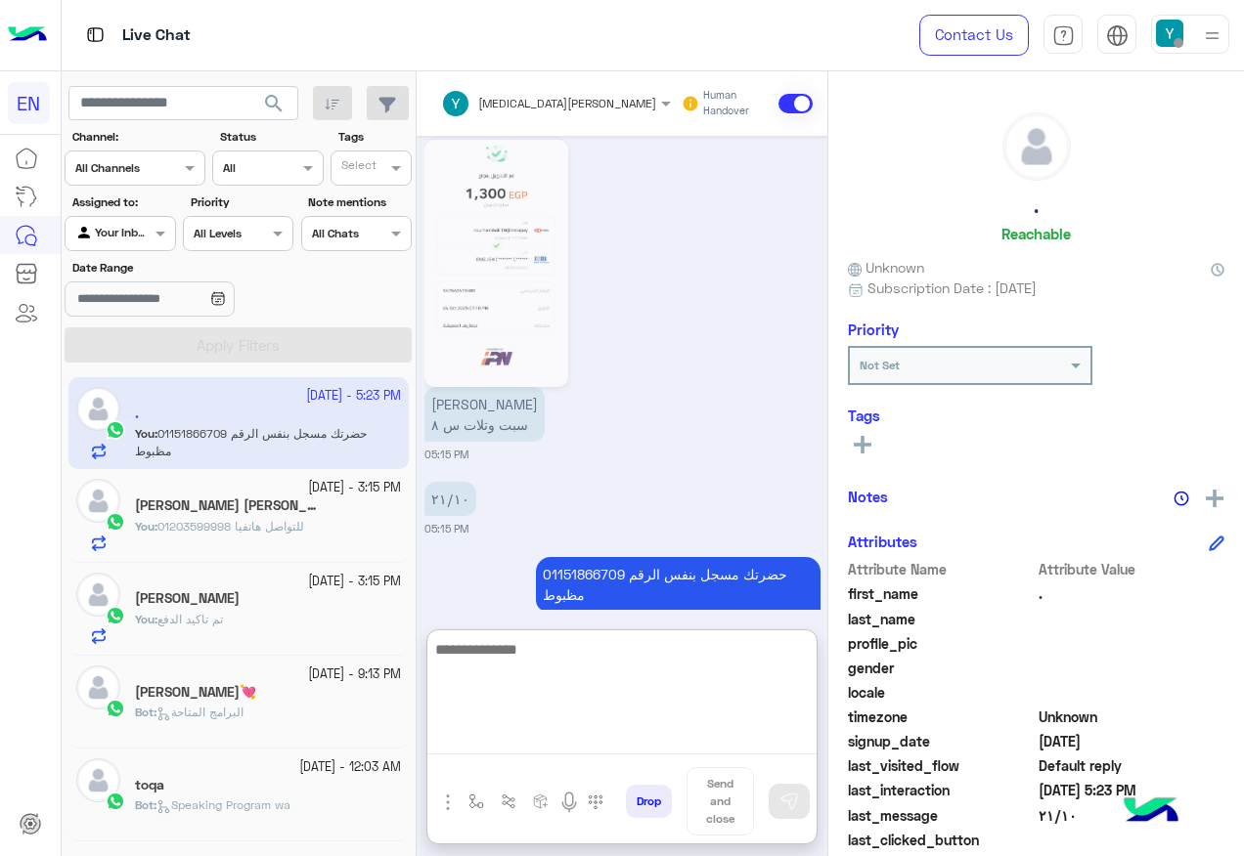
click at [548, 746] on textarea at bounding box center [621, 695] width 389 height 117
type textarea "*"
type textarea "**********"
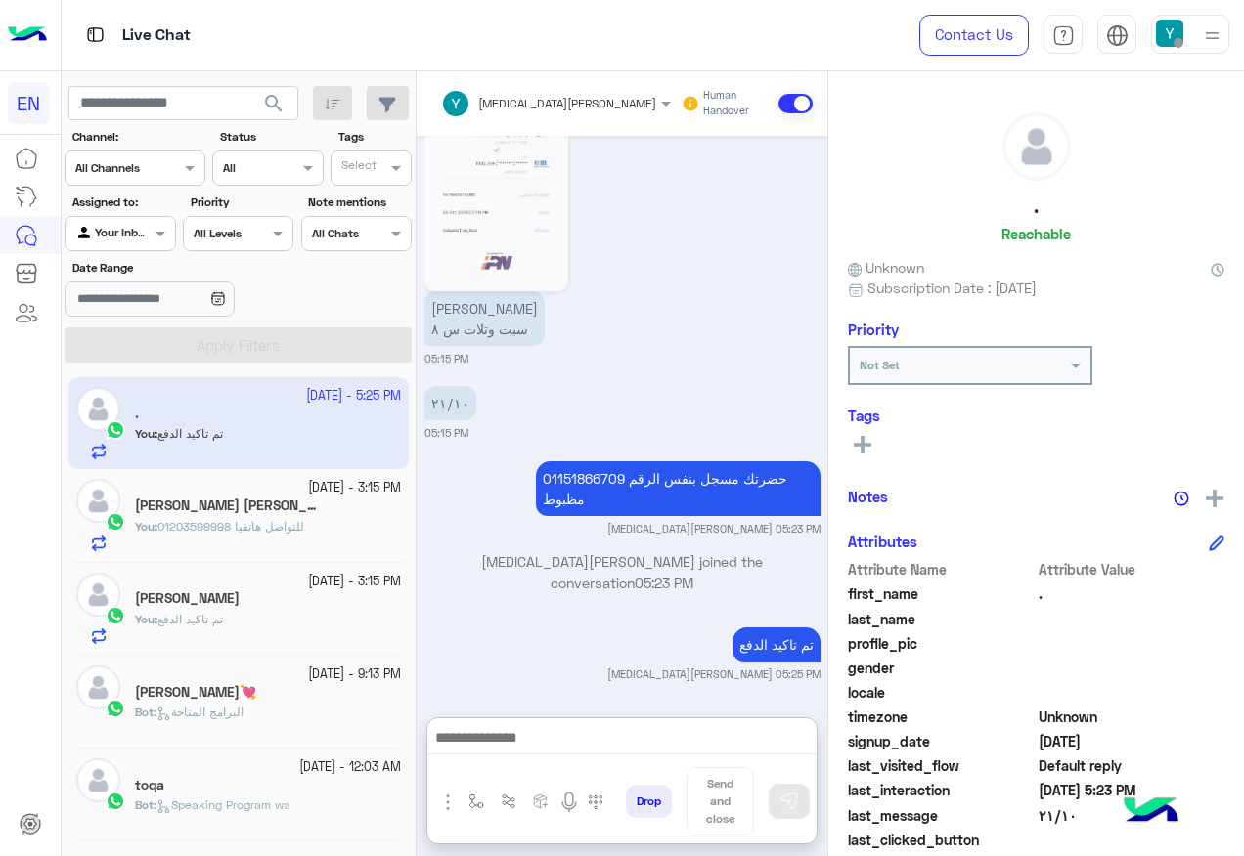
click at [138, 233] on div at bounding box center [120, 231] width 109 height 19
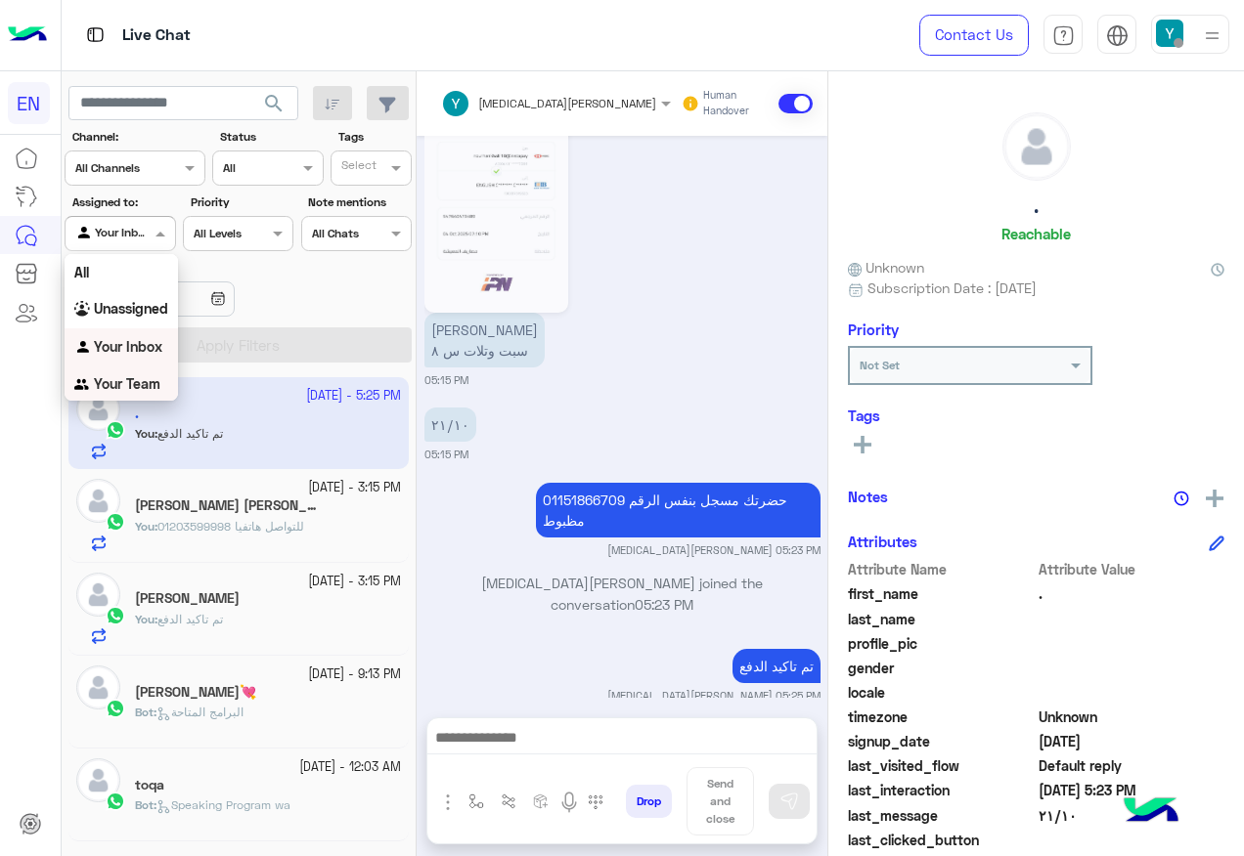
click at [155, 380] on b "Your Team" at bounding box center [127, 383] width 66 height 17
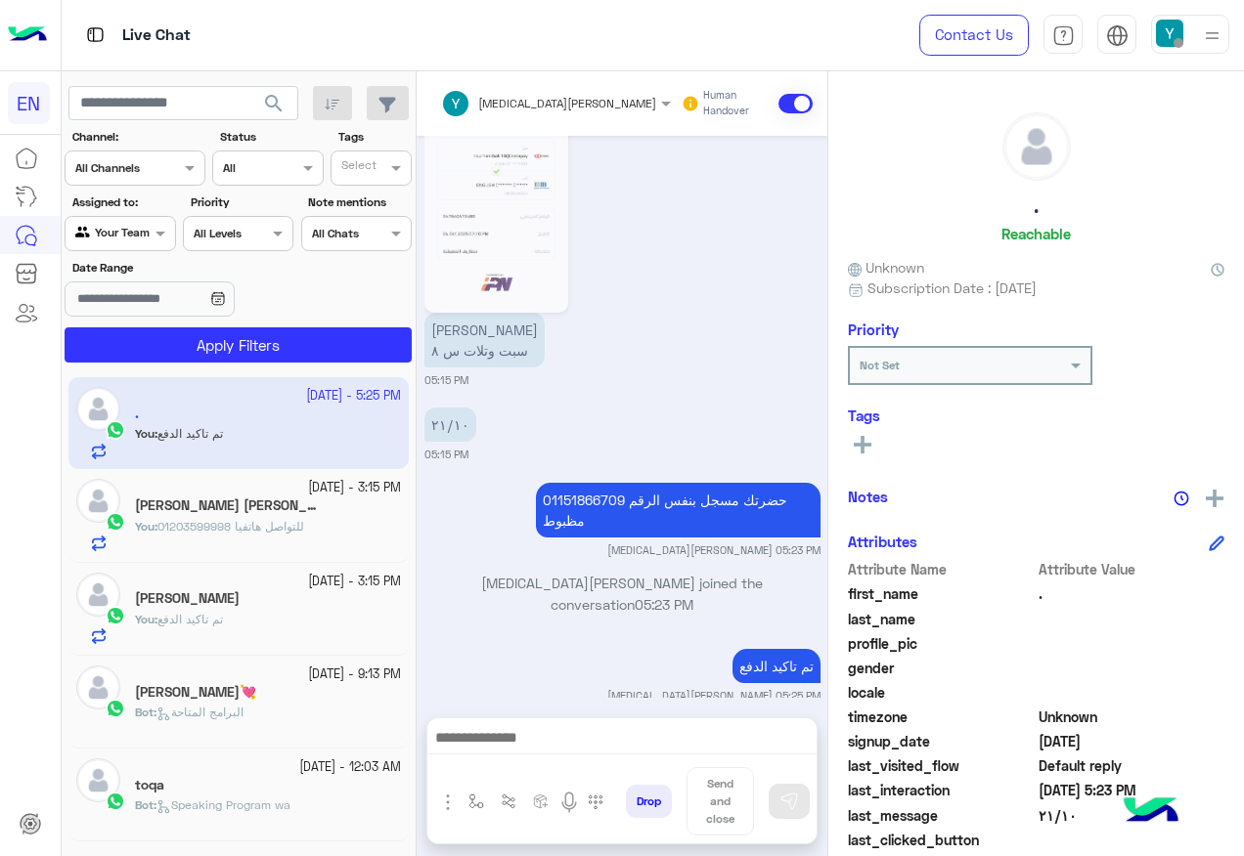
click at [167, 373] on div "[DATE] - 5:25 PM . You : تم تاكيد الدفع [DATE] - 3:15 PM [PERSON_NAME] [PERSON_…" at bounding box center [239, 618] width 355 height 494
click at [172, 363] on button "Apply Filters" at bounding box center [238, 345] width 347 height 35
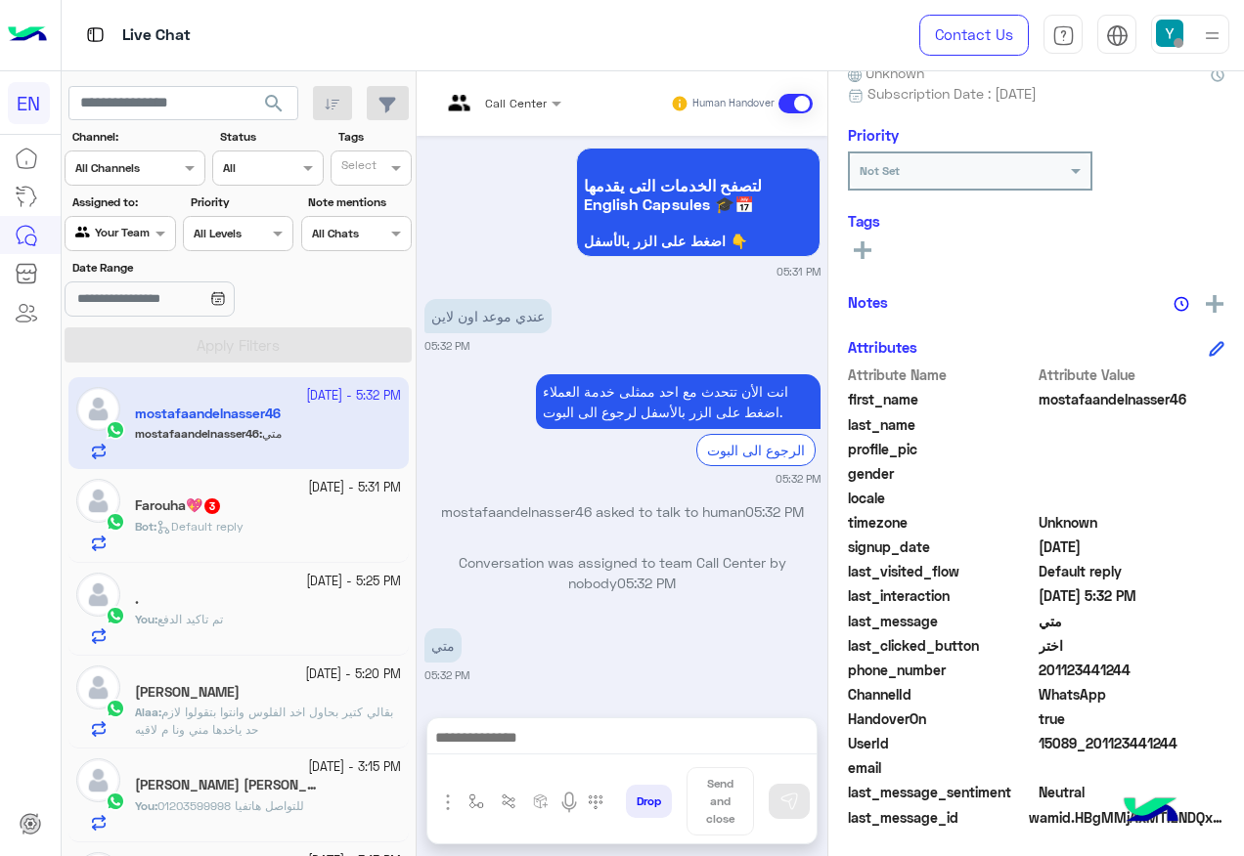
scroll to position [197, 0]
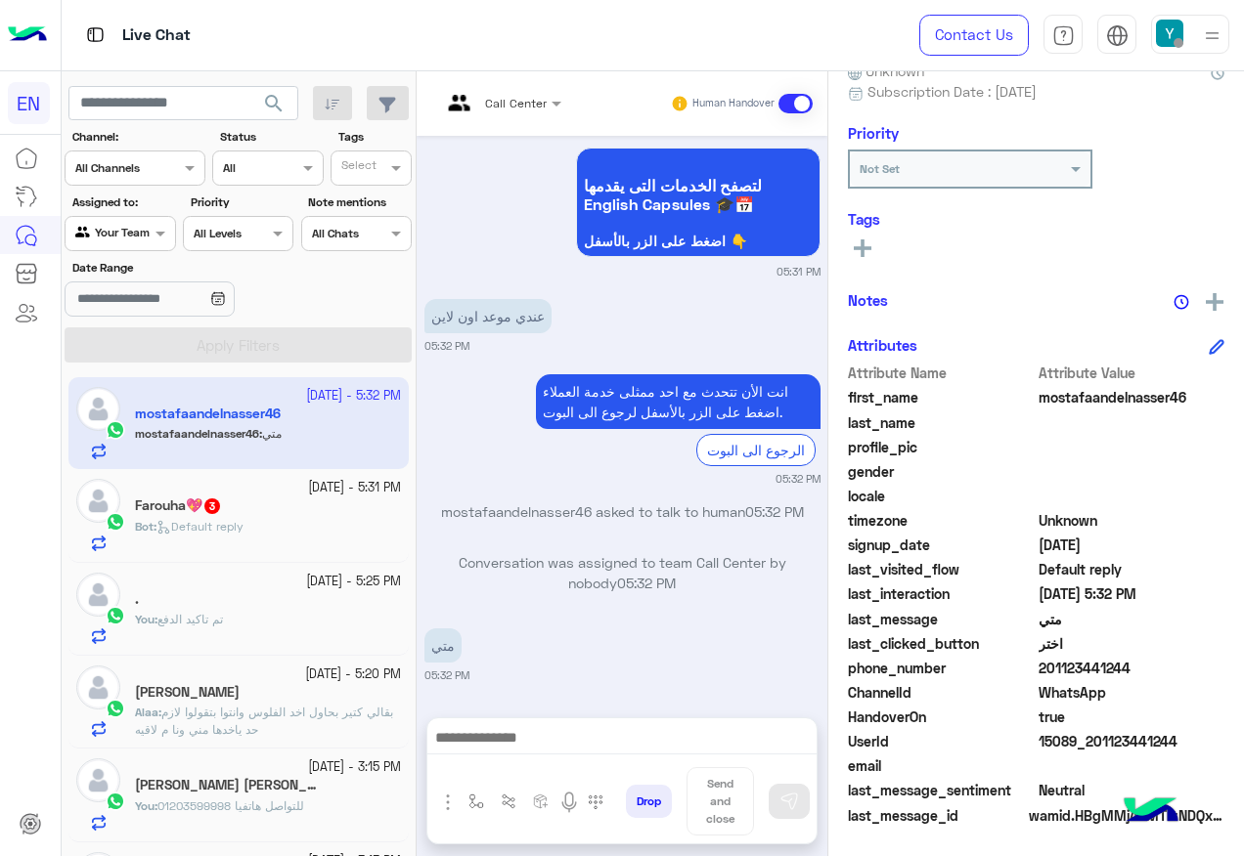
drag, startPoint x: 1043, startPoint y: 663, endPoint x: 1140, endPoint y: 672, distance: 97.2
click at [1140, 672] on span "201123441244" at bounding box center [1131, 668] width 187 height 21
copy span "01123441244"
click at [328, 541] on div "Bot : Default reply" at bounding box center [268, 535] width 266 height 34
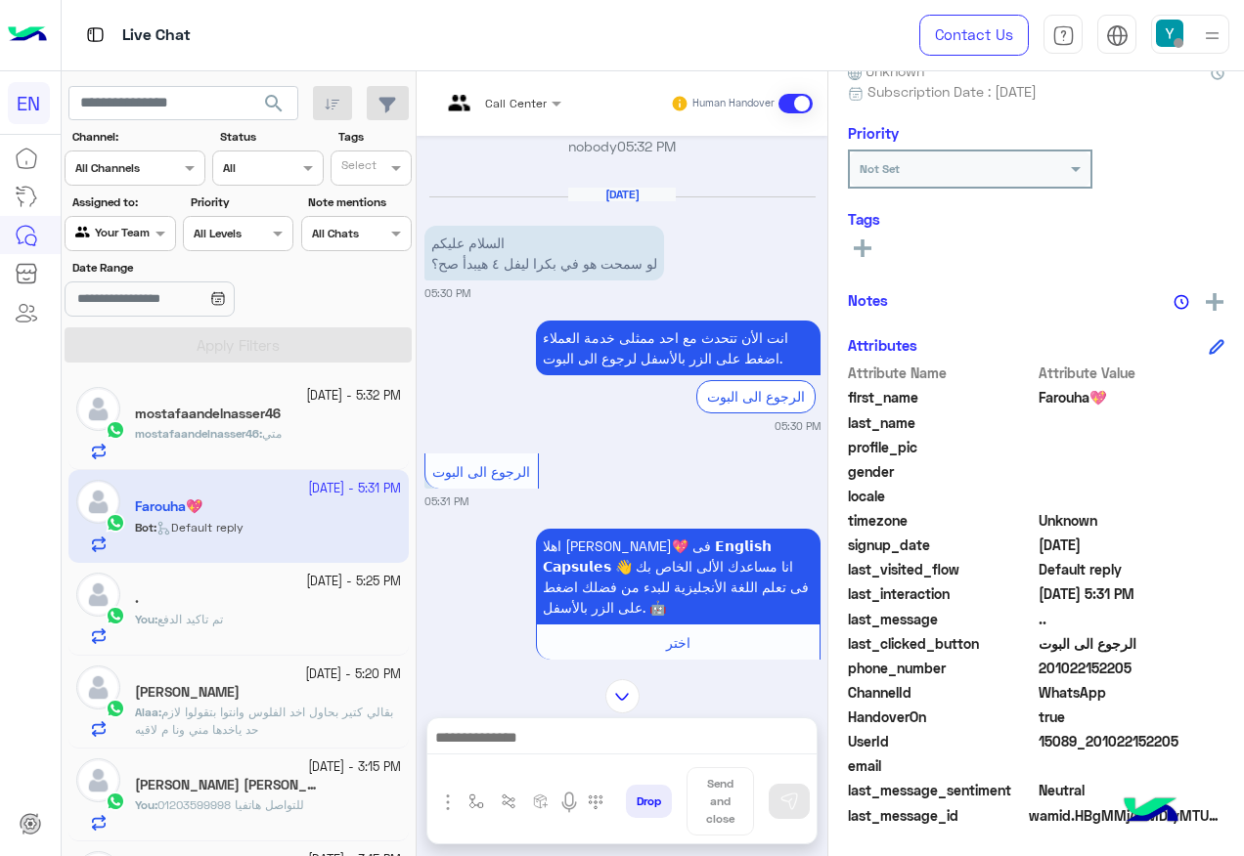
scroll to position [1856, 0]
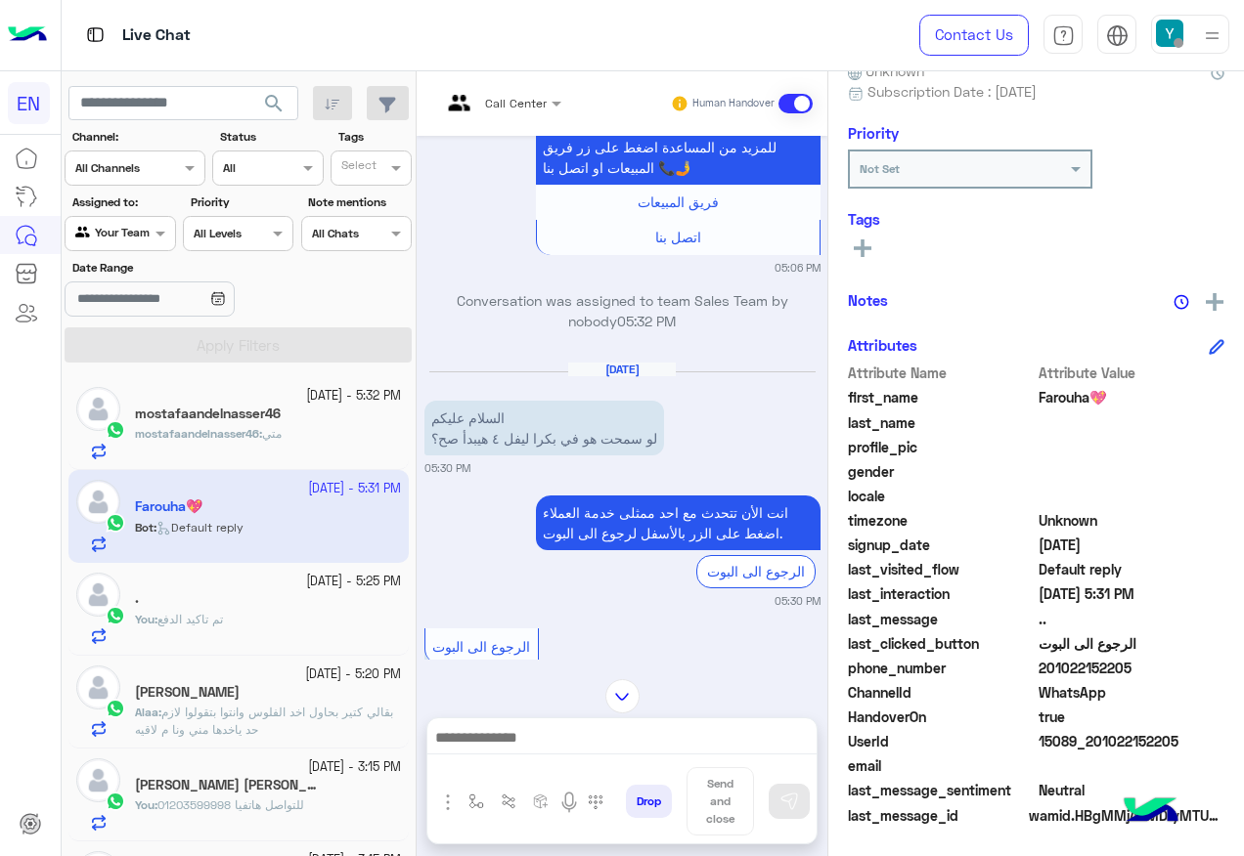
drag, startPoint x: 1040, startPoint y: 664, endPoint x: 1171, endPoint y: 668, distance: 131.1
click at [1171, 668] on span "201022152205" at bounding box center [1131, 668] width 187 height 21
copy span "01022152205"
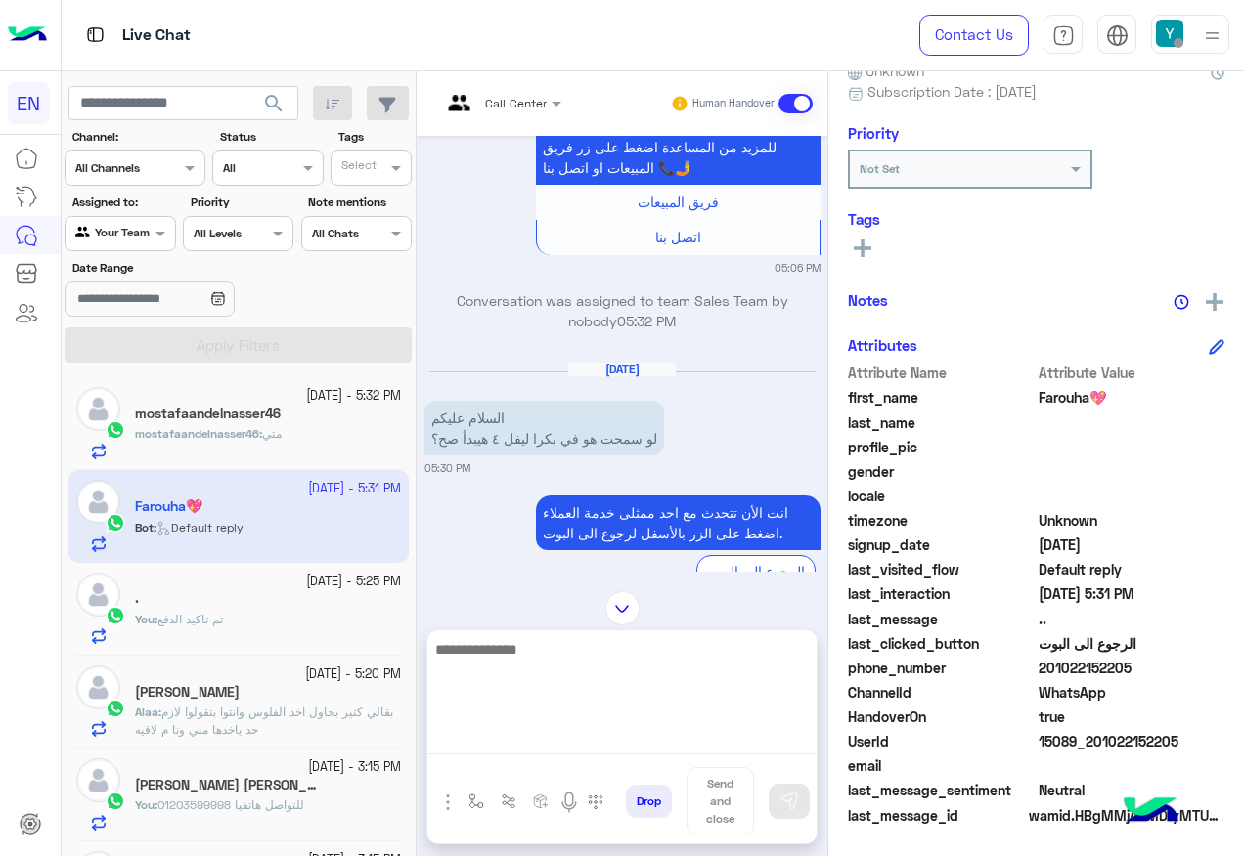
click at [589, 729] on textarea at bounding box center [621, 695] width 389 height 117
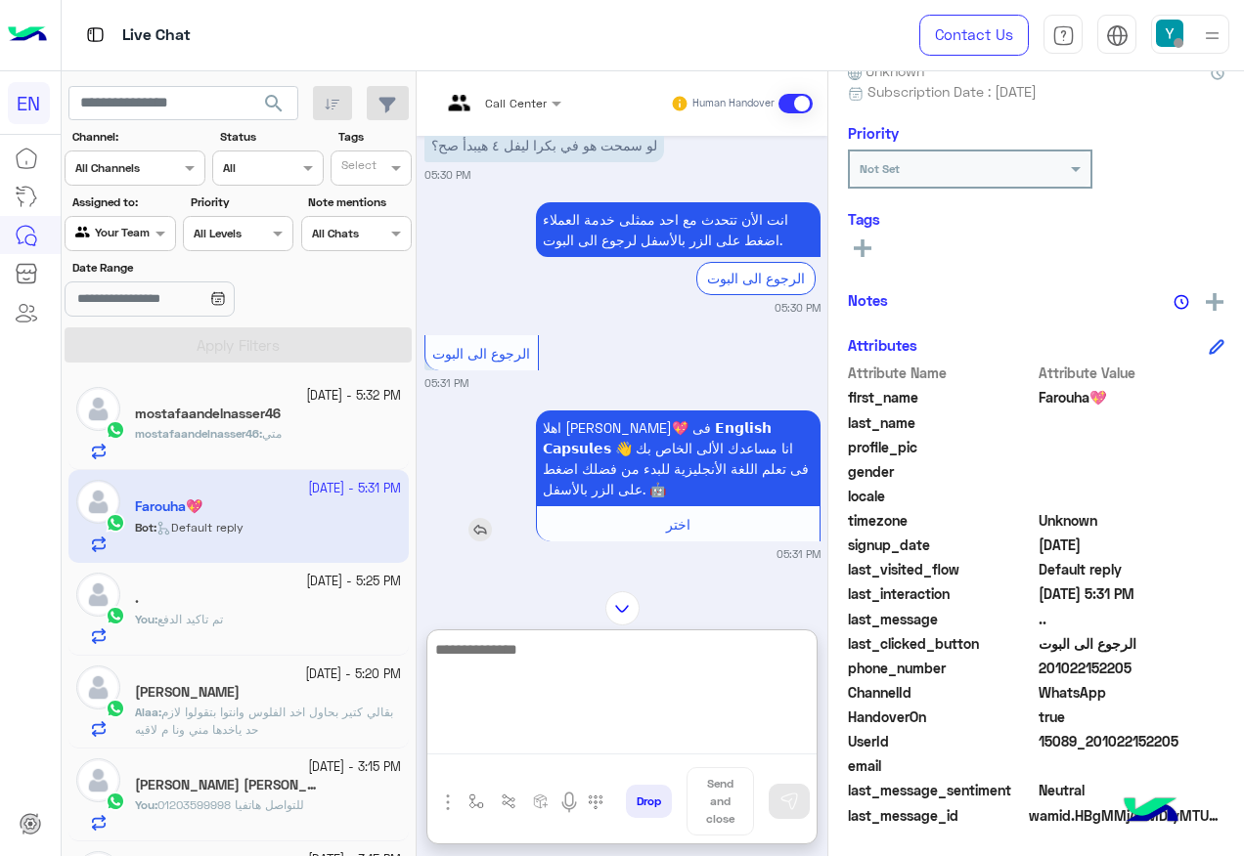
scroll to position [2529, 0]
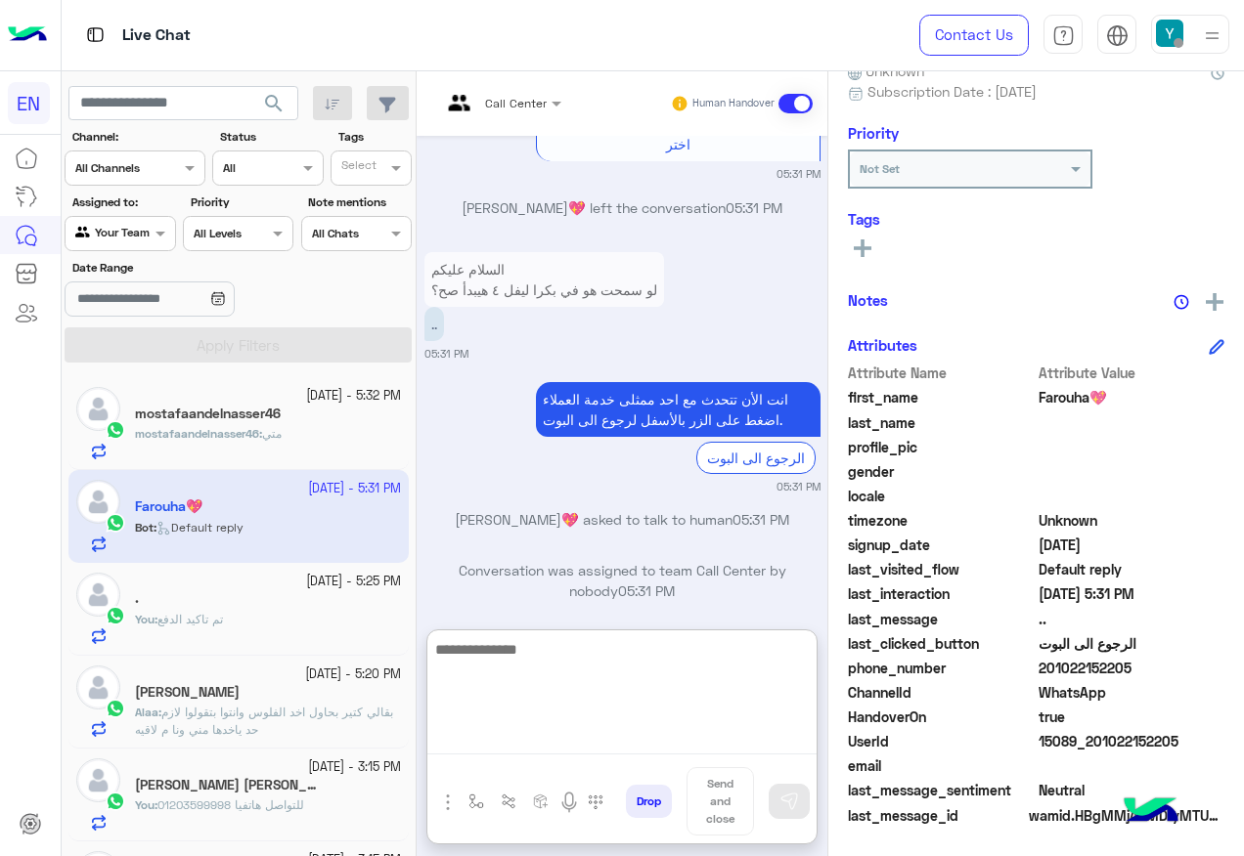
click at [571, 661] on textarea at bounding box center [621, 695] width 389 height 117
type textarea "**********"
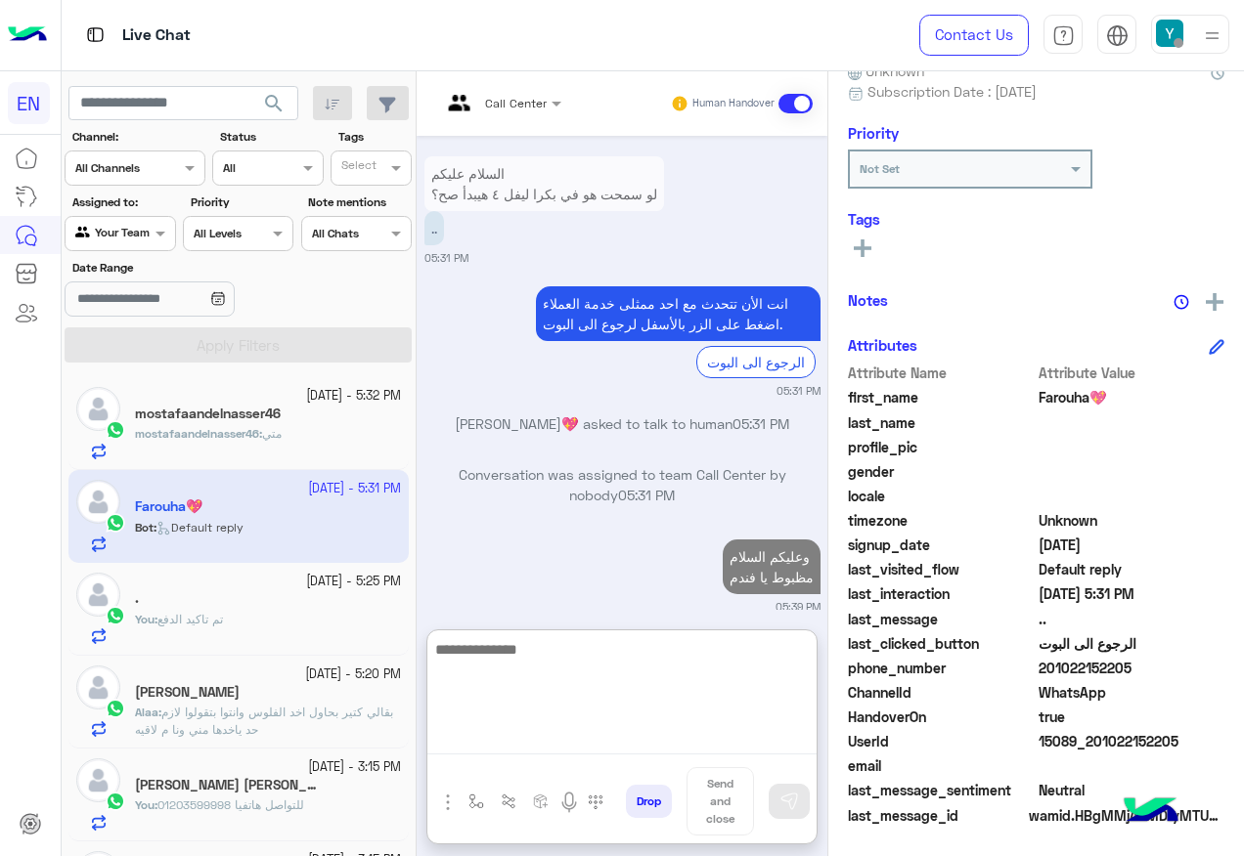
scroll to position [2676, 0]
